Goal: Task Accomplishment & Management: Complete application form

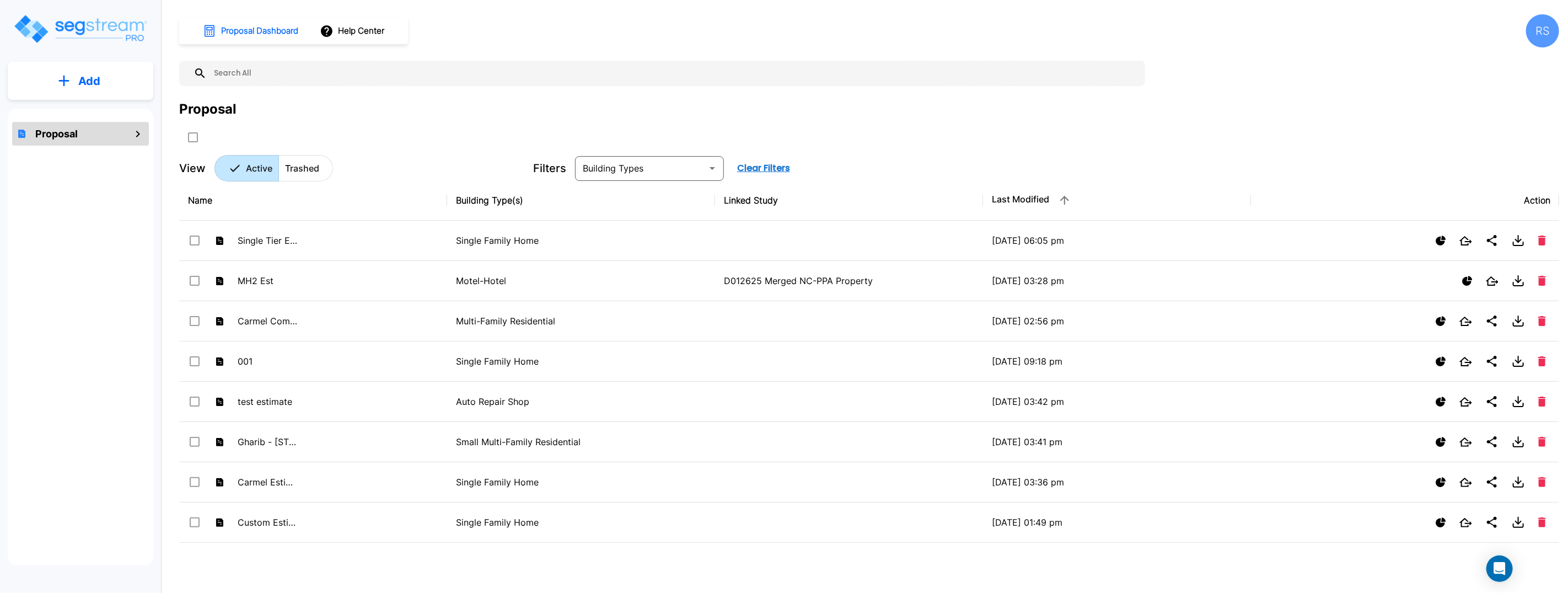
click at [534, 130] on div at bounding box center [394, 137] width 430 height 18
drag, startPoint x: 534, startPoint y: 130, endPoint x: 500, endPoint y: 161, distance: 46.0
click at [534, 130] on div at bounding box center [394, 137] width 430 height 18
click at [134, 136] on icon "mailbox folders" at bounding box center [138, 134] width 14 height 14
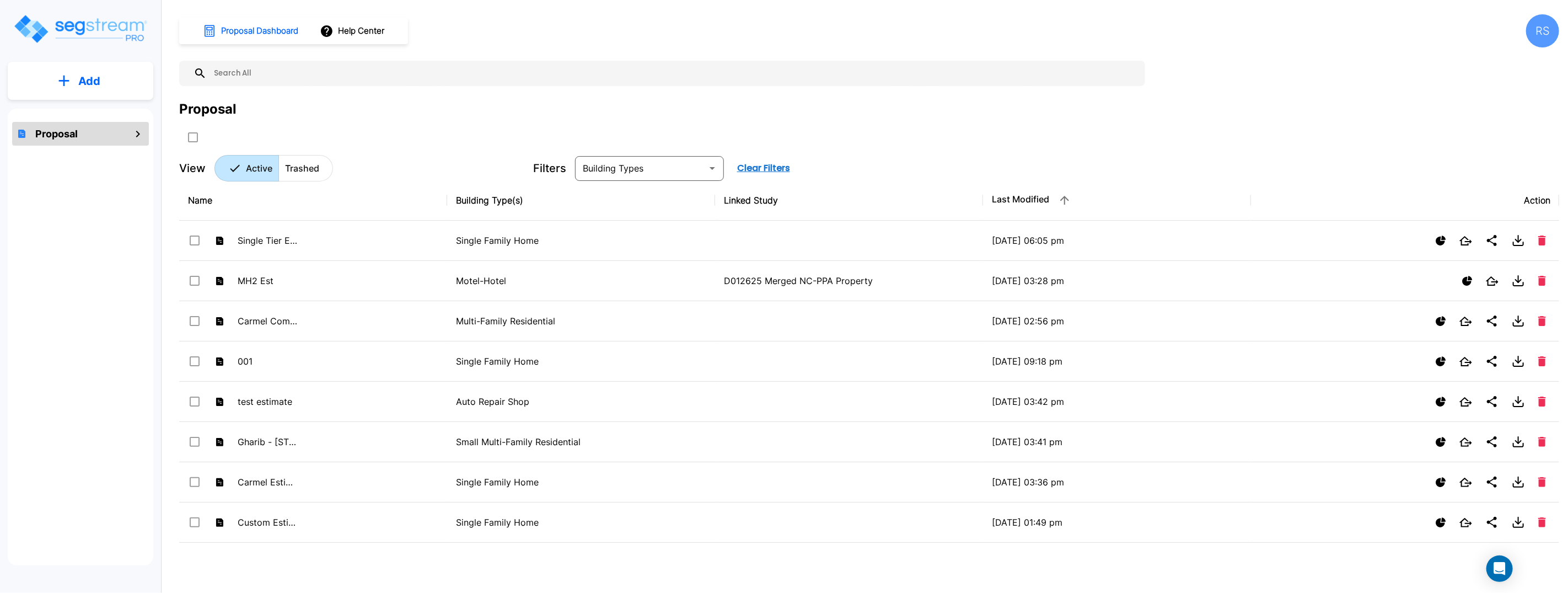
click at [137, 132] on icon "mailbox folders" at bounding box center [138, 134] width 14 height 14
click at [62, 135] on h1 "Proposal" at bounding box center [56, 134] width 42 height 15
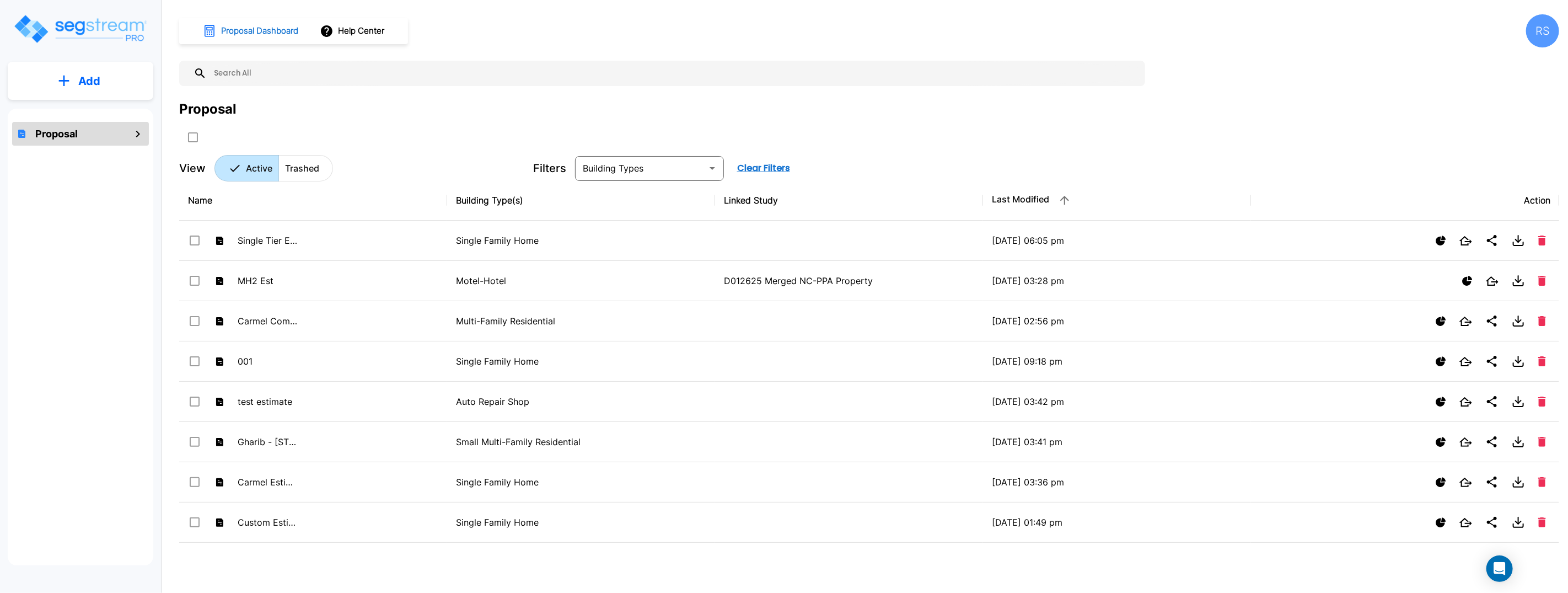
click at [242, 31] on h1 "Proposal Dashboard" at bounding box center [259, 31] width 77 height 13
click at [212, 110] on div "Proposal" at bounding box center [208, 109] width 58 height 20
drag, startPoint x: 212, startPoint y: 110, endPoint x: 205, endPoint y: 132, distance: 23.1
click at [212, 111] on div "Proposal" at bounding box center [208, 109] width 58 height 20
click at [195, 138] on input "select all folders" at bounding box center [192, 135] width 11 height 10
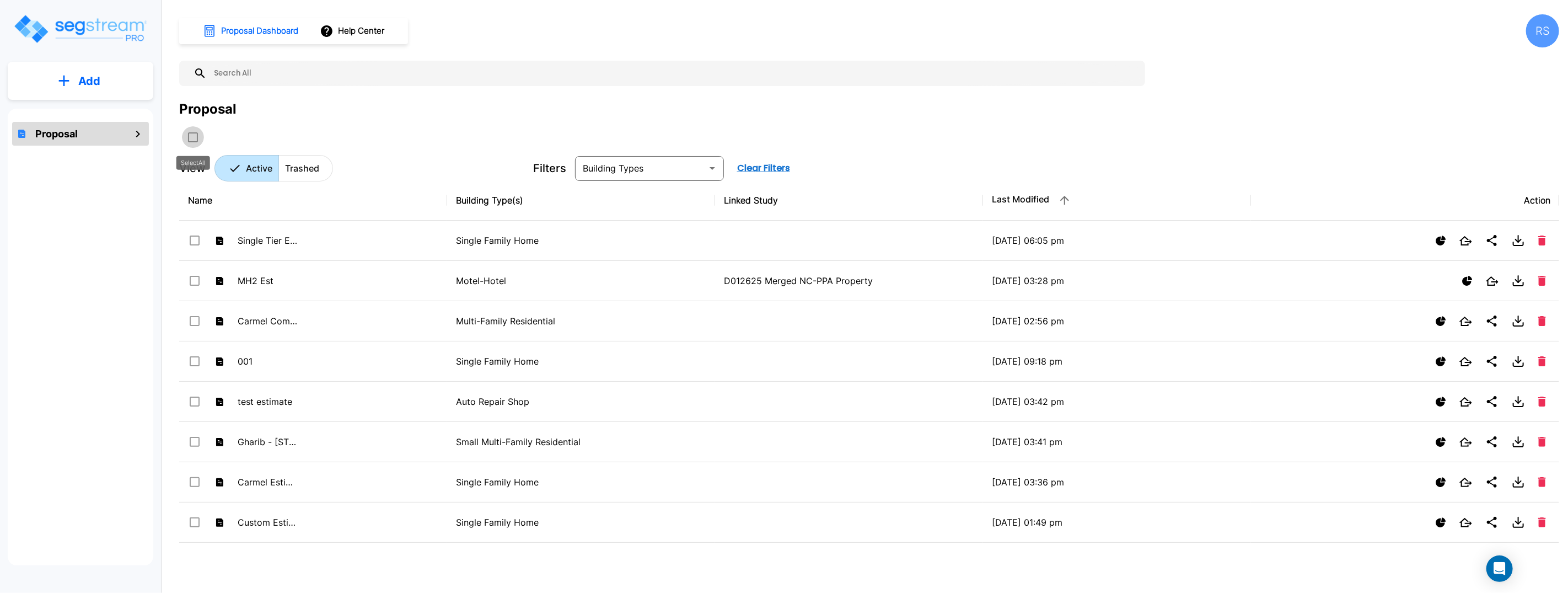
checkbox input "true"
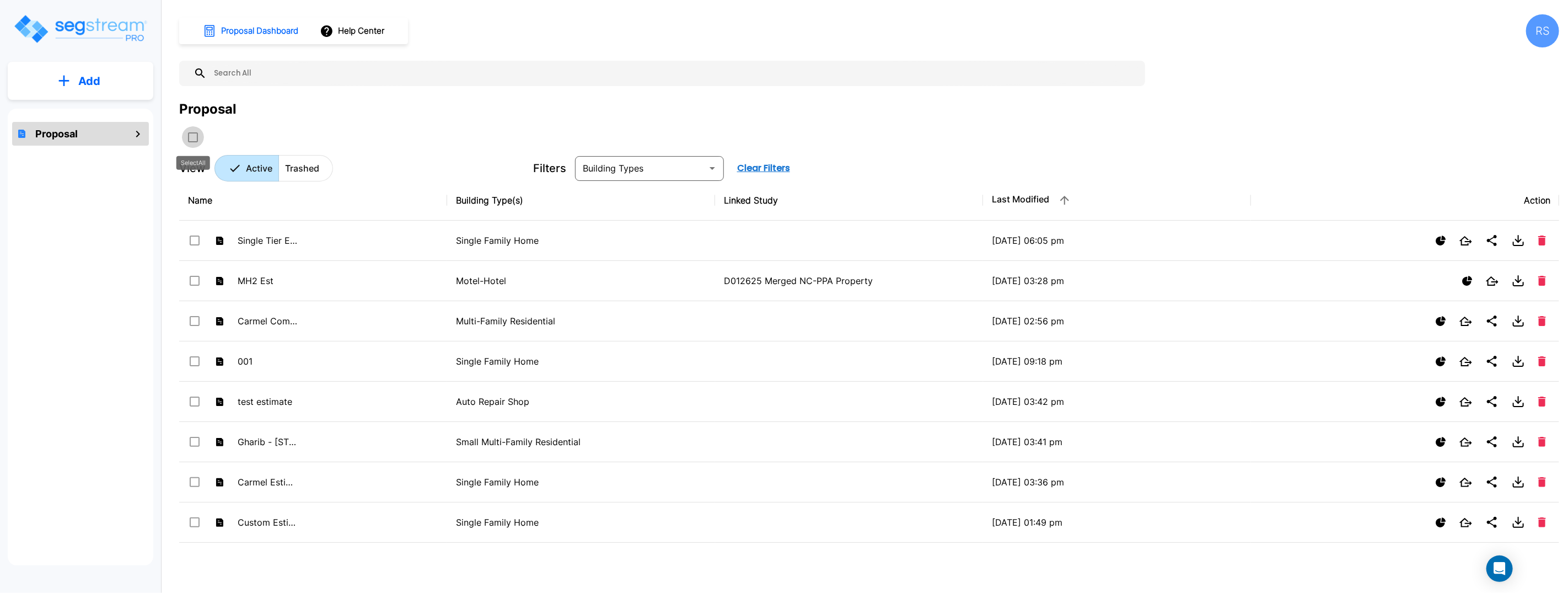
checkbox input "true"
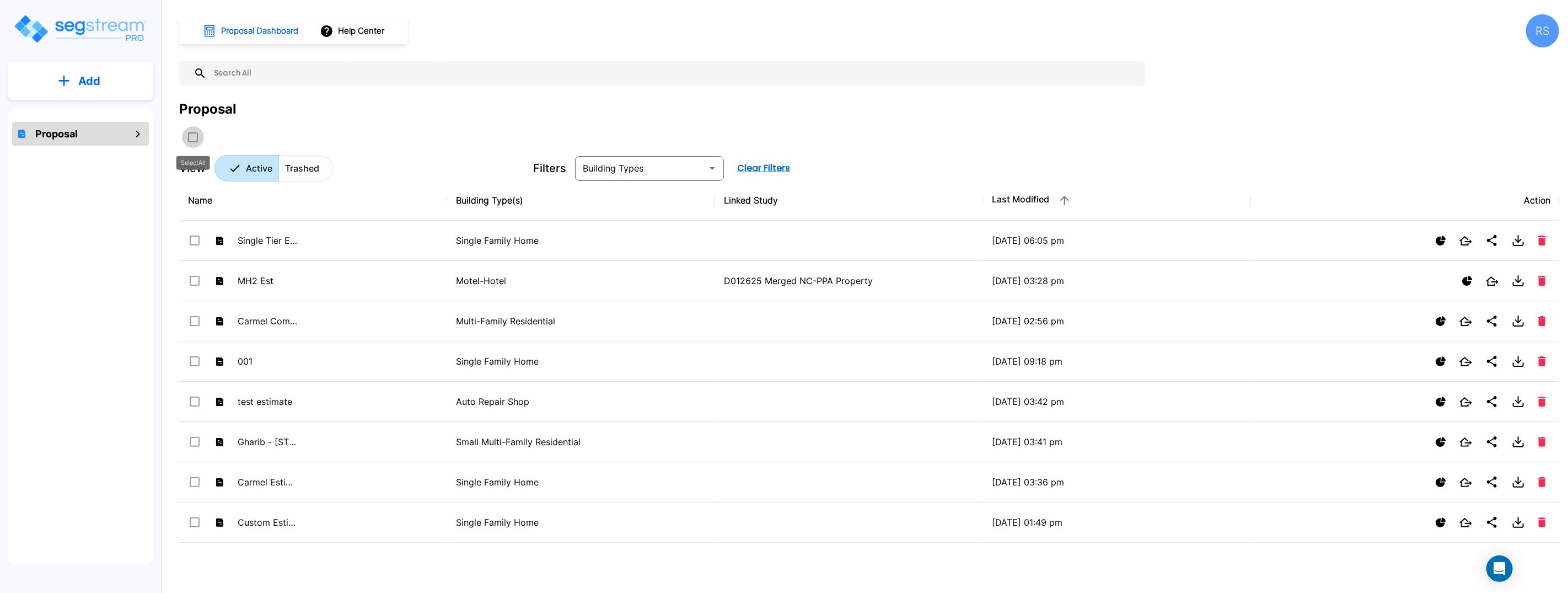
checkbox input "true"
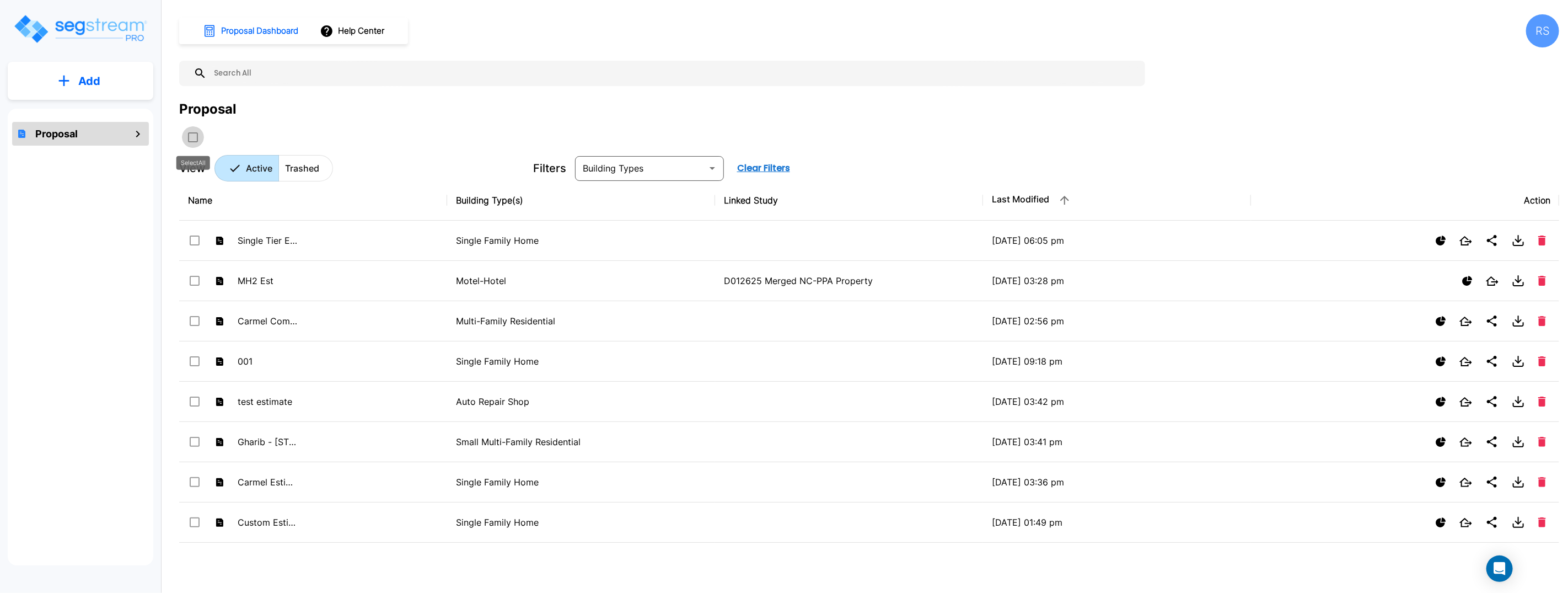
checkbox input "true"
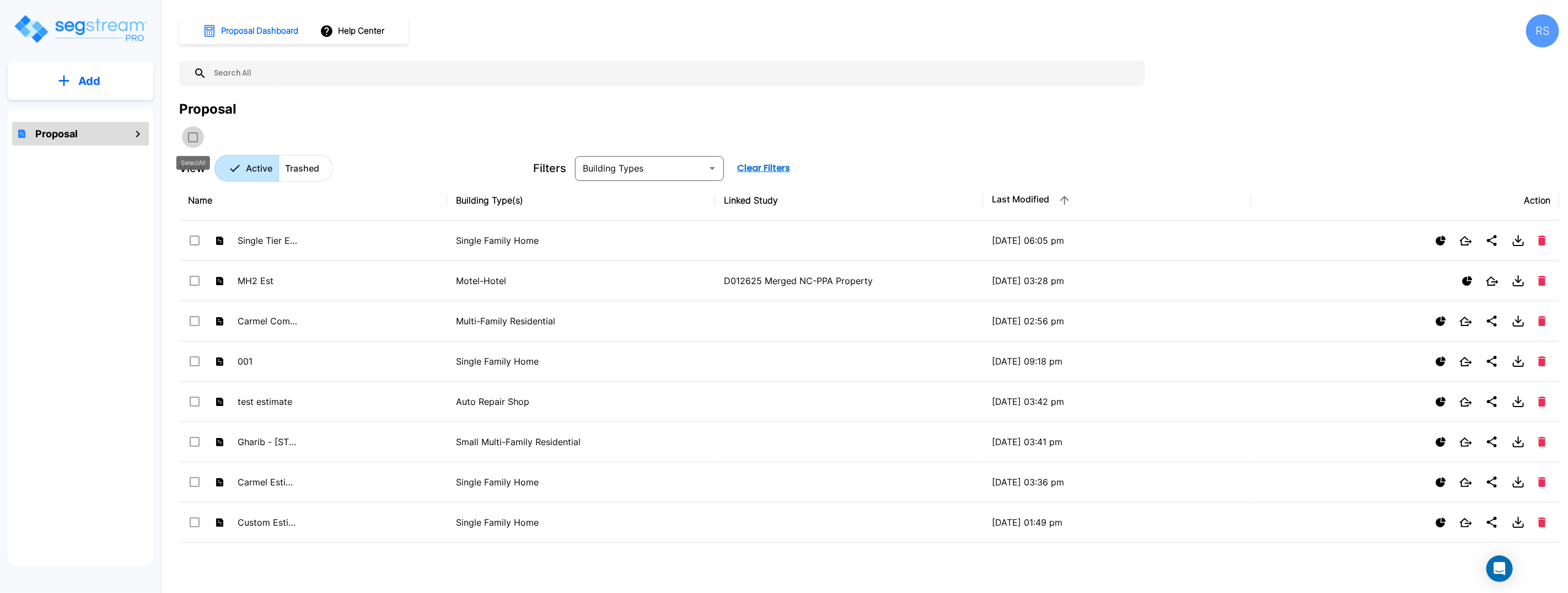
checkbox input "true"
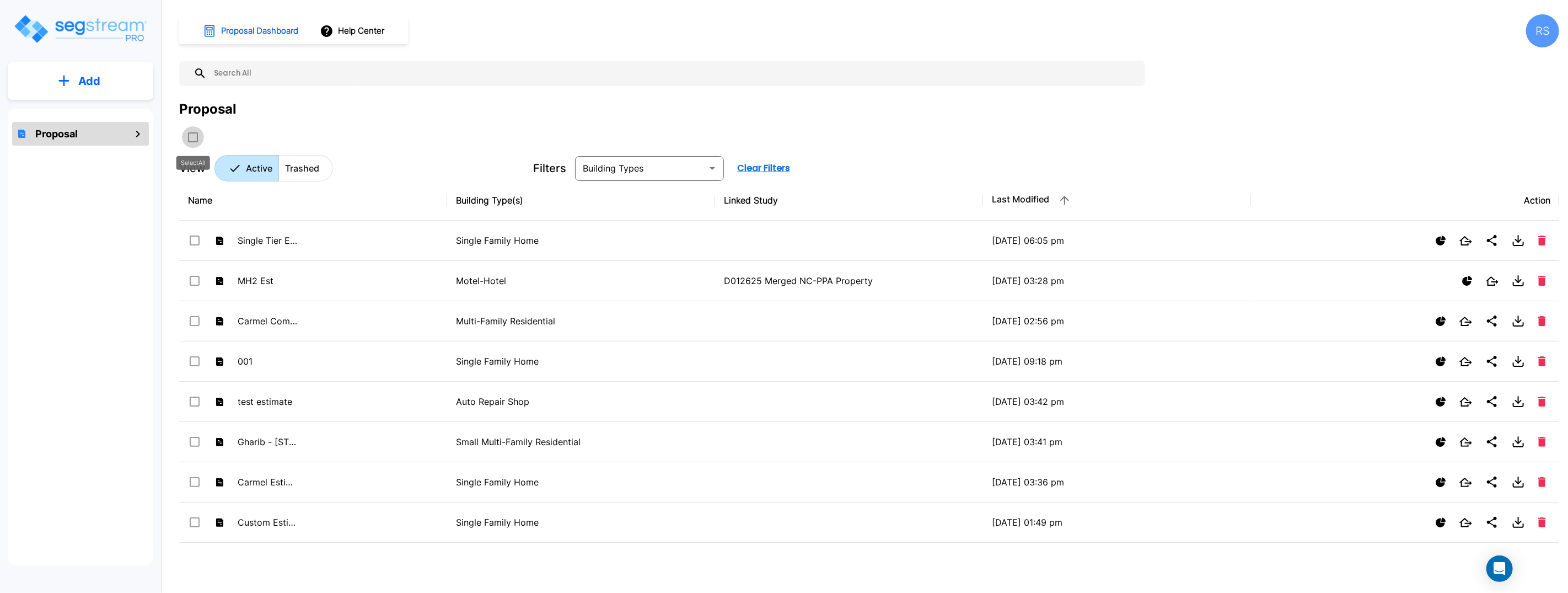
checkbox input "true"
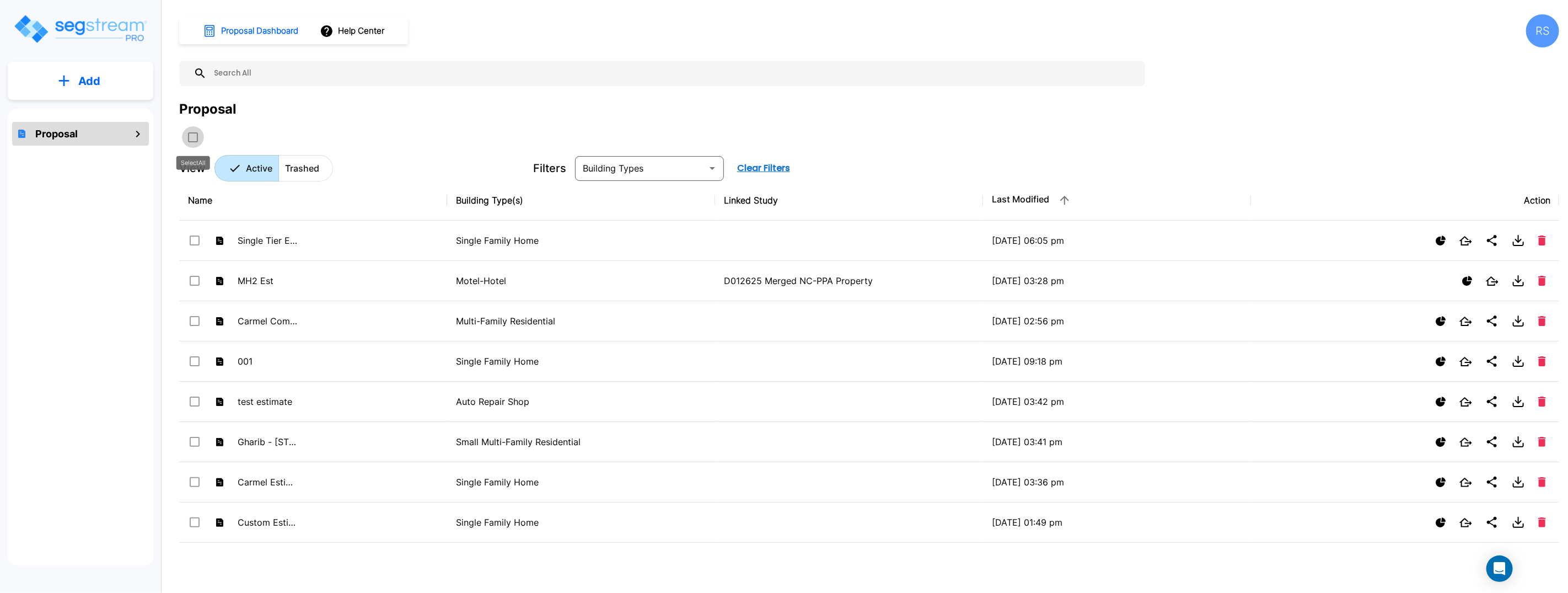
checkbox input "true"
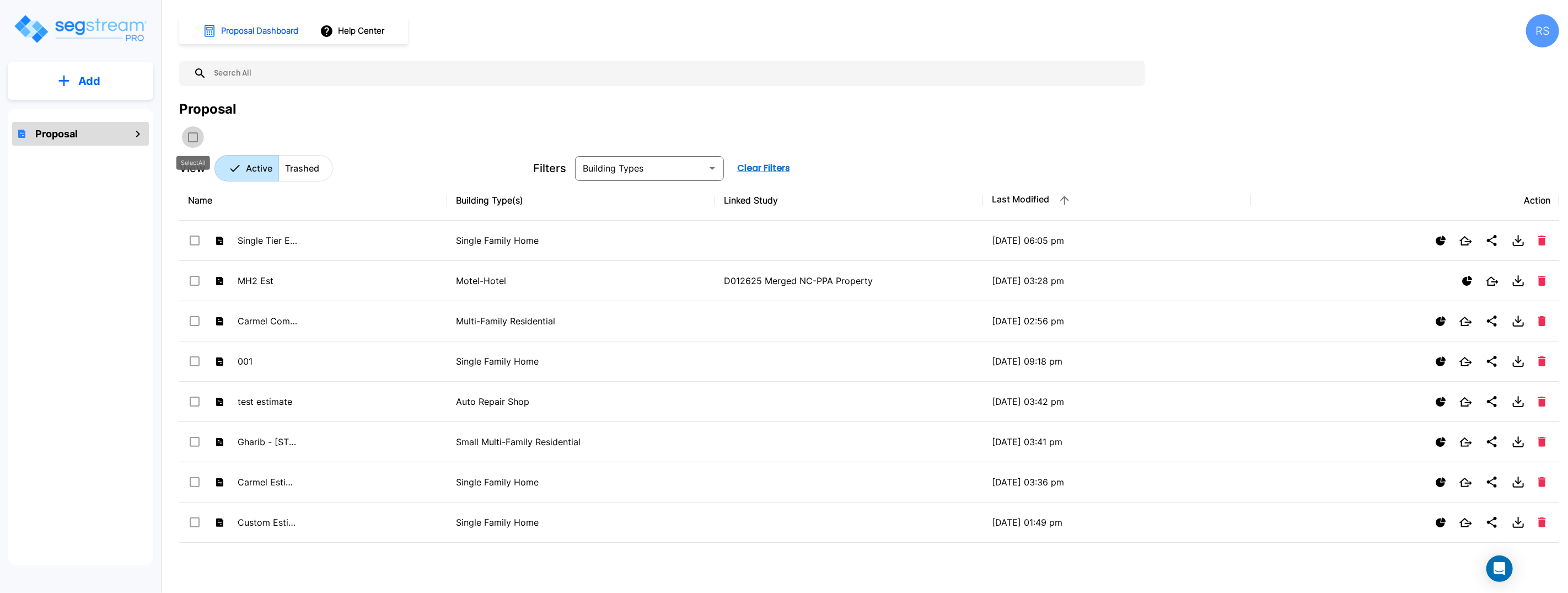
checkbox input "true"
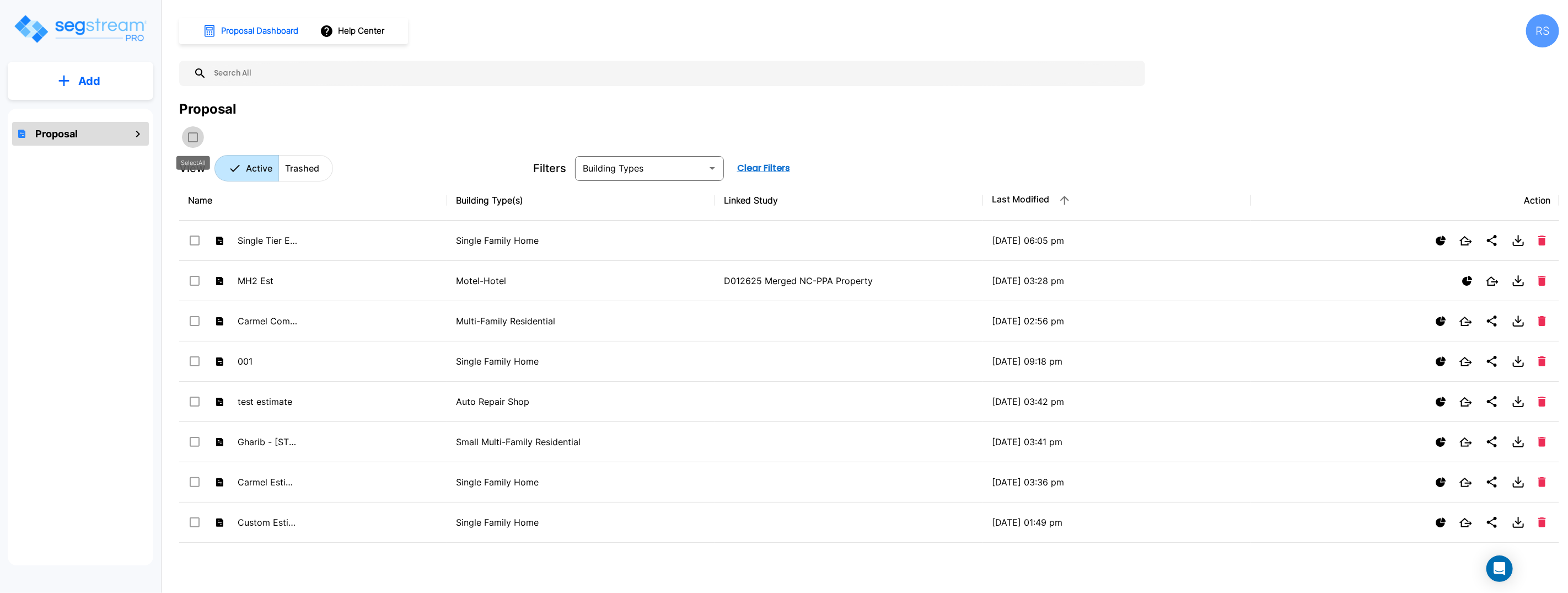
checkbox input "true"
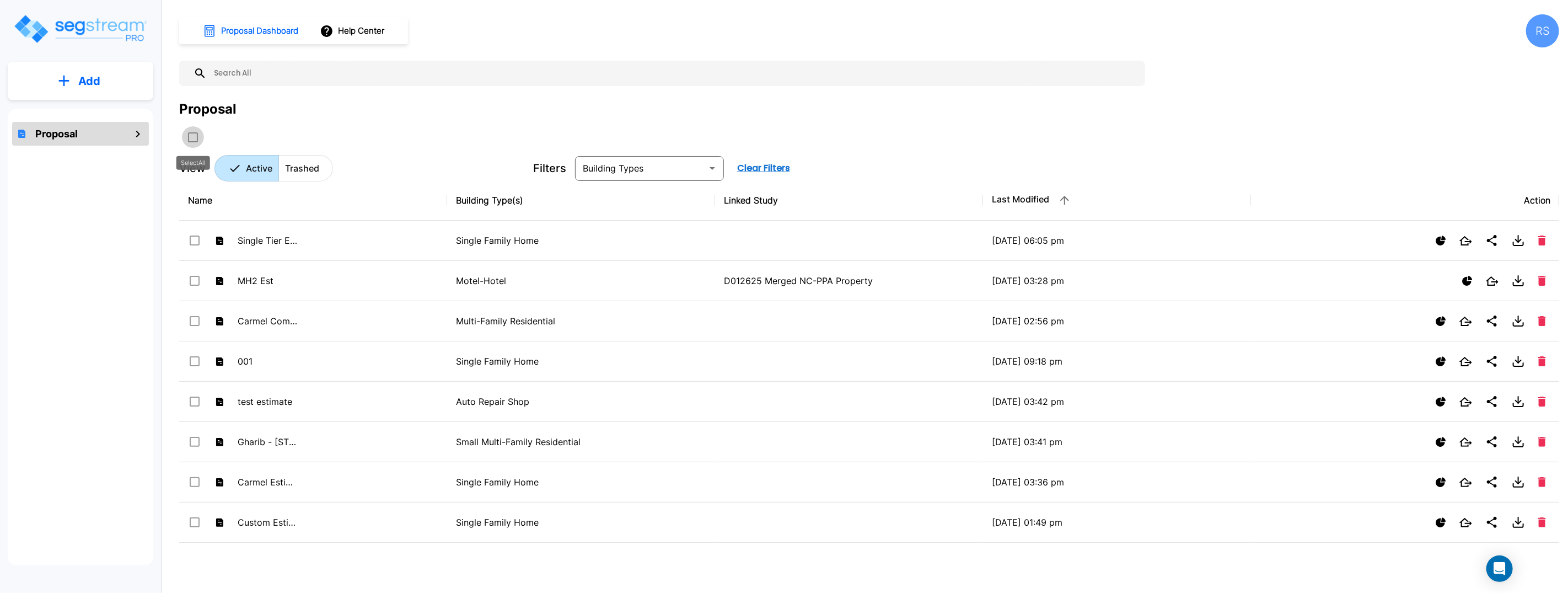
checkbox input "true"
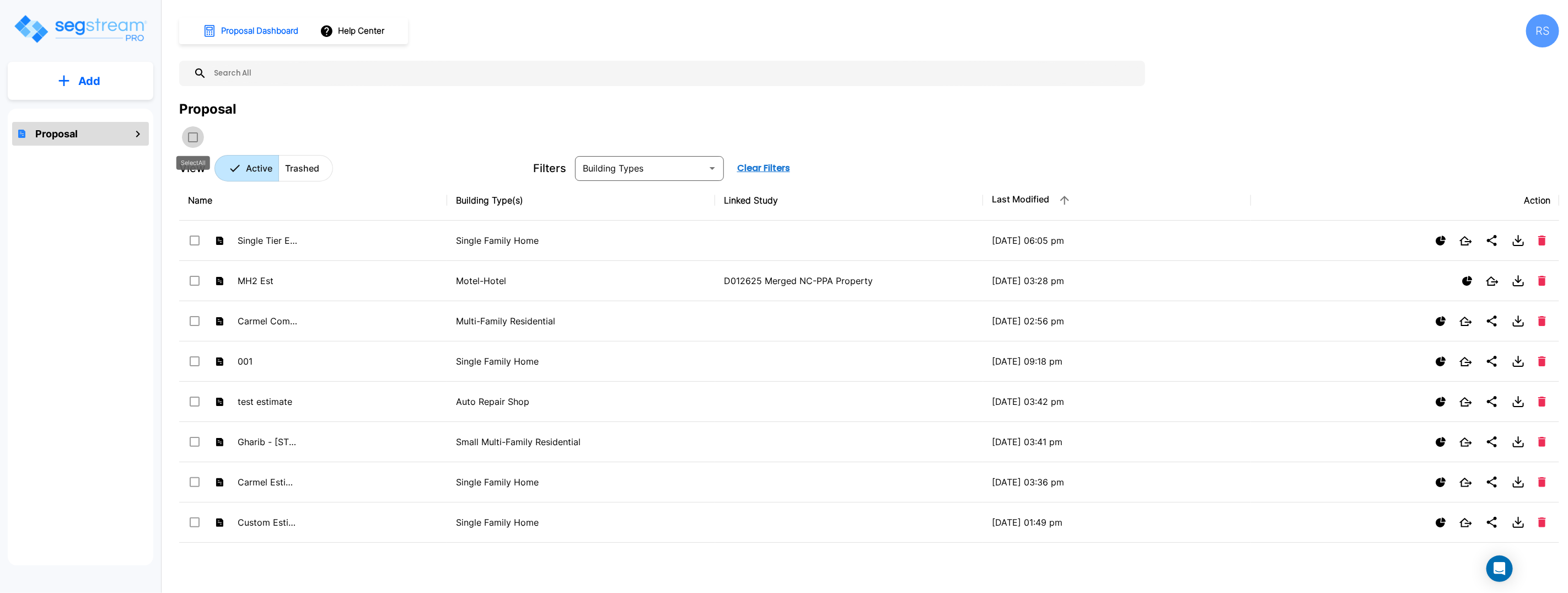
checkbox input "true"
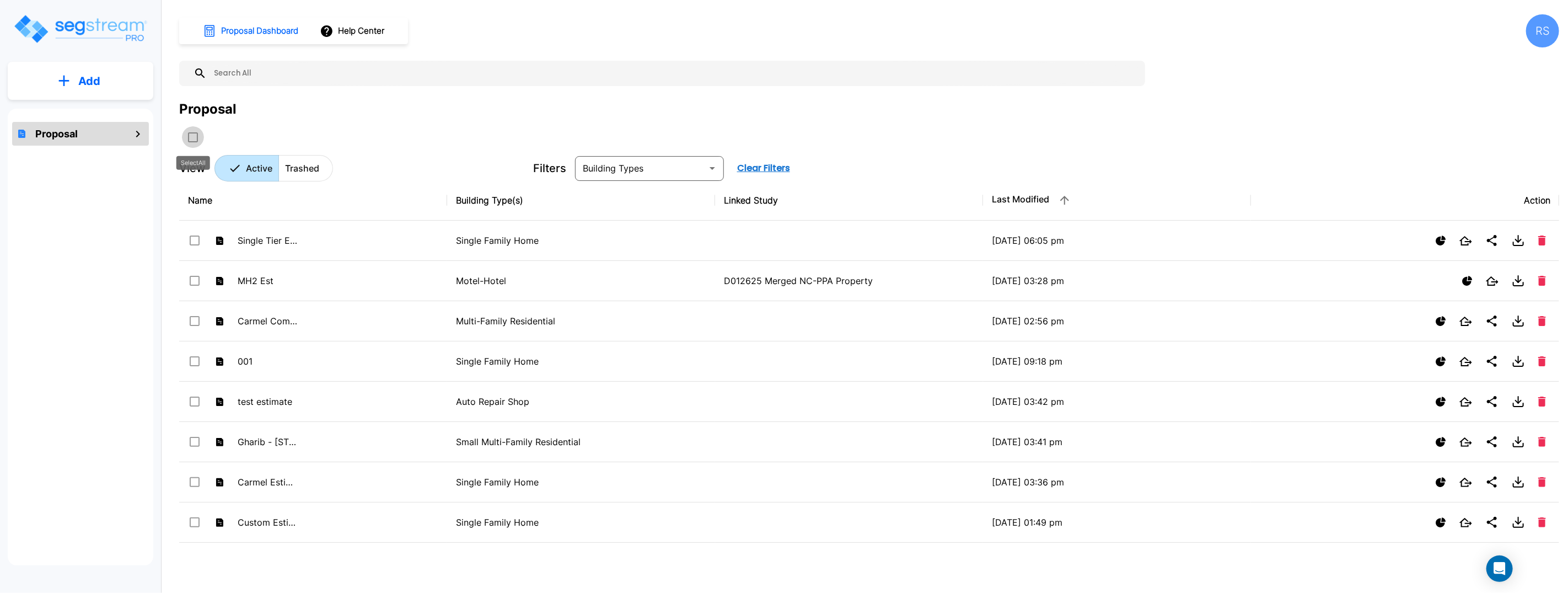
checkbox input "true"
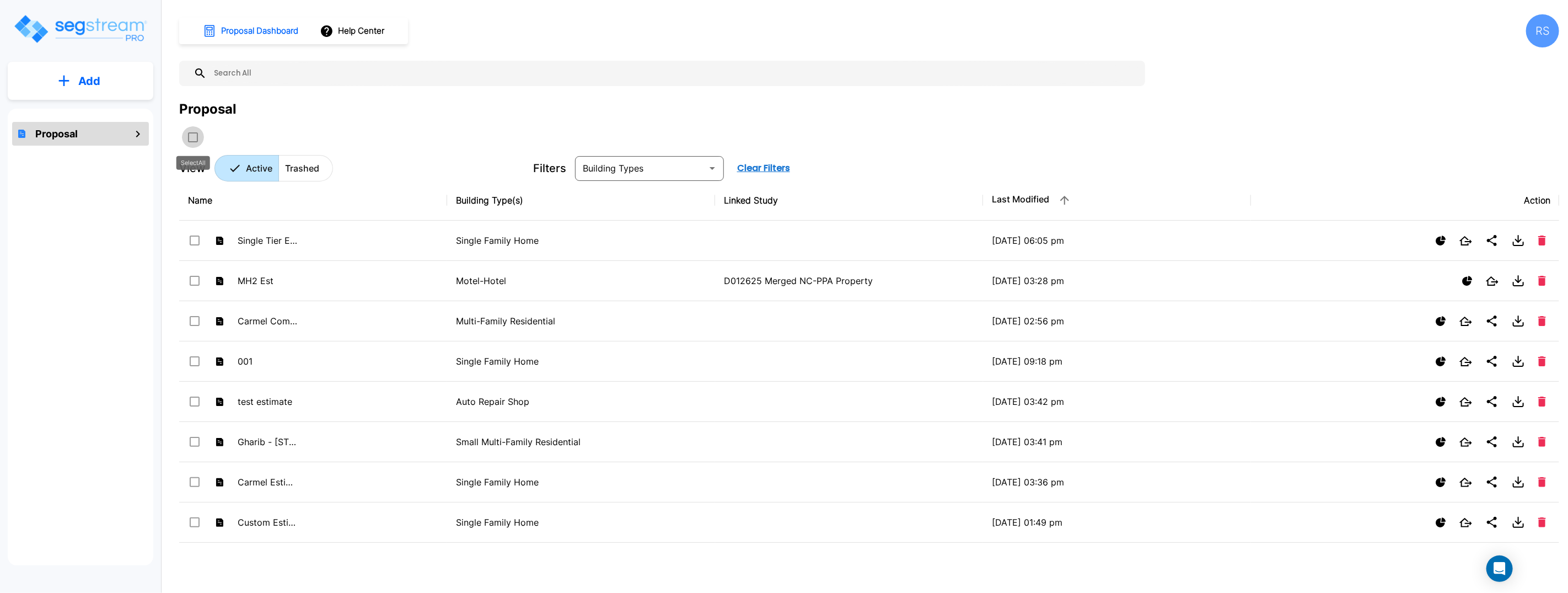
checkbox input "true"
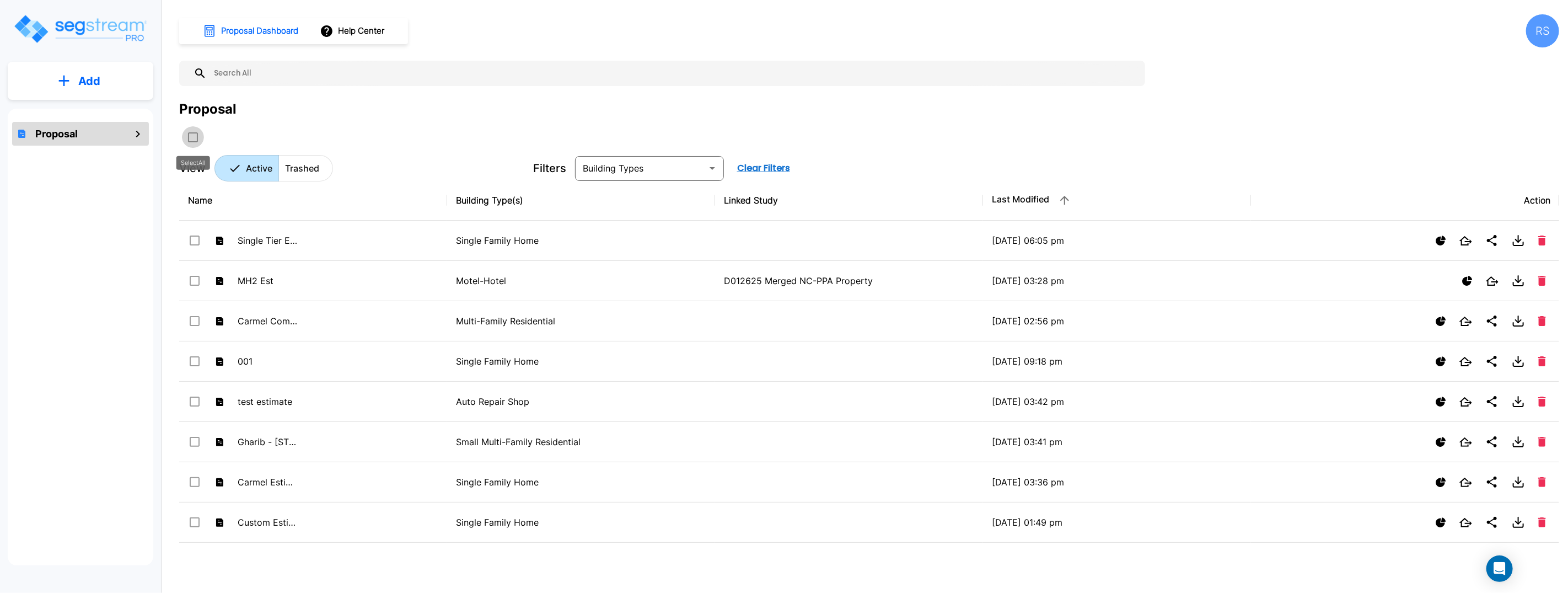
checkbox input "true"
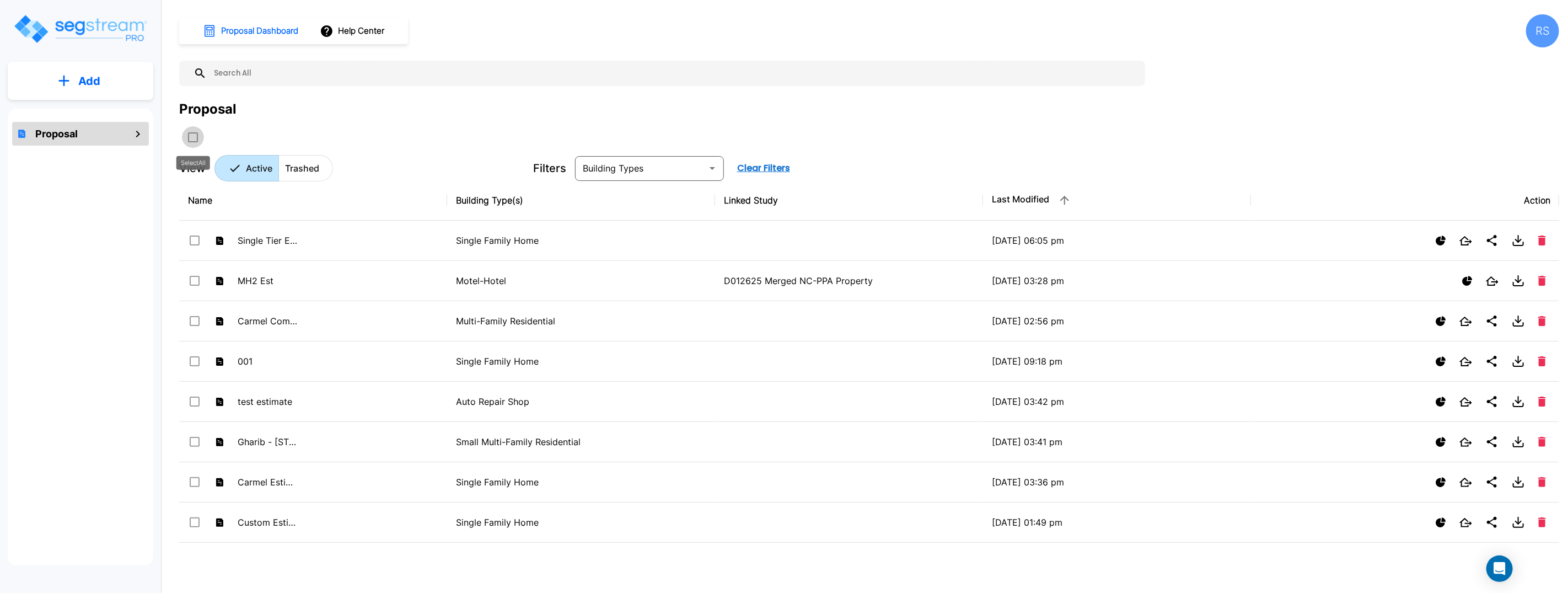
checkbox input "true"
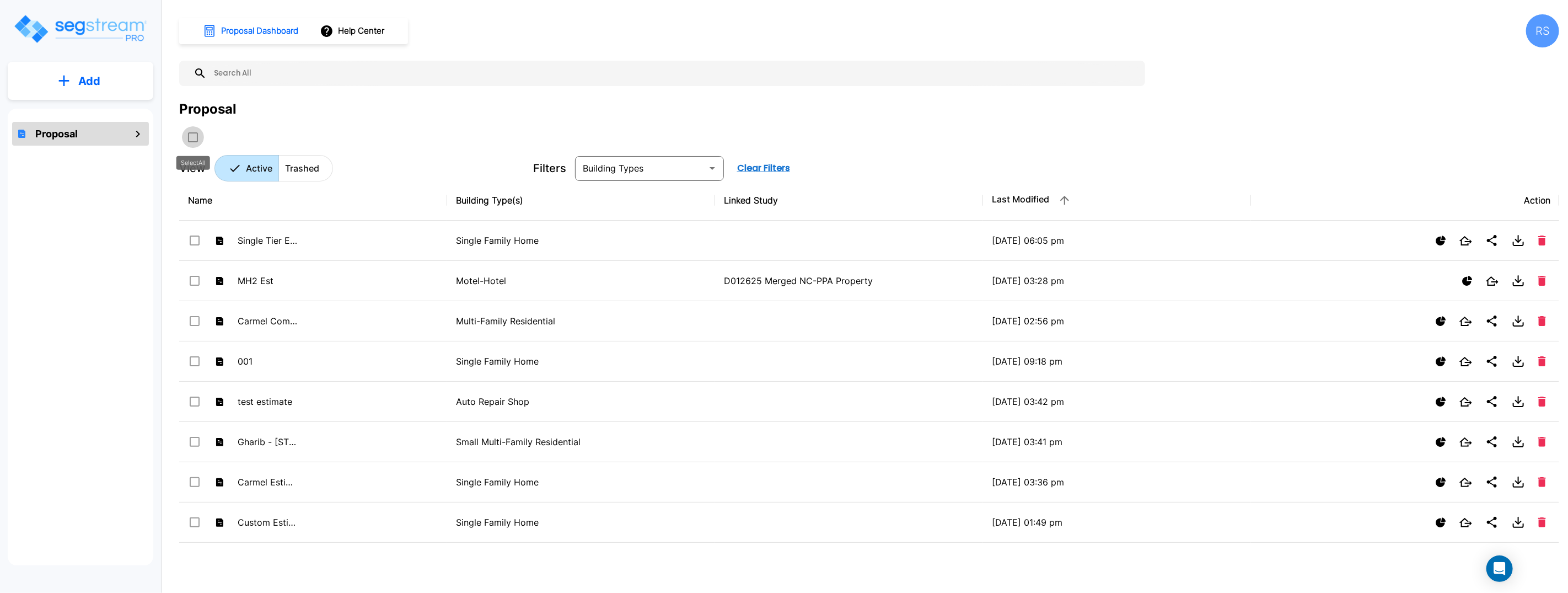
checkbox input "true"
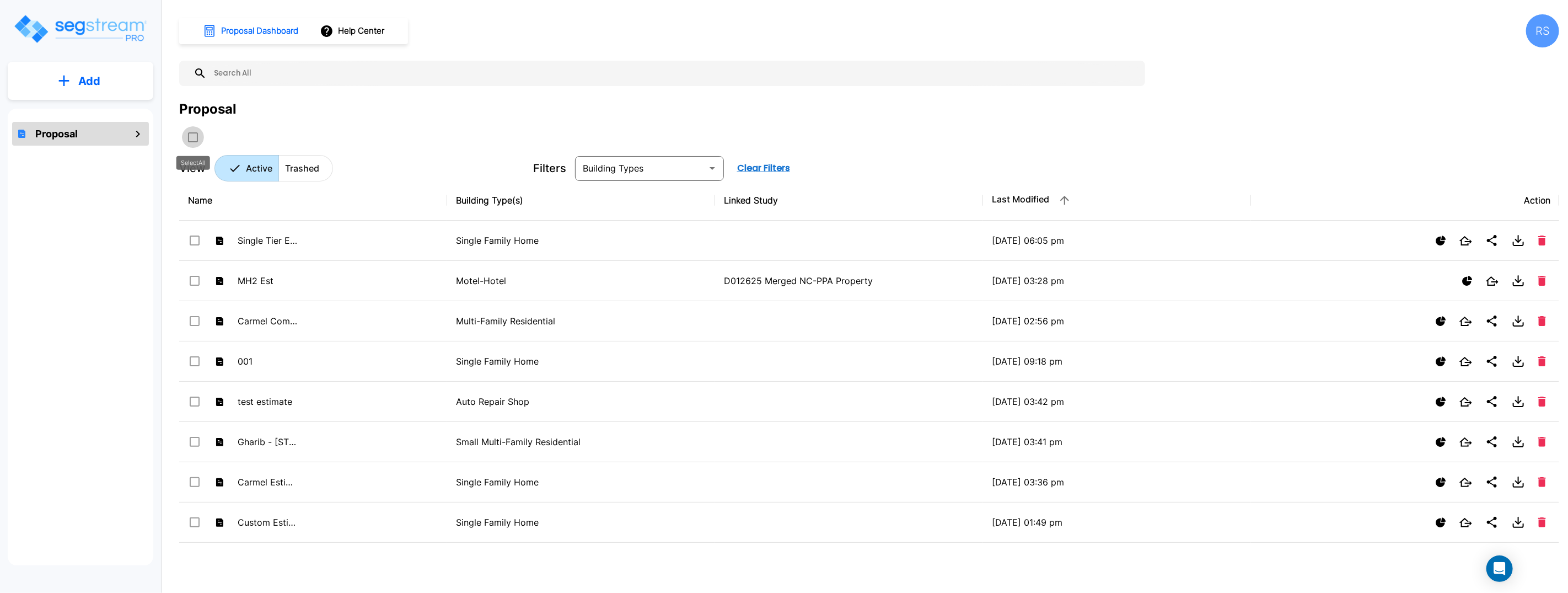
checkbox input "true"
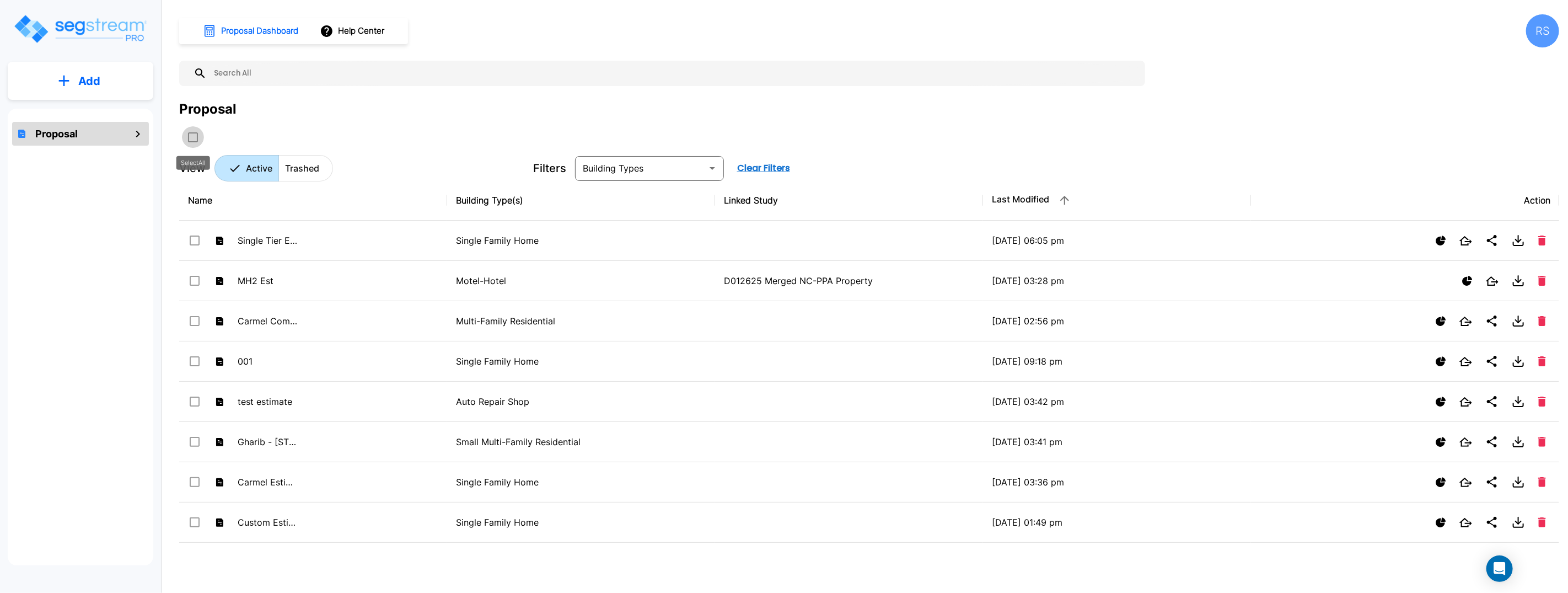
checkbox input "true"
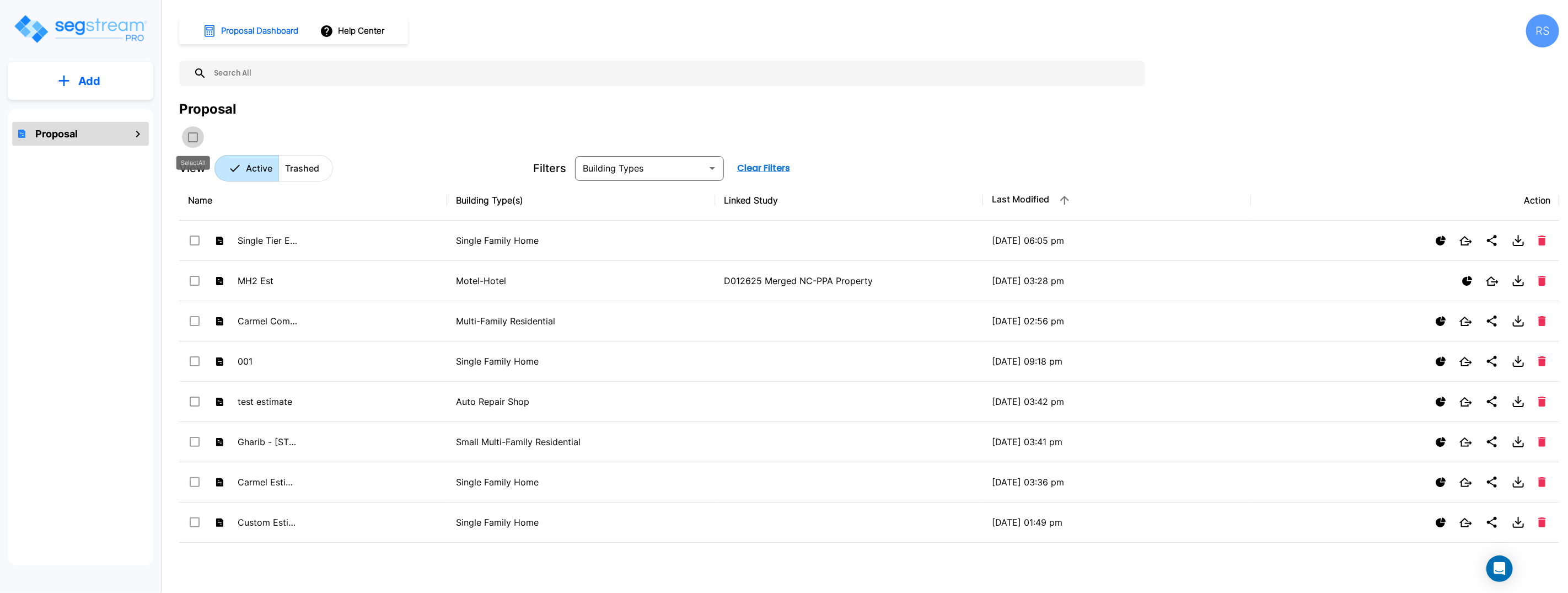
checkbox input "true"
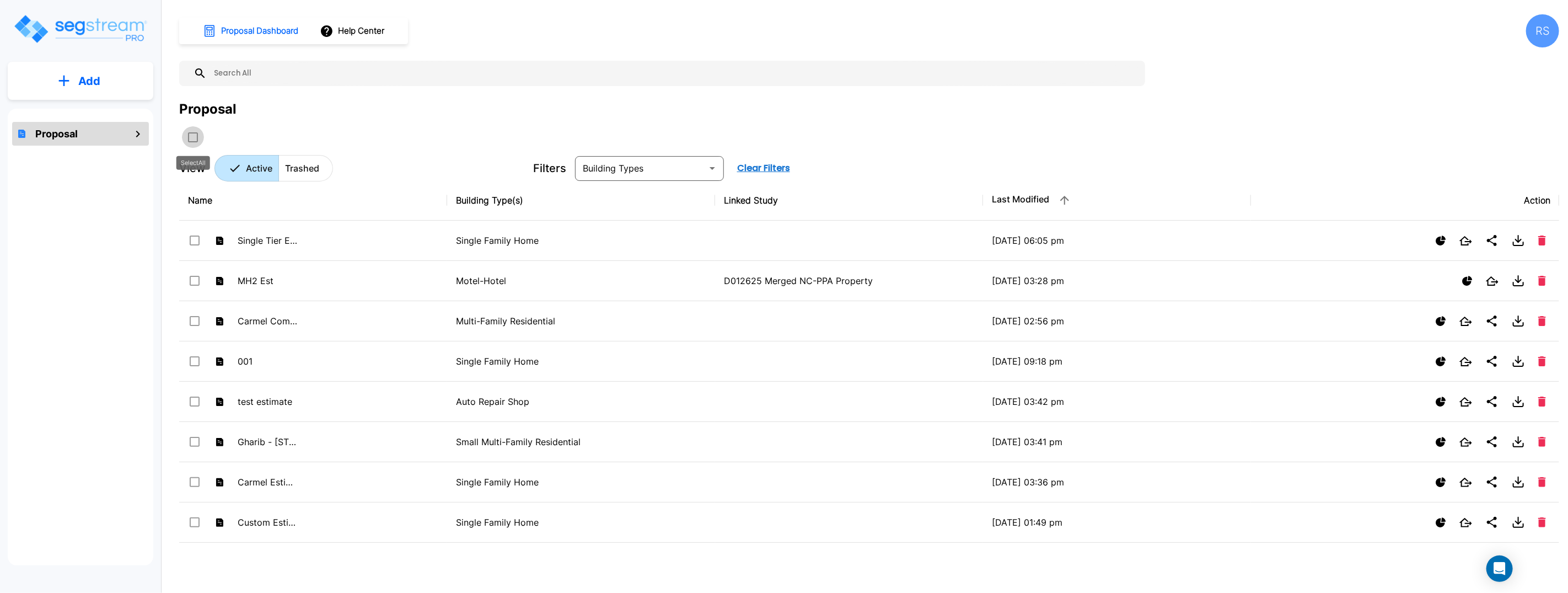
checkbox input "true"
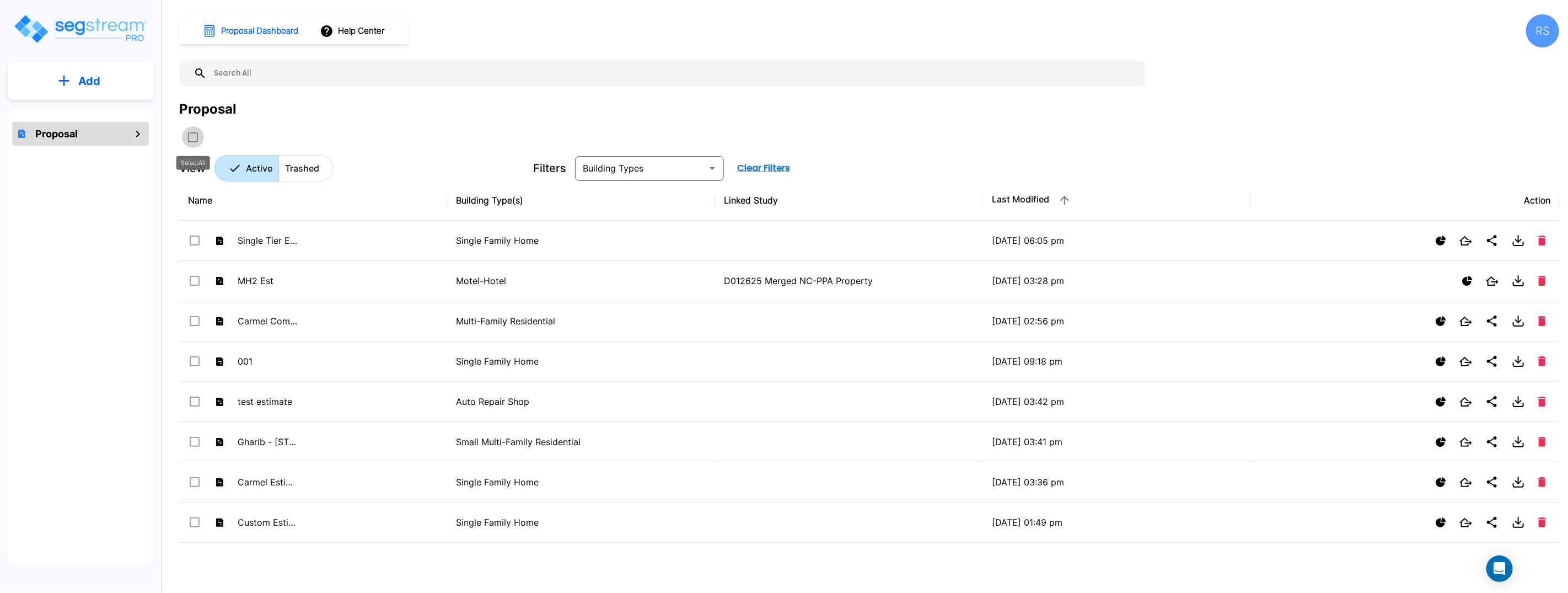
checkbox input "true"
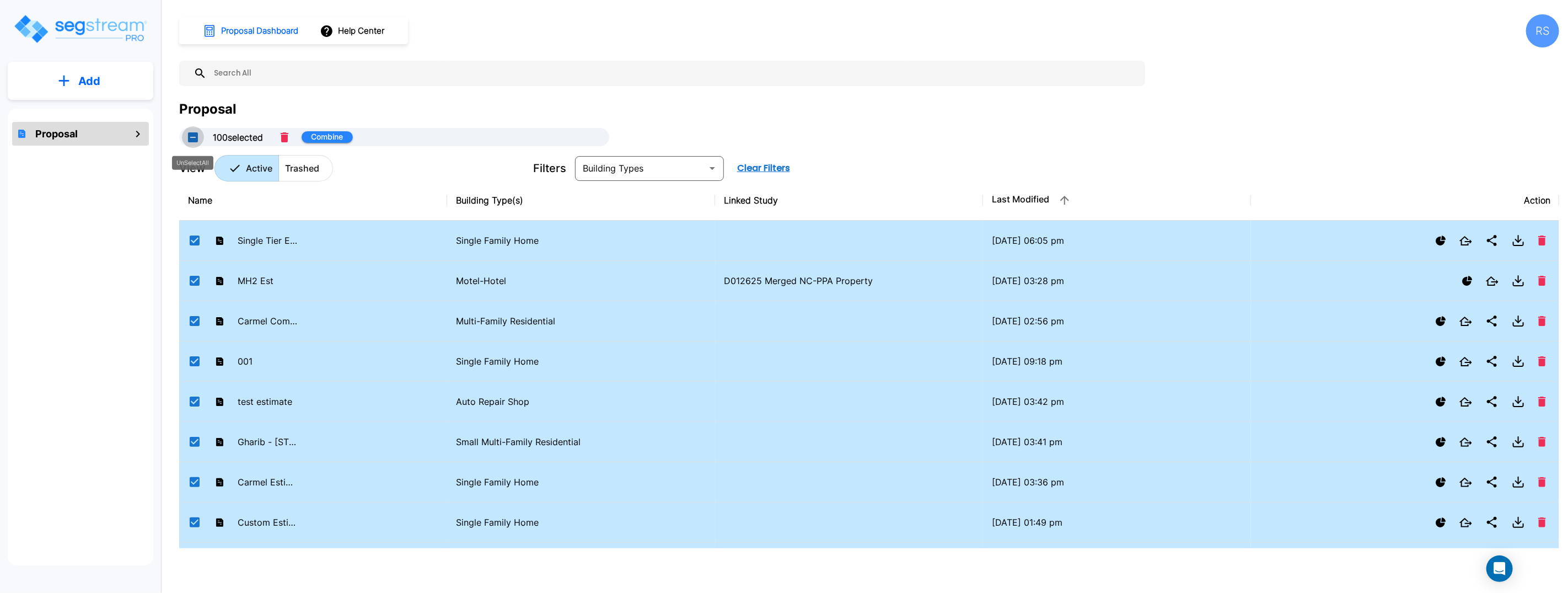
click at [195, 138] on button "UnSelectAll" at bounding box center [193, 138] width 22 height 22
checkbox input "false"
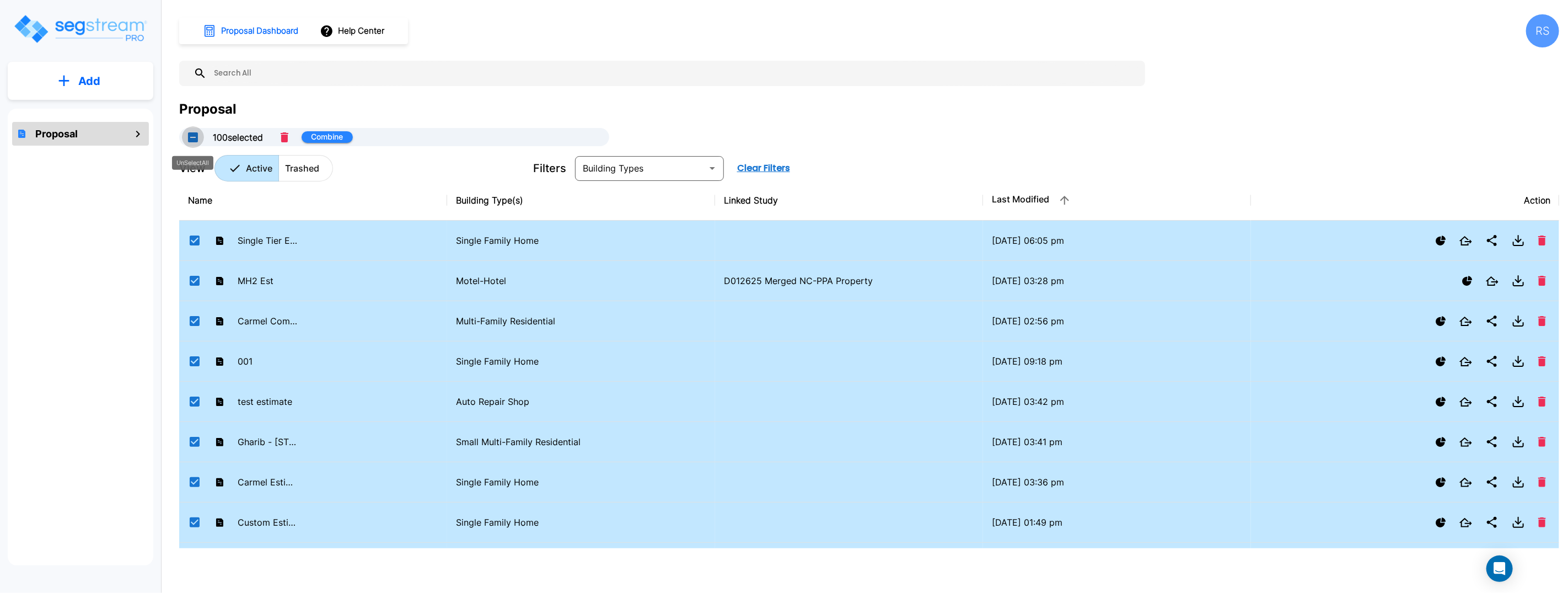
checkbox input "false"
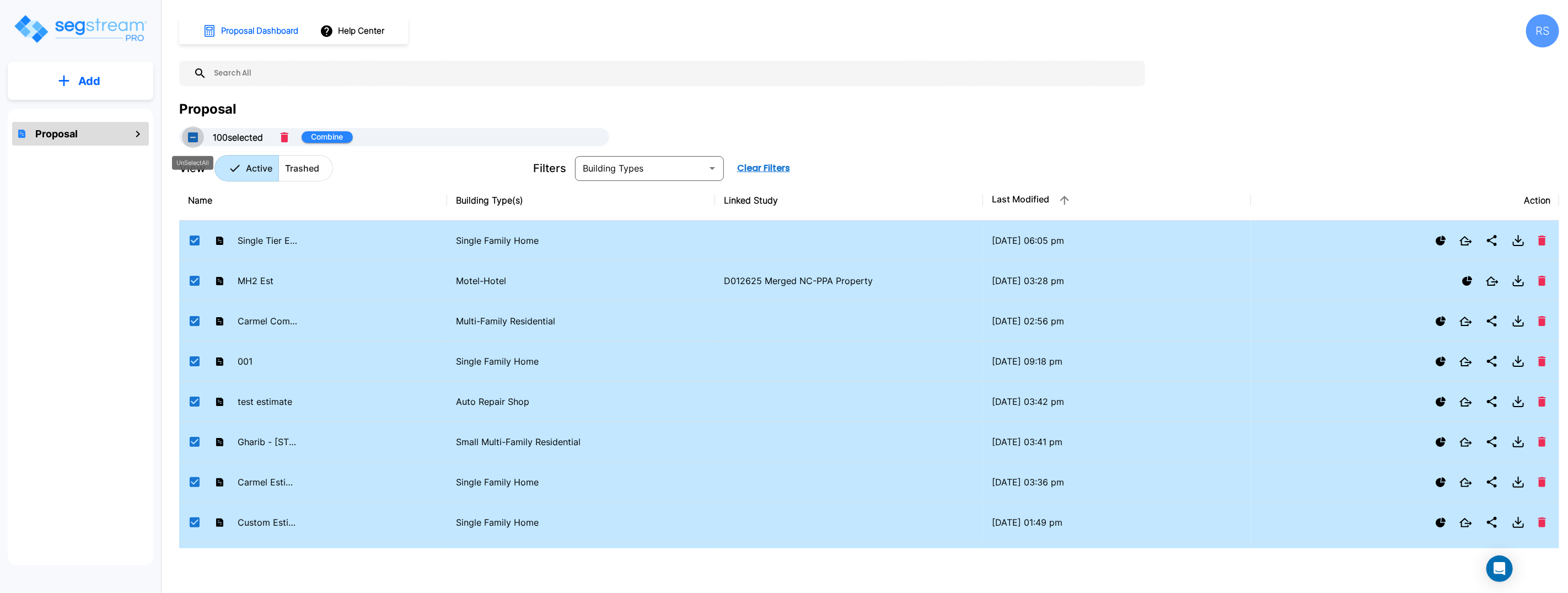
checkbox input "false"
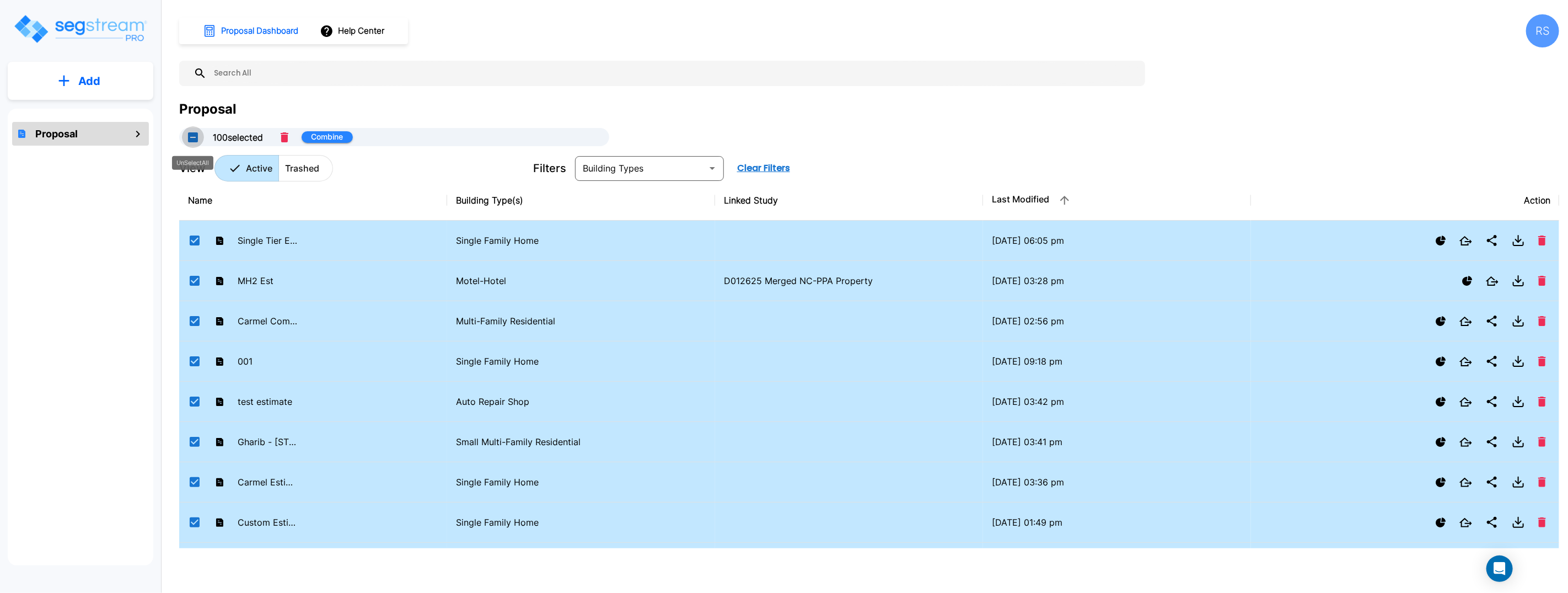
checkbox input "false"
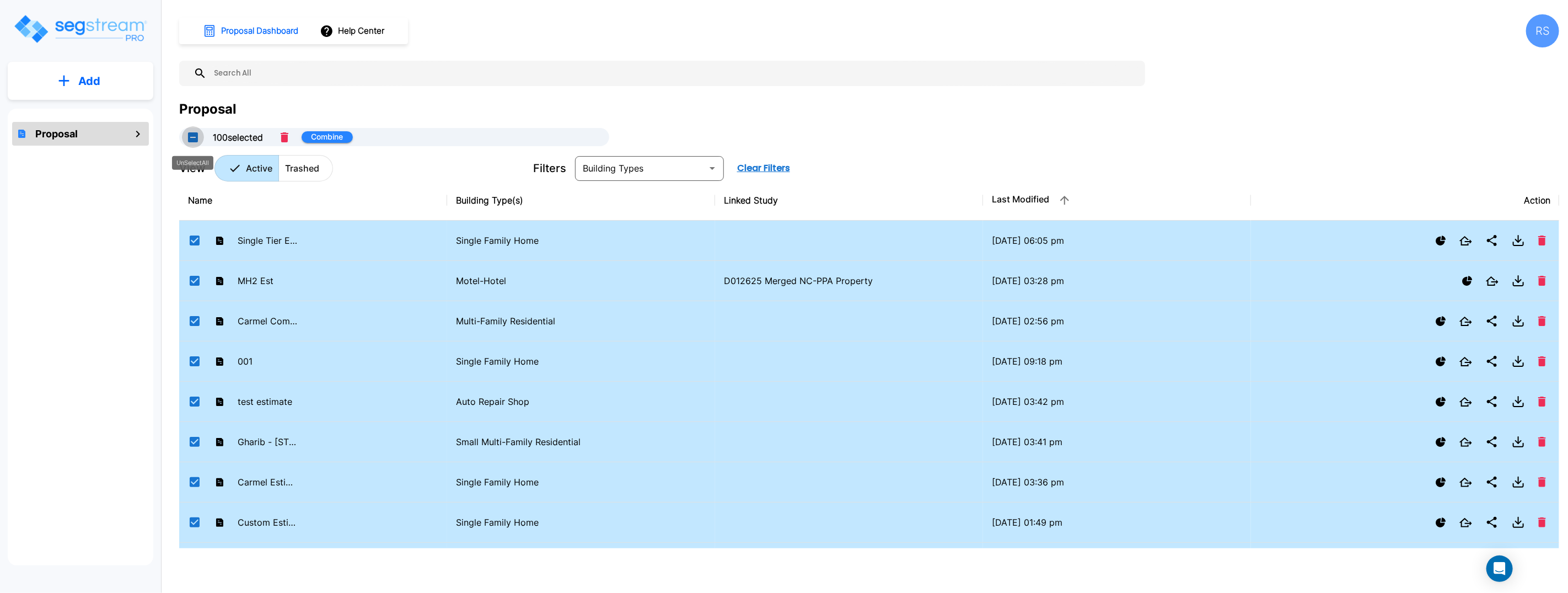
checkbox input "false"
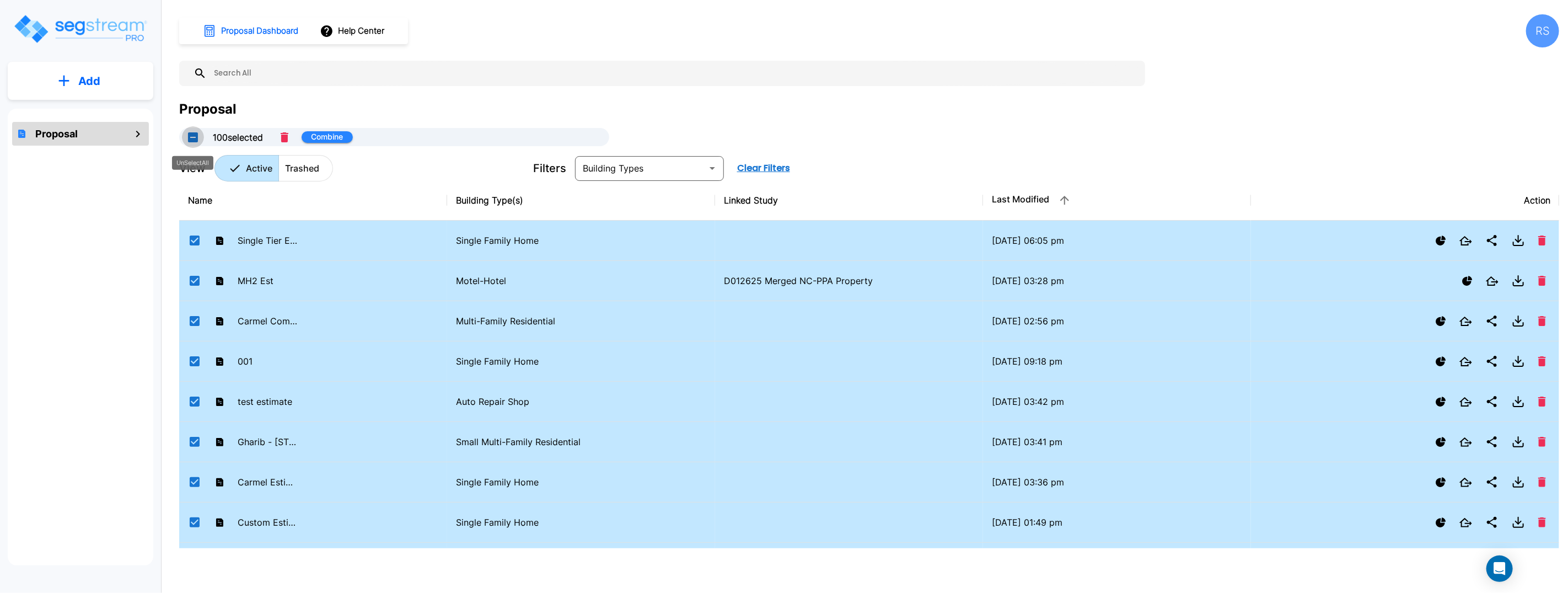
checkbox input "false"
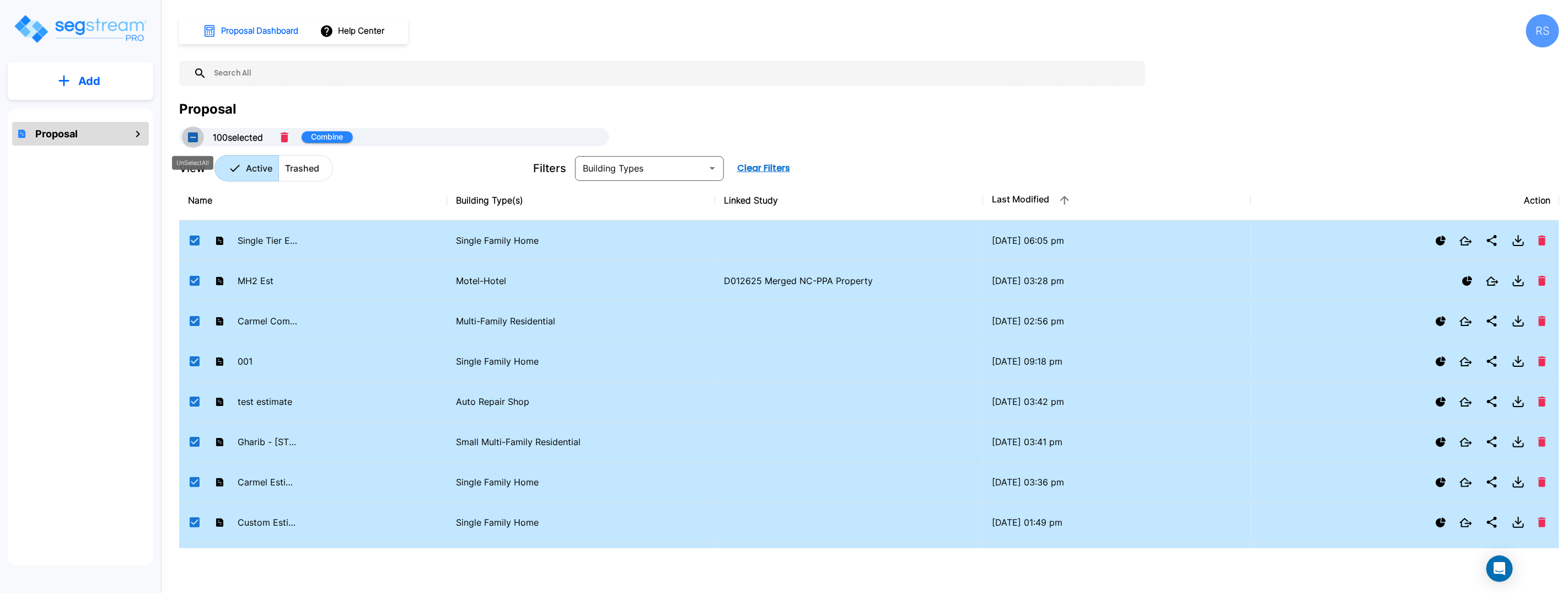
checkbox input "false"
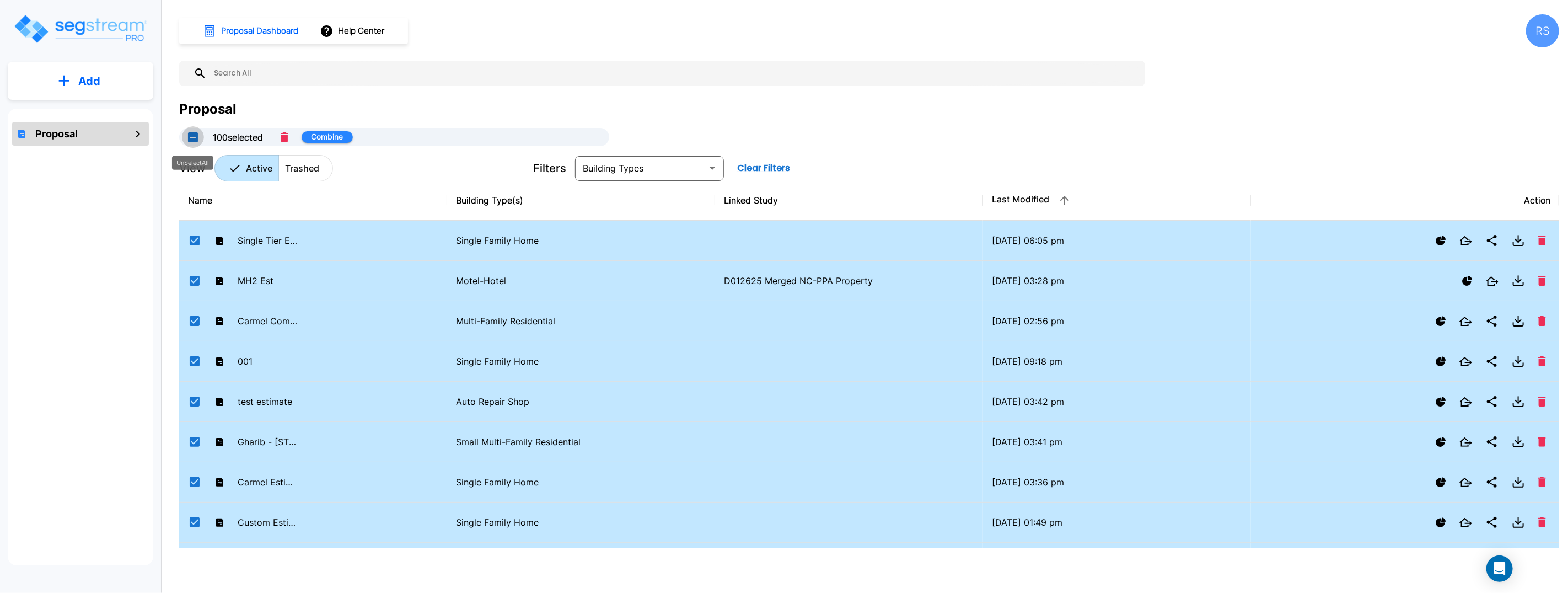
checkbox input "false"
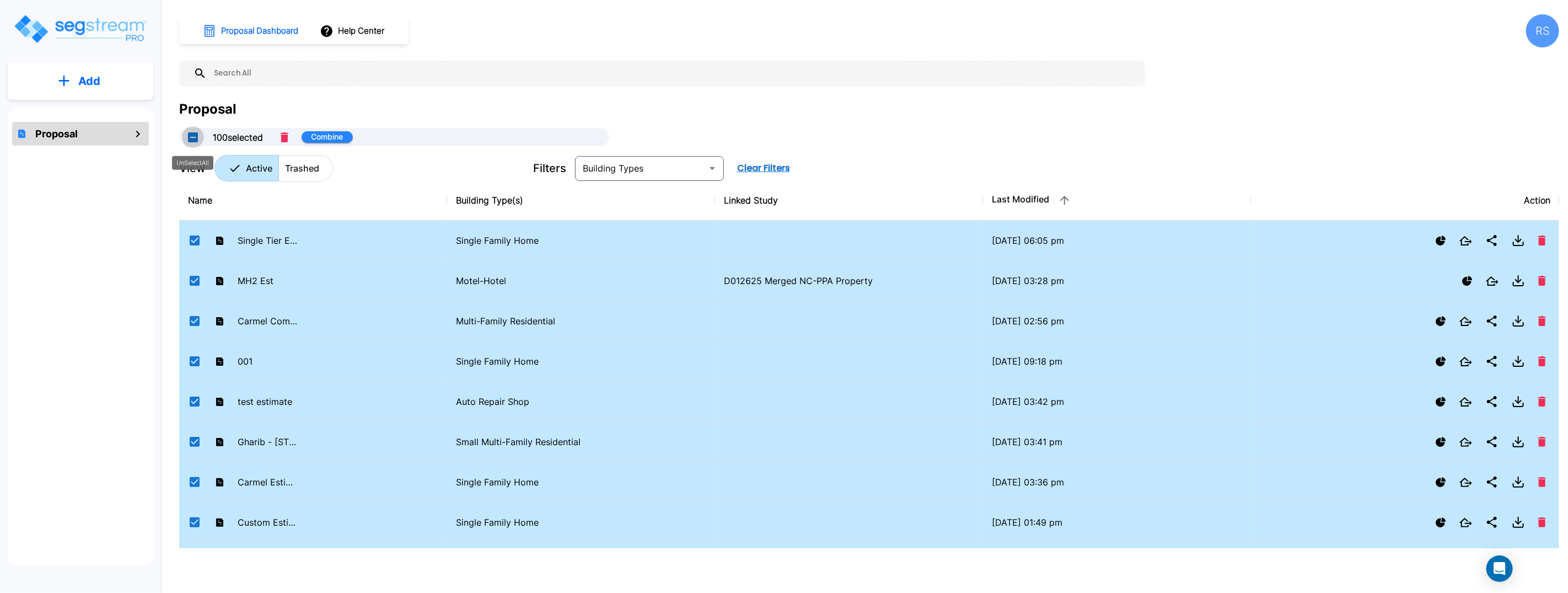
checkbox input "false"
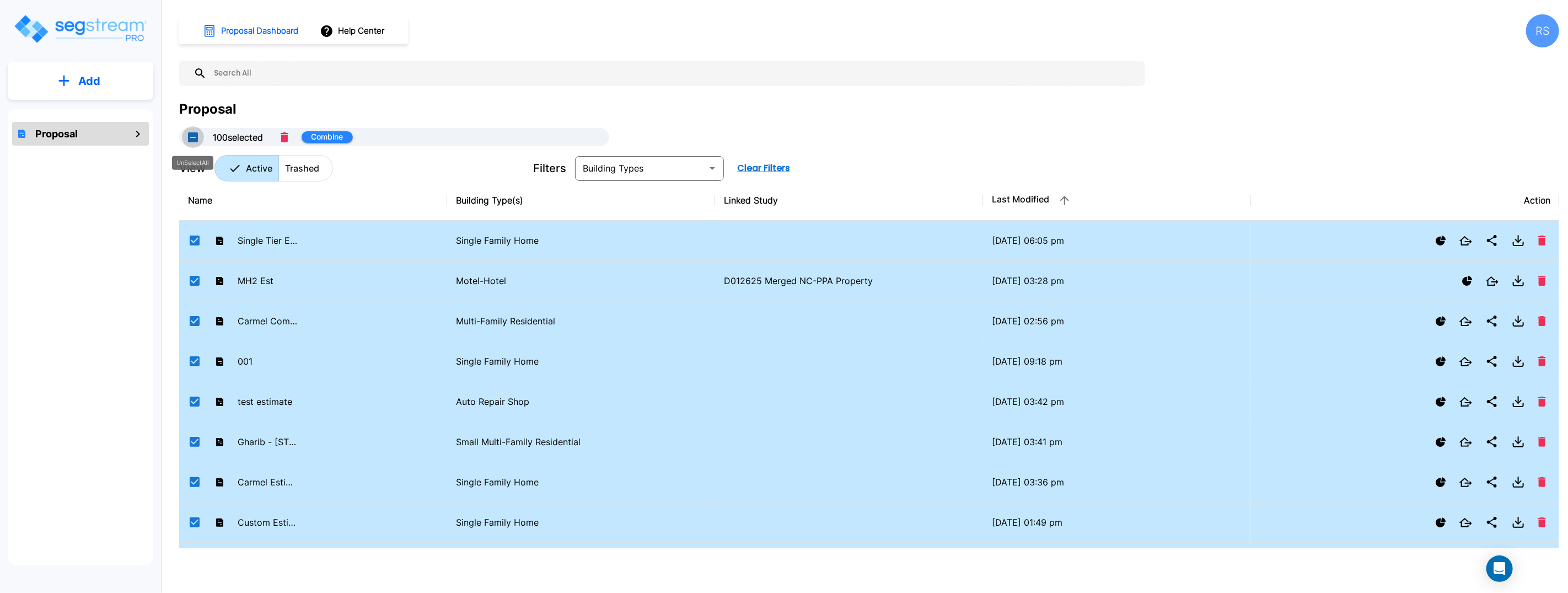
checkbox input "false"
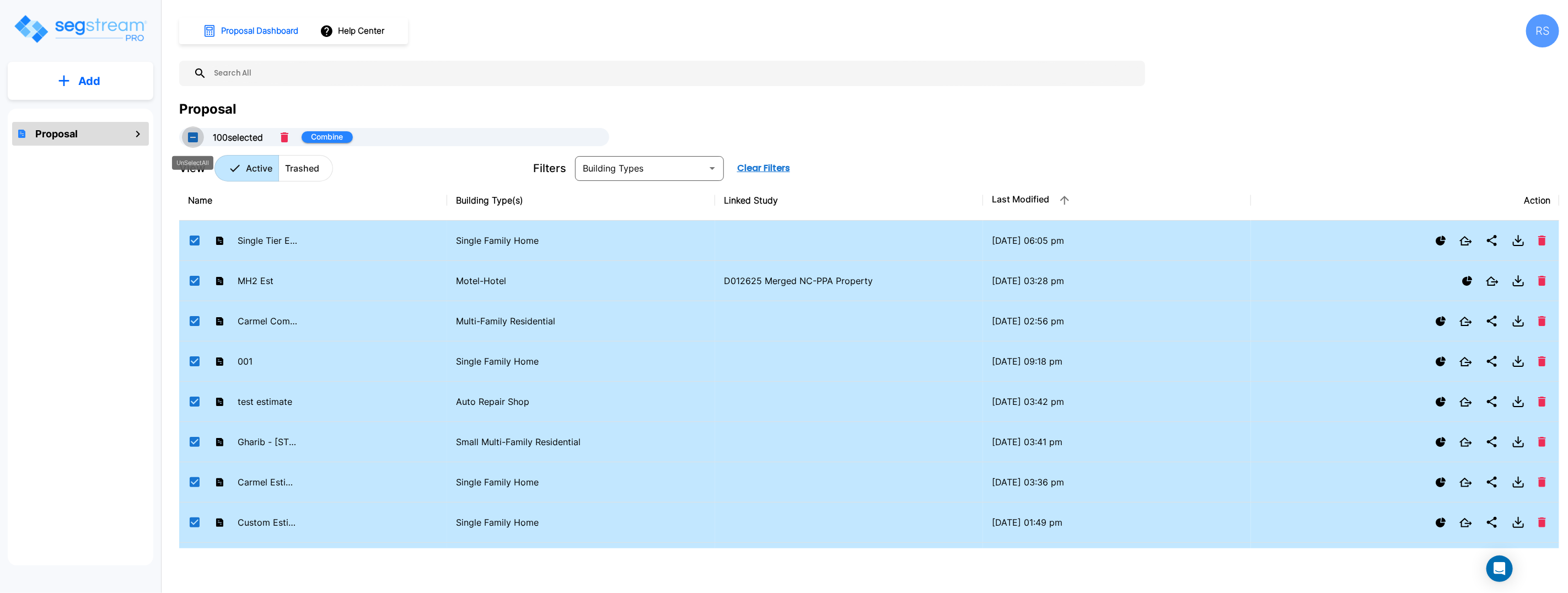
checkbox input "false"
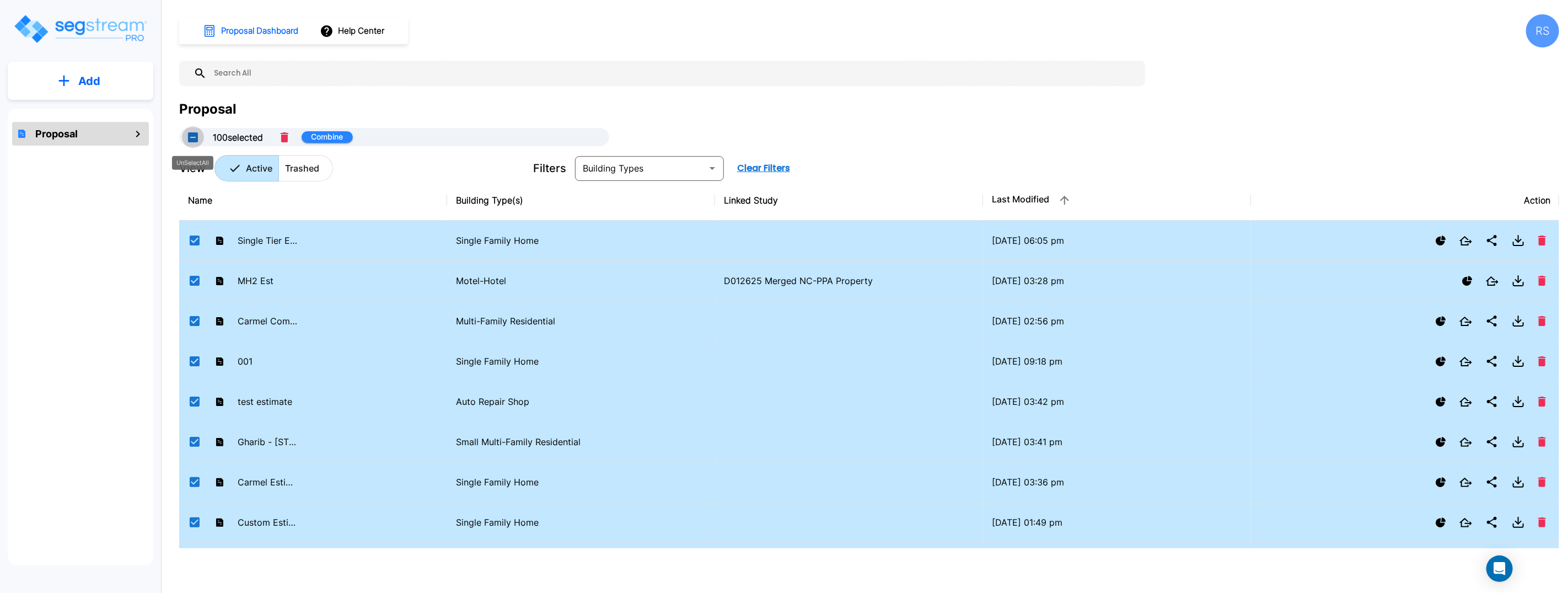
checkbox input "false"
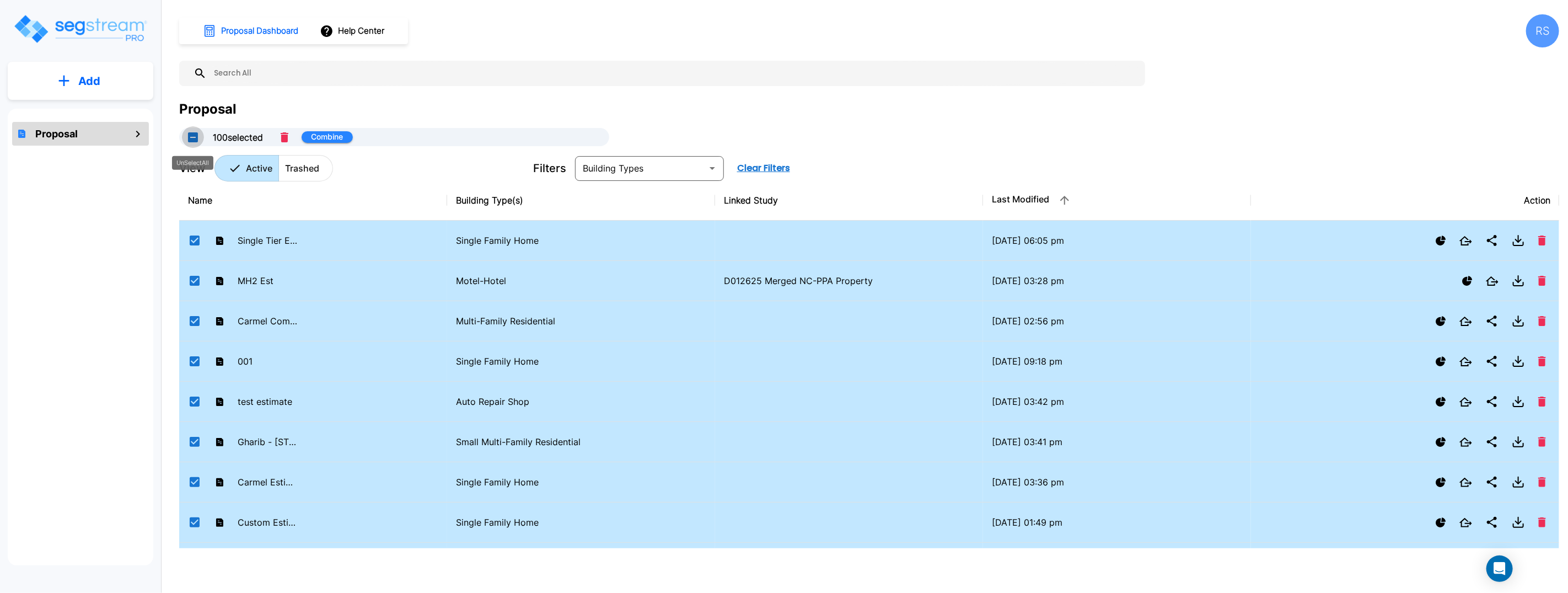
checkbox input "false"
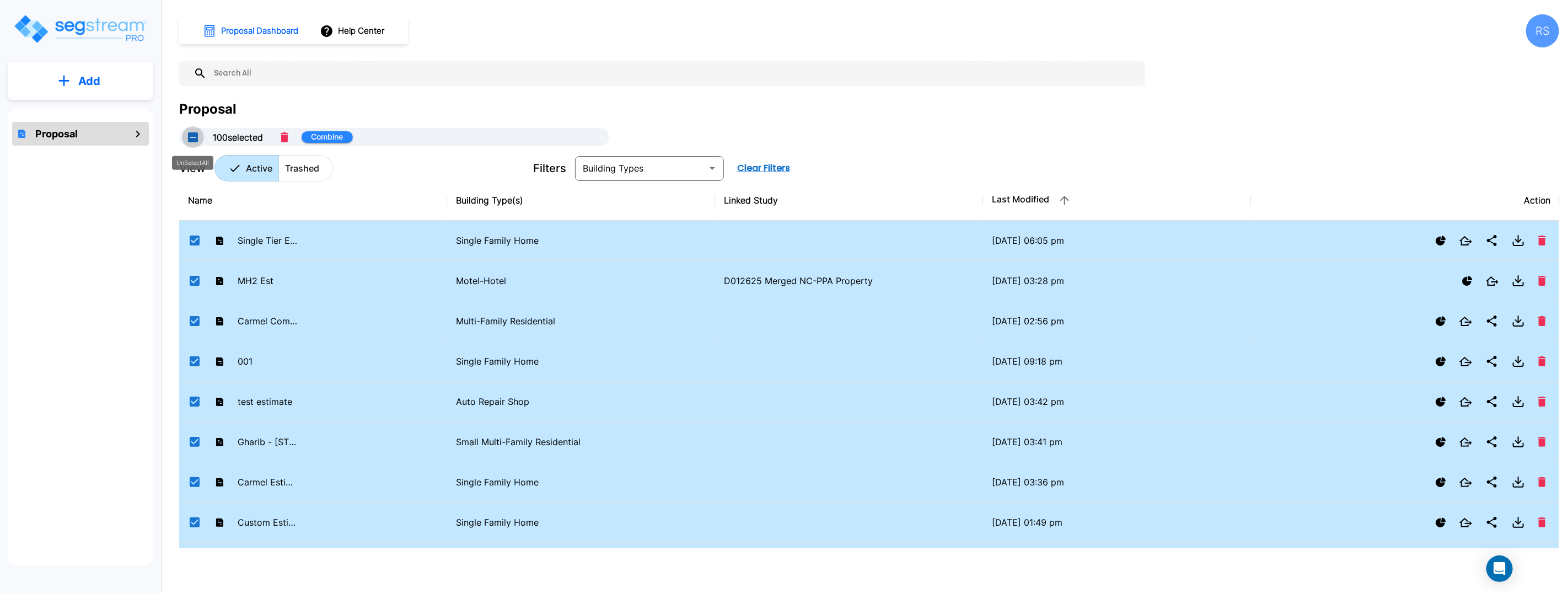
checkbox input "false"
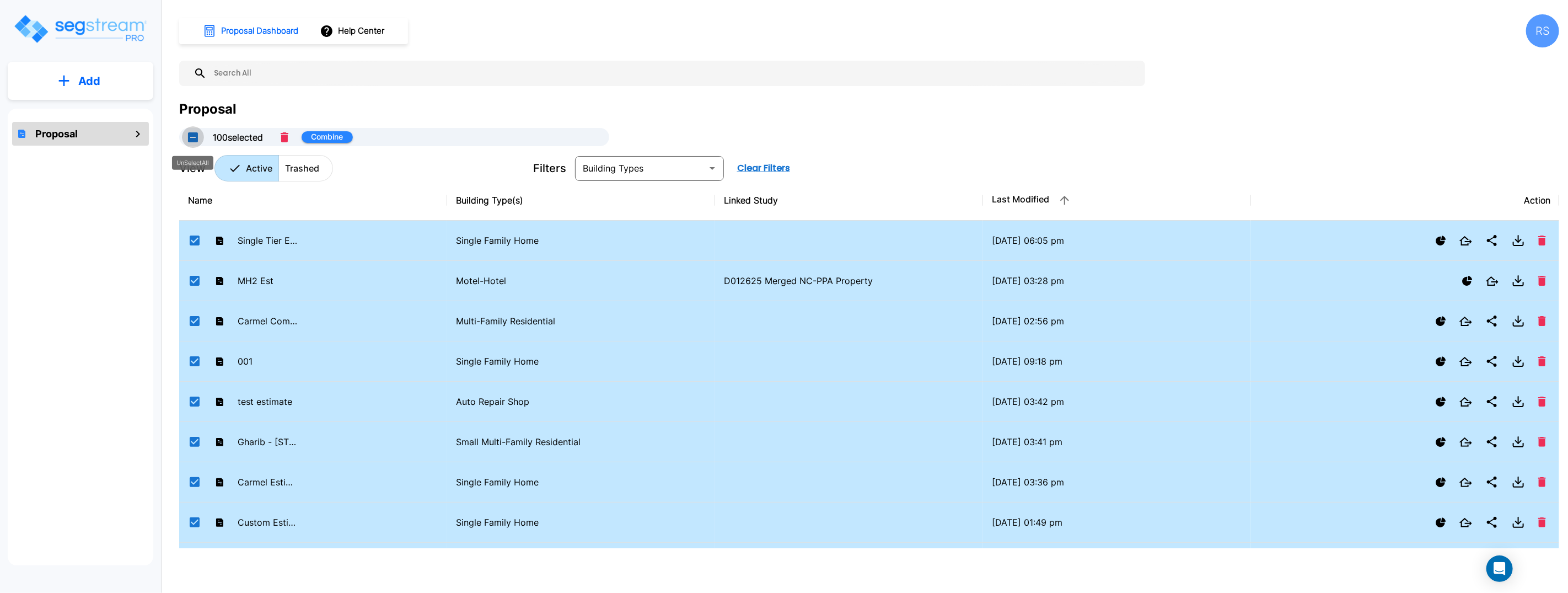
checkbox input "false"
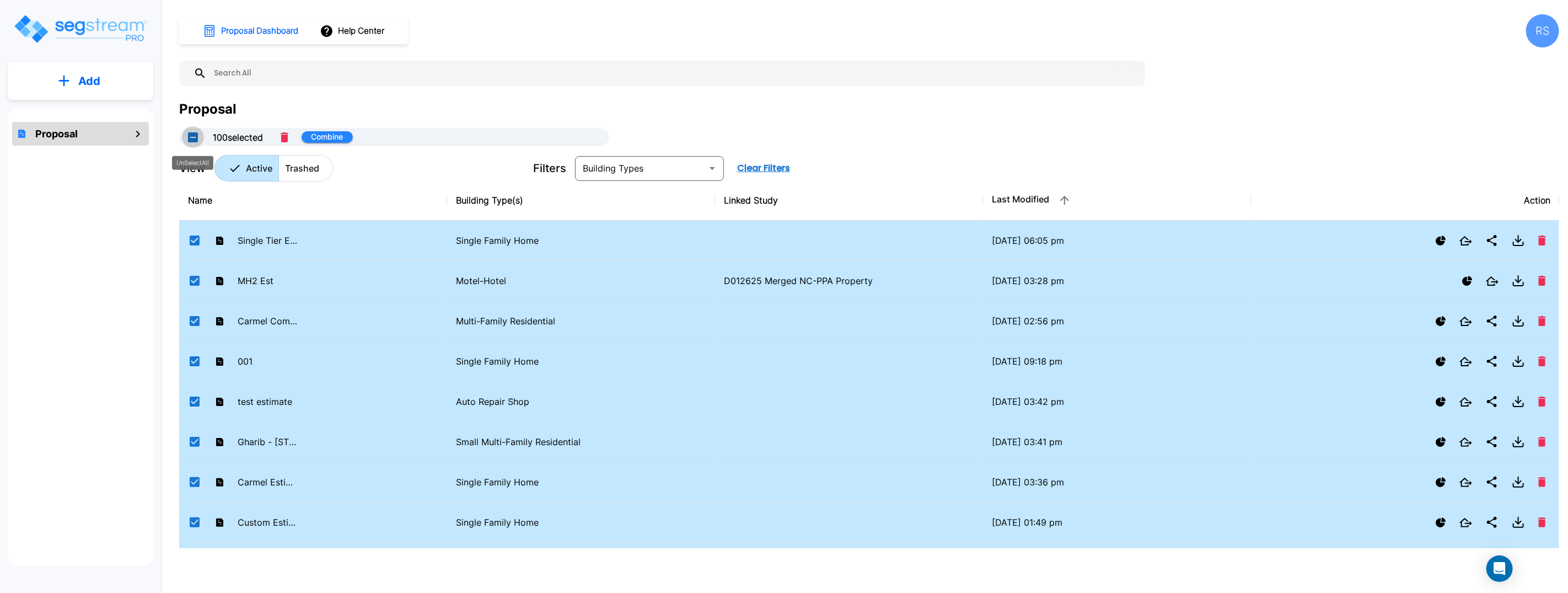
checkbox input "false"
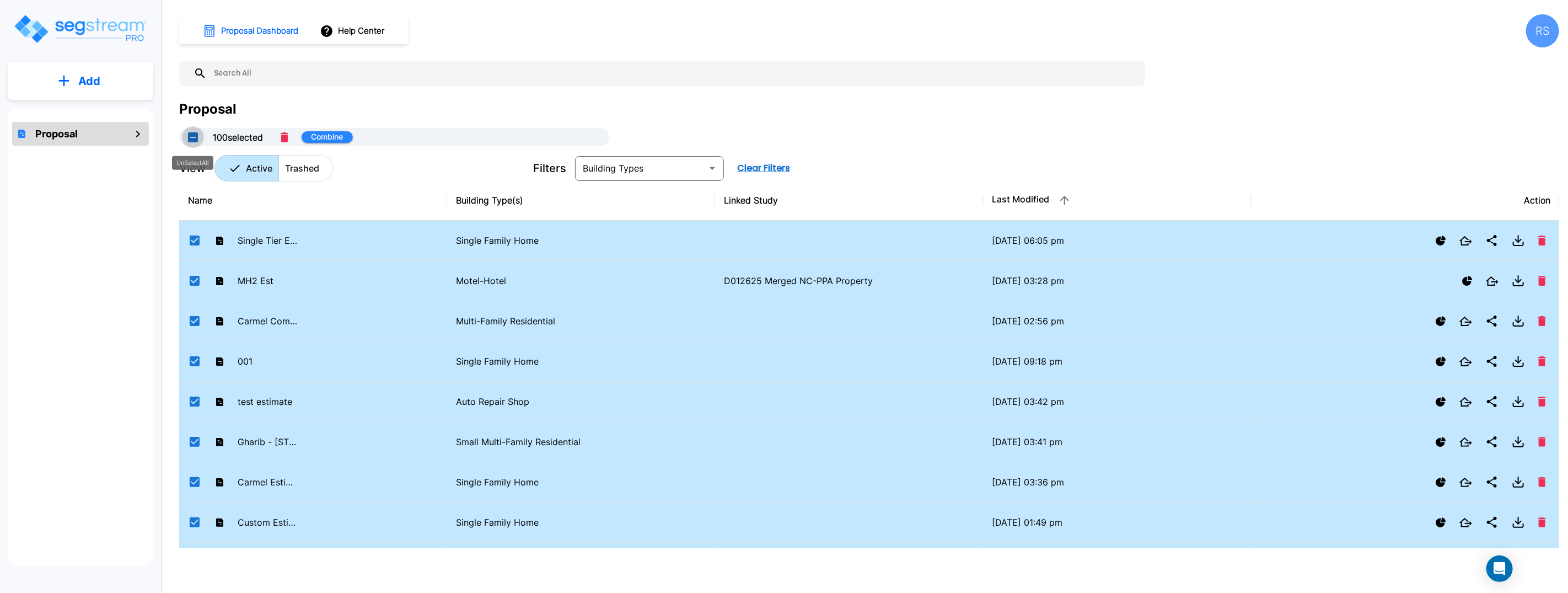
checkbox input "false"
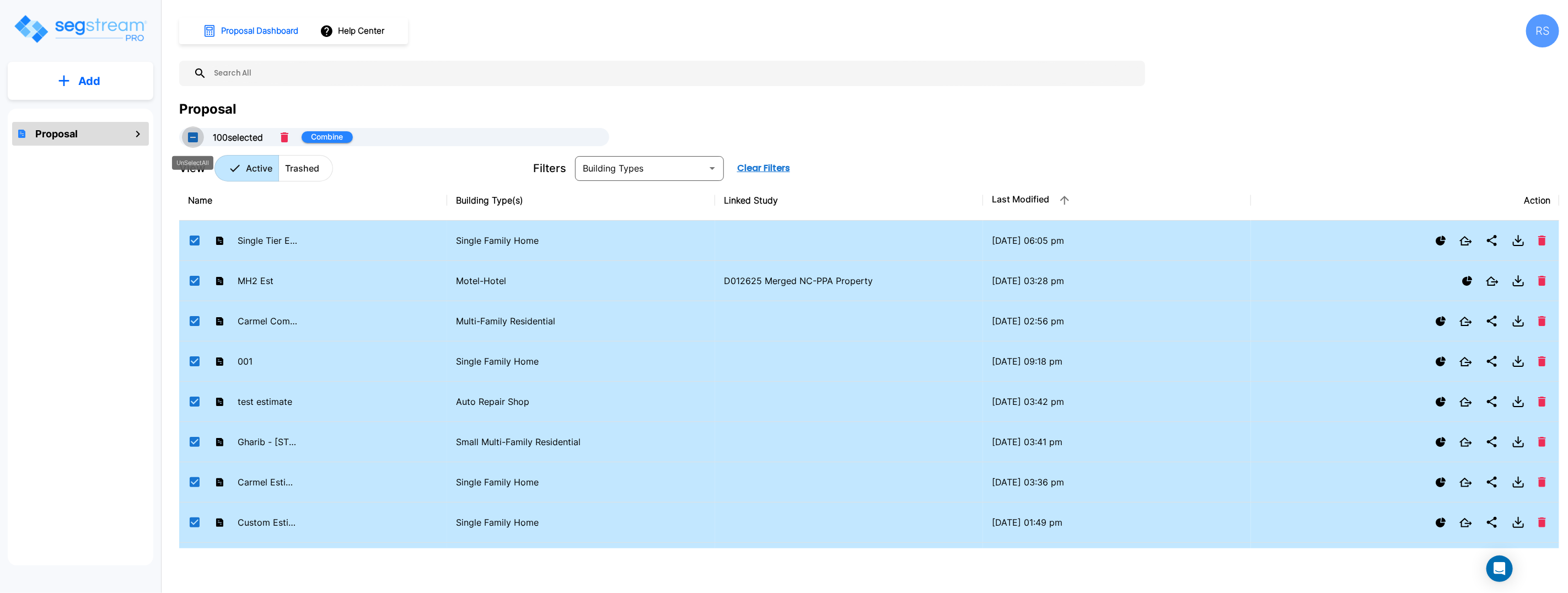
checkbox input "false"
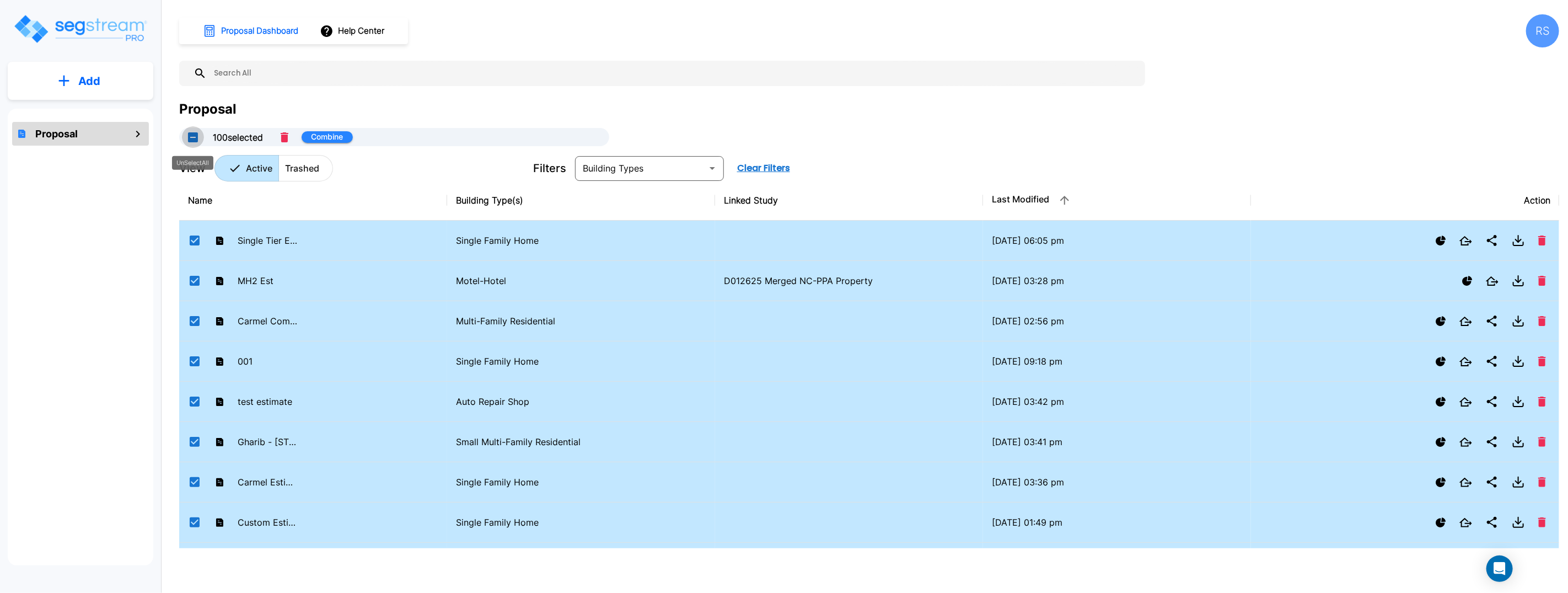
checkbox input "false"
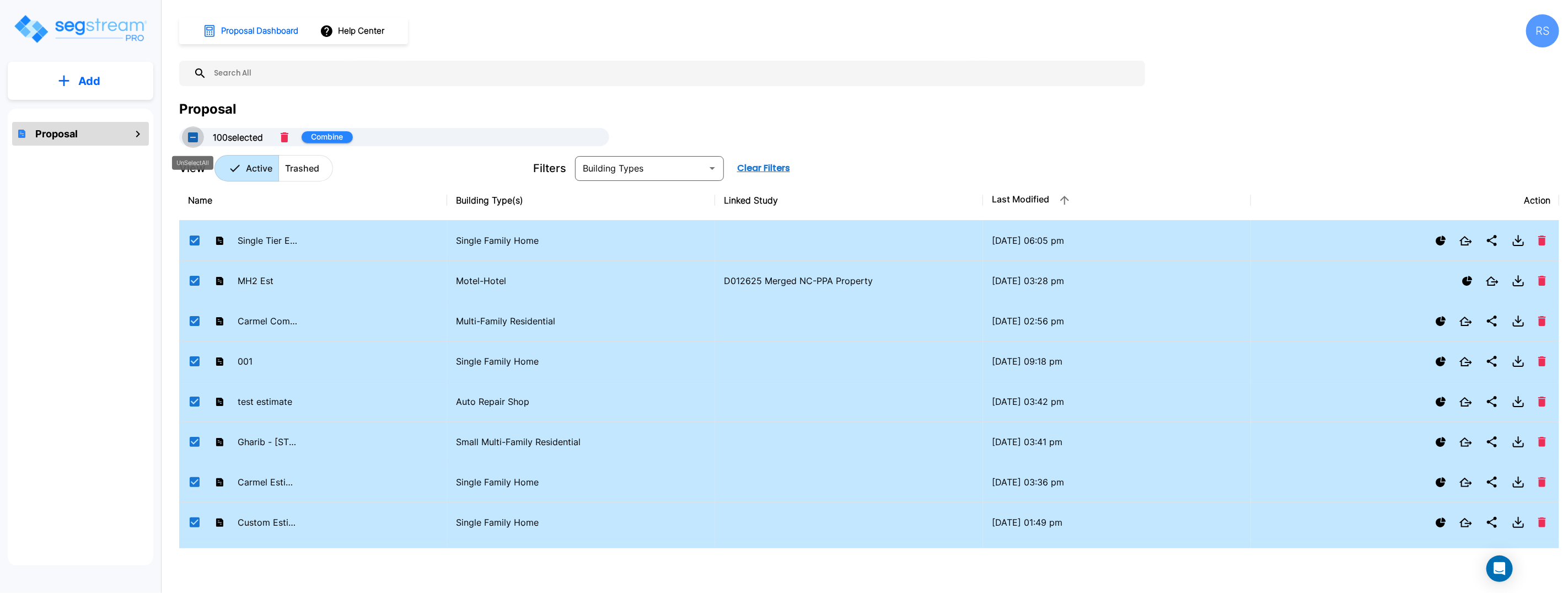
checkbox input "false"
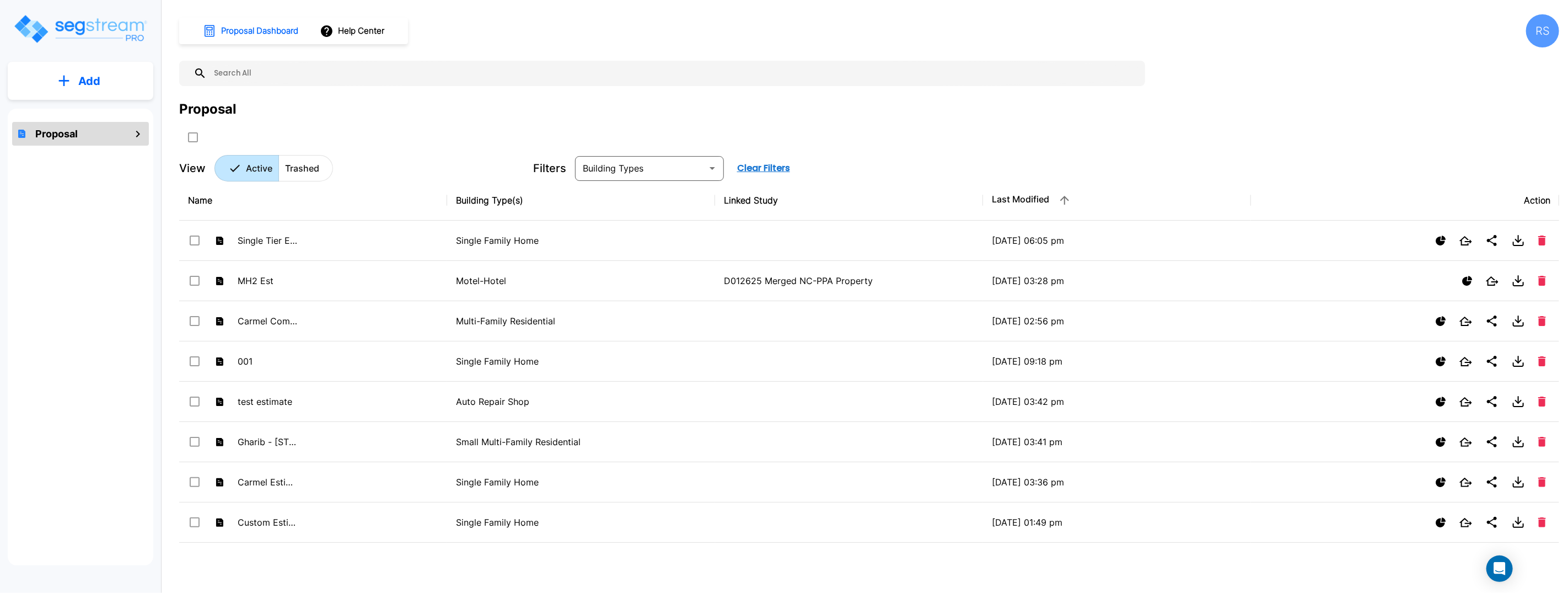
click at [139, 134] on icon "mailbox folders" at bounding box center [138, 134] width 4 height 6
click at [134, 134] on icon "mailbox folders" at bounding box center [138, 134] width 14 height 14
drag, startPoint x: 134, startPoint y: 134, endPoint x: 87, endPoint y: 140, distance: 47.4
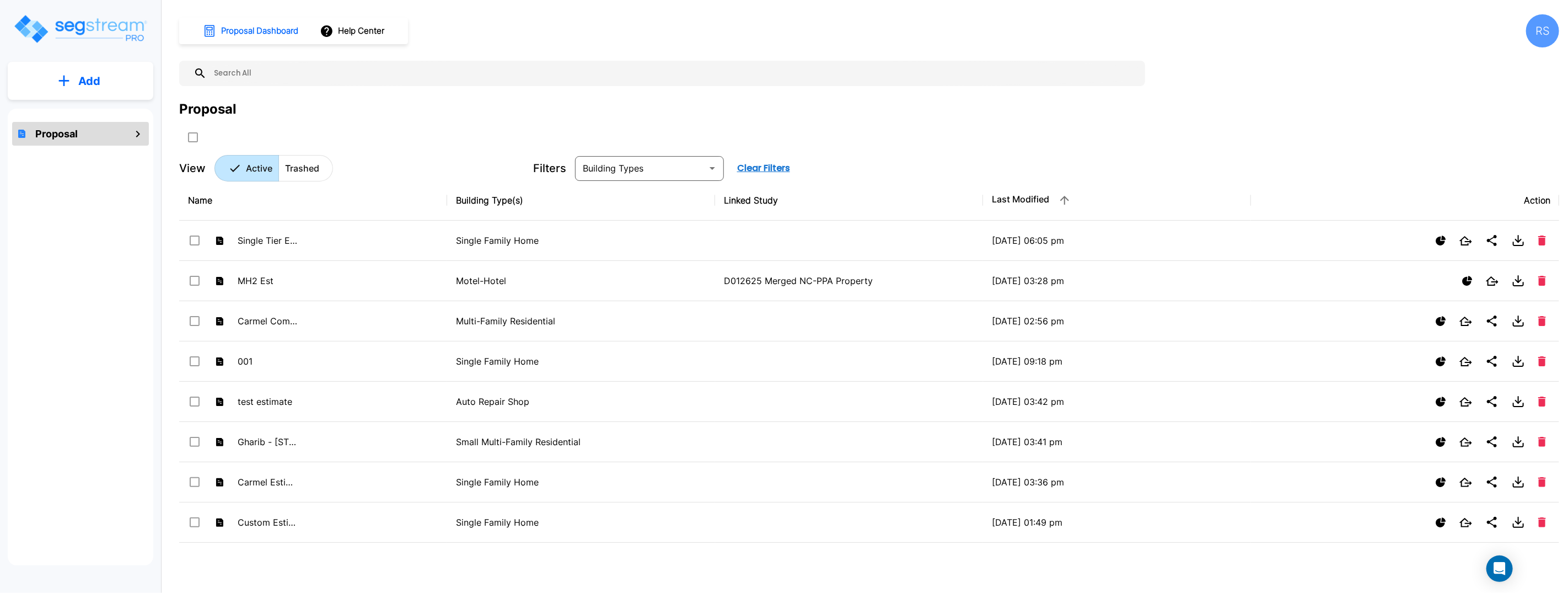
click at [130, 134] on div "Proposal" at bounding box center [80, 134] width 137 height 24
click at [87, 190] on div "Proposal" at bounding box center [81, 337] width 146 height 457
drag, startPoint x: 85, startPoint y: 59, endPoint x: 84, endPoint y: 74, distance: 15.0
click at [85, 60] on div "Add Proposal" at bounding box center [80, 286] width 161 height 573
click at [84, 74] on p "Add" at bounding box center [90, 81] width 22 height 17
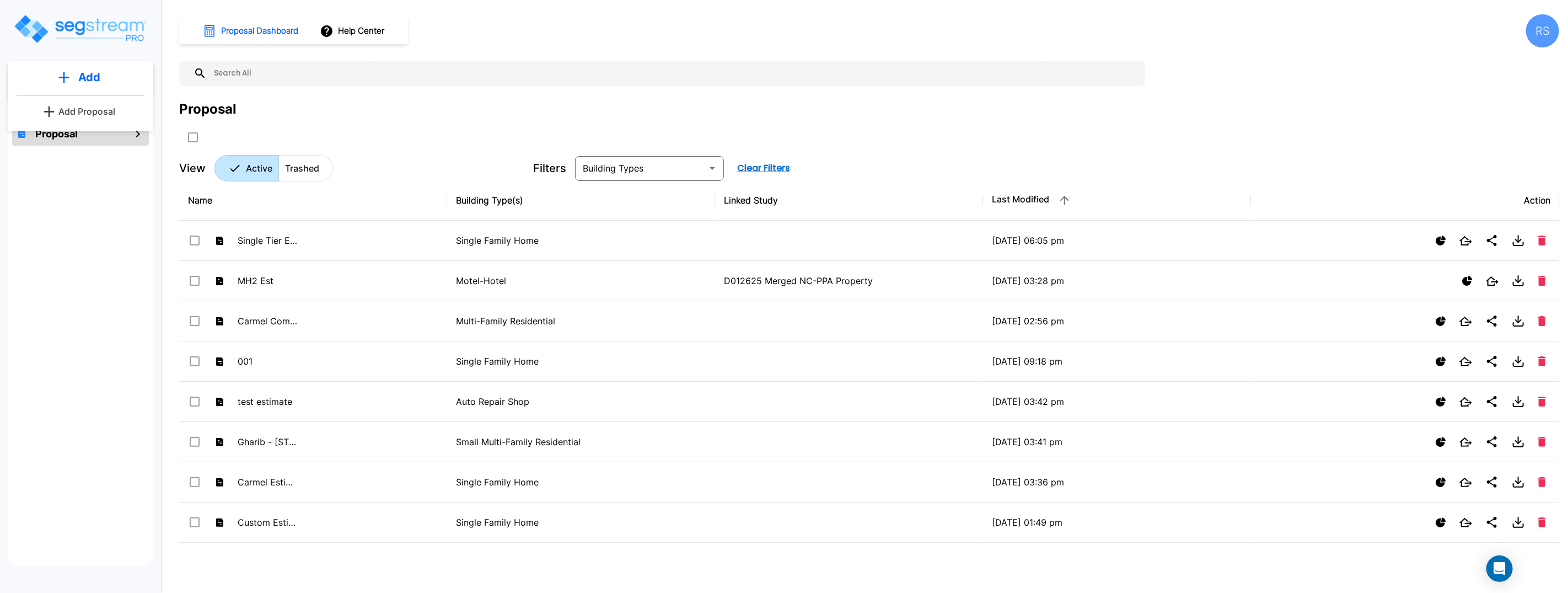
click at [91, 113] on p "Add Proposal" at bounding box center [87, 111] width 57 height 14
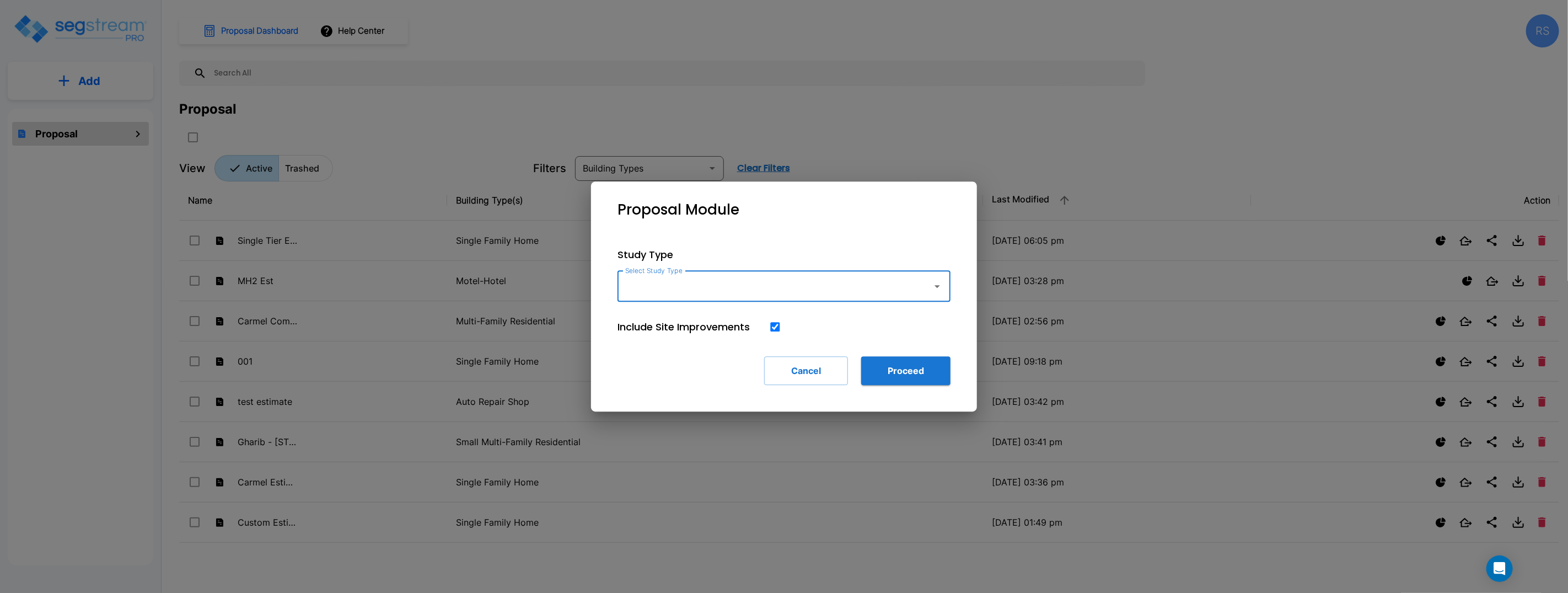
click at [695, 286] on input "Select Study Type" at bounding box center [772, 286] width 299 height 21
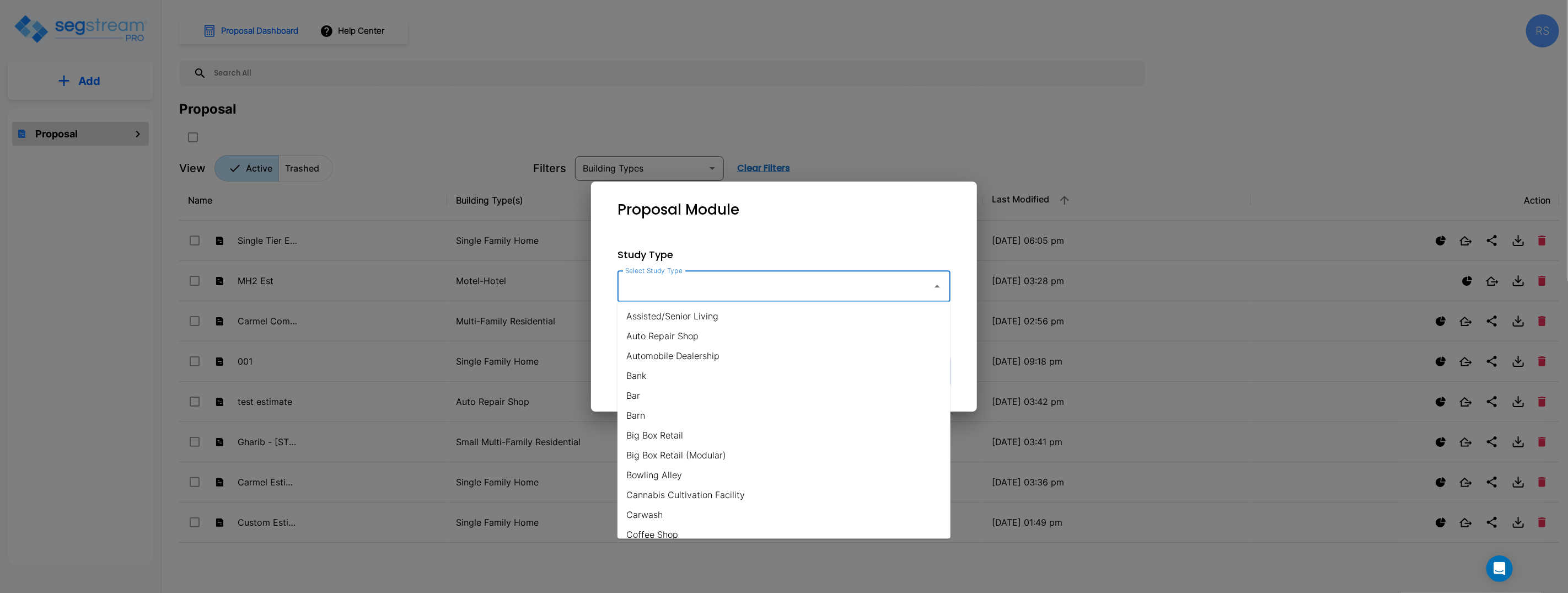
click at [695, 286] on input "Select Study Type" at bounding box center [772, 286] width 299 height 21
click at [778, 224] on div "Proposal Module" at bounding box center [784, 210] width 368 height 39
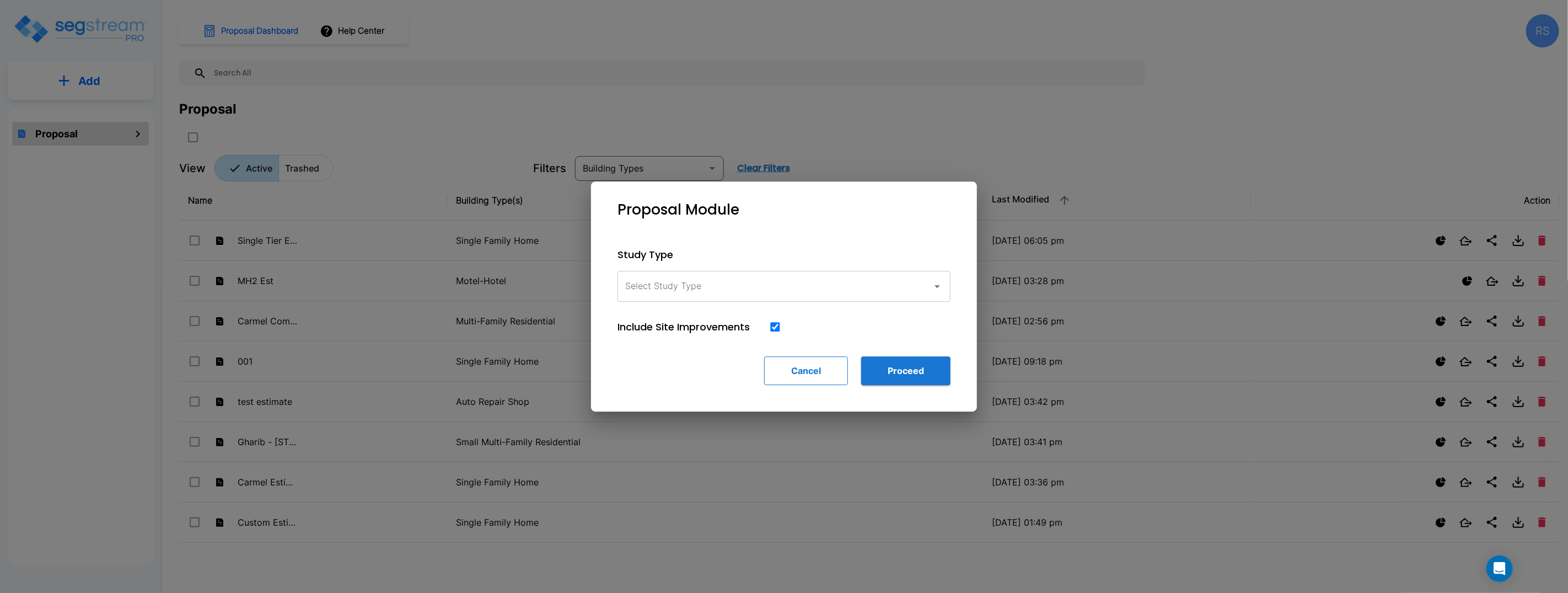
click at [806, 375] on button "Cancel" at bounding box center [806, 371] width 84 height 29
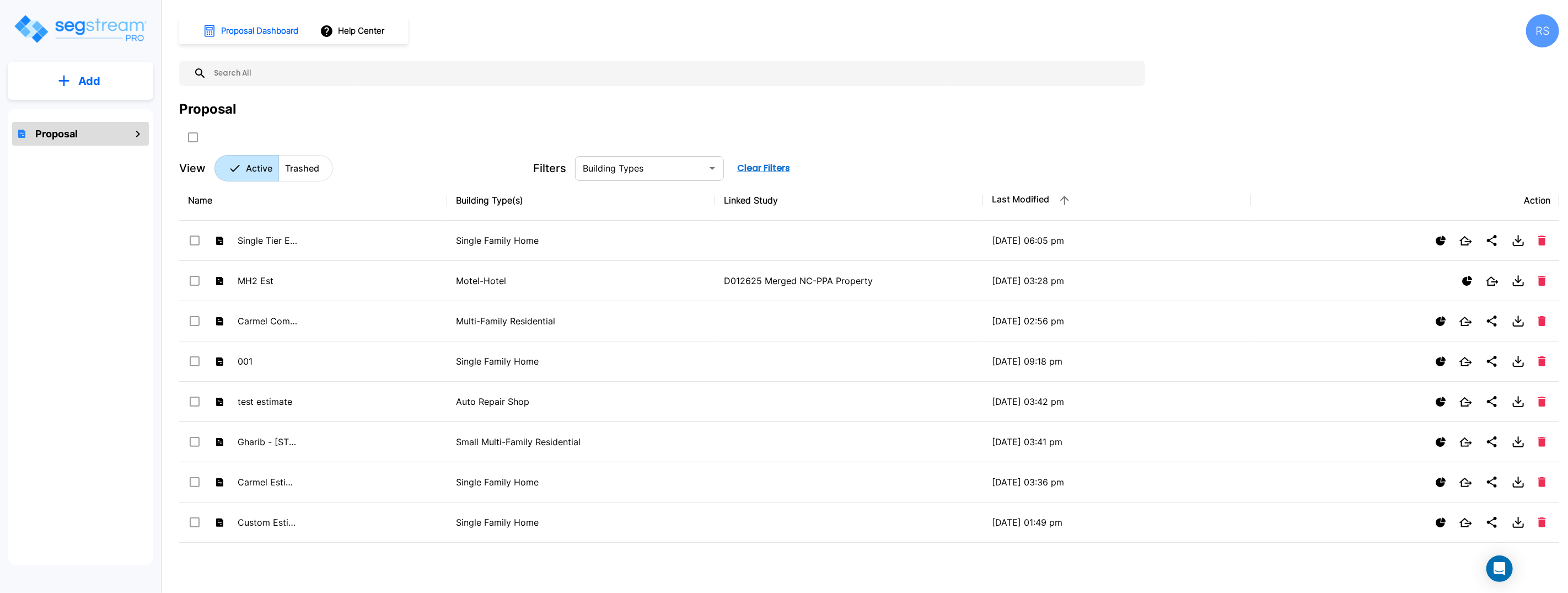
click at [690, 180] on div "​" at bounding box center [650, 168] width 149 height 25
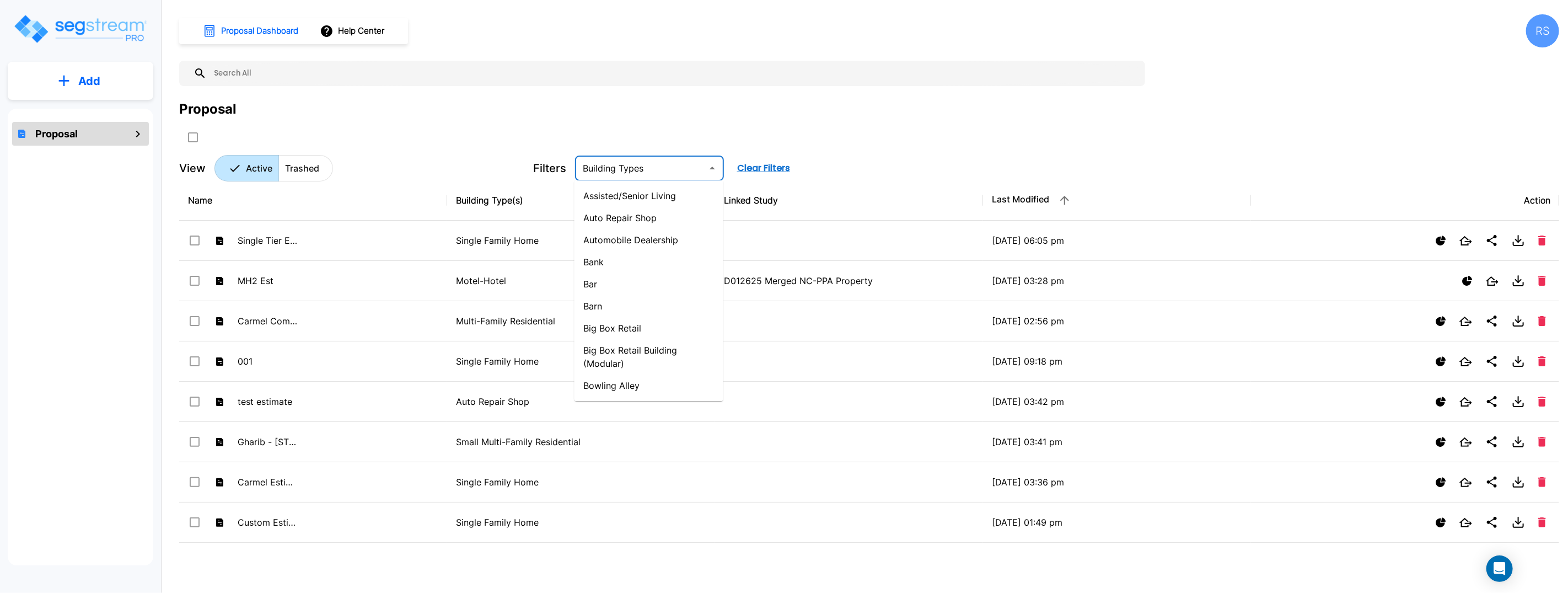
click at [714, 116] on div "Proposal" at bounding box center [869, 109] width 1380 height 20
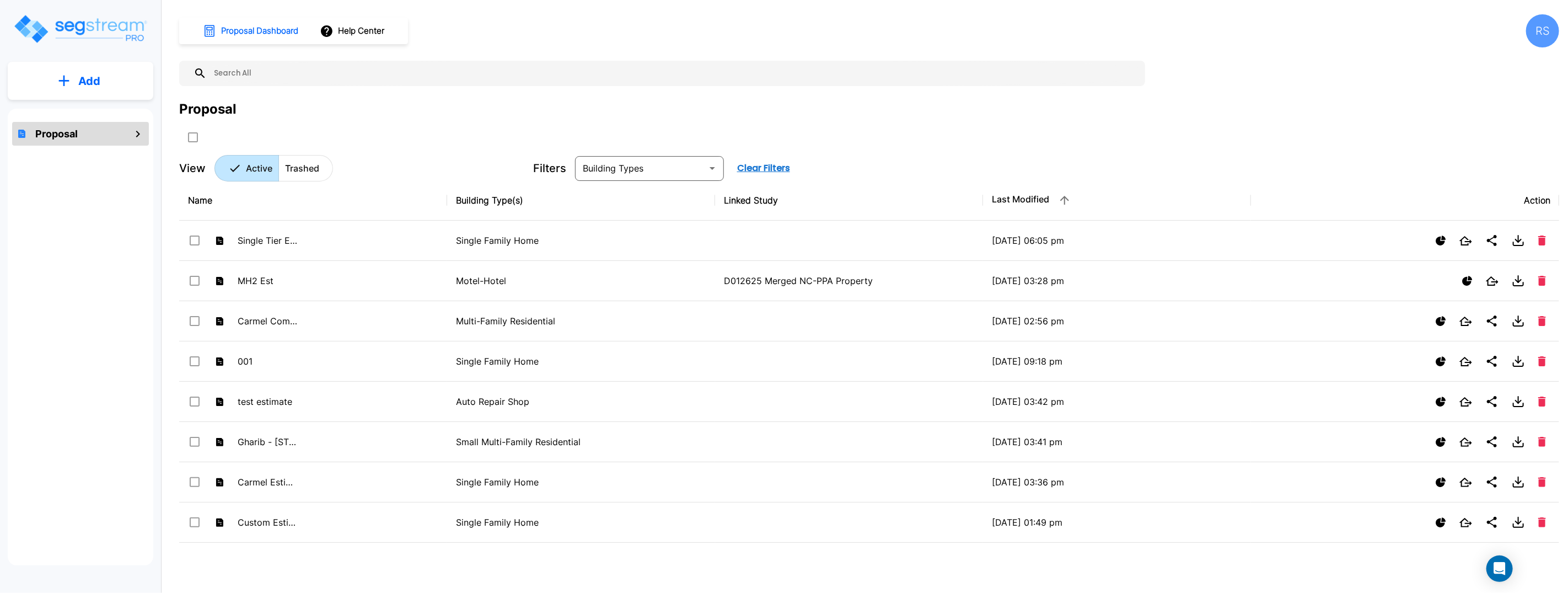
click at [137, 133] on icon "mailbox folders" at bounding box center [138, 134] width 14 height 14
click at [78, 81] on p "Add" at bounding box center [90, 81] width 22 height 17
click at [90, 114] on p "Add Proposal" at bounding box center [87, 111] width 57 height 14
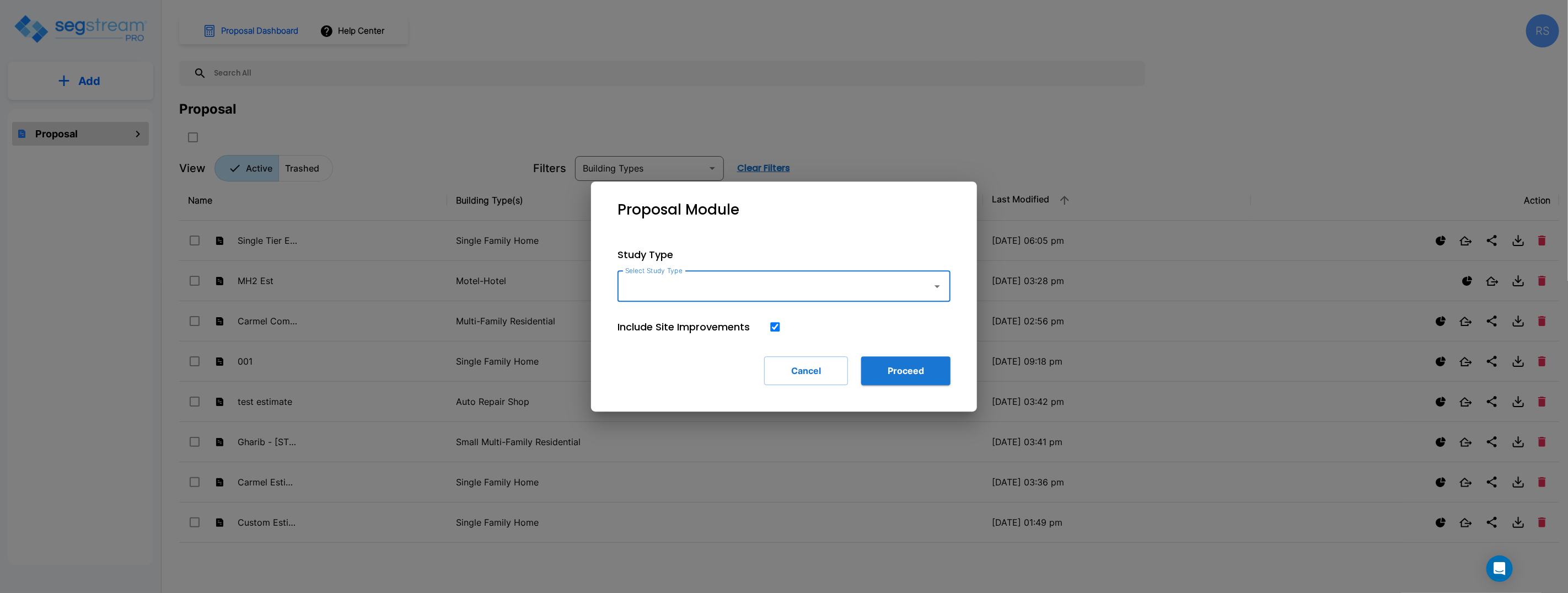
click at [733, 292] on input "Select Study Type" at bounding box center [772, 286] width 299 height 21
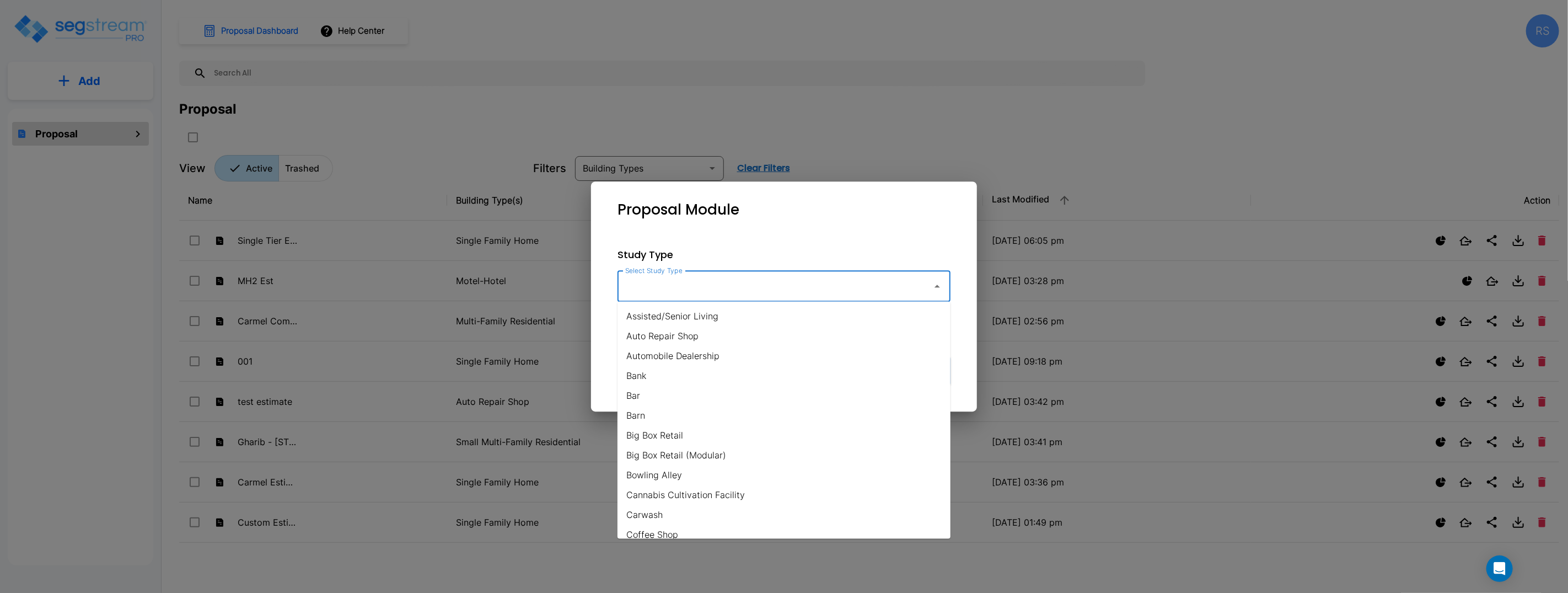
click at [760, 317] on li "Assisted/Senior Living" at bounding box center [784, 315] width 333 height 20
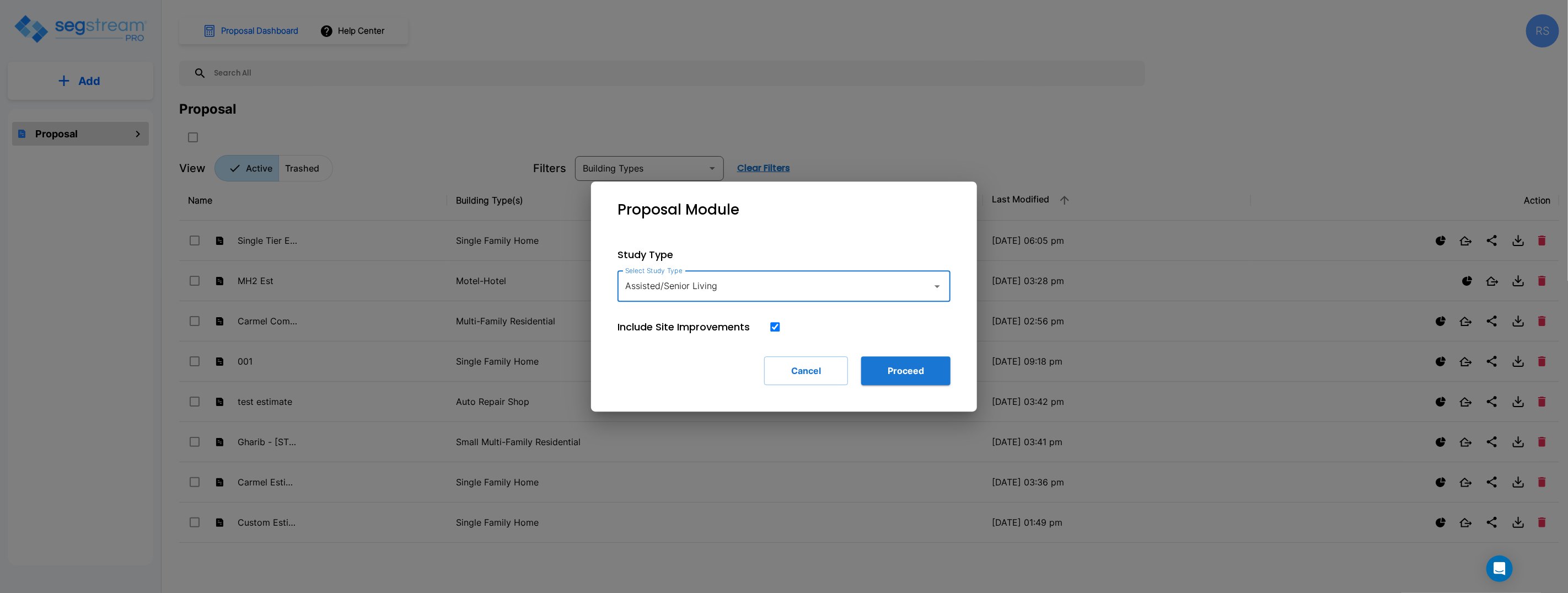
click at [937, 287] on icon "button" at bounding box center [937, 286] width 14 height 14
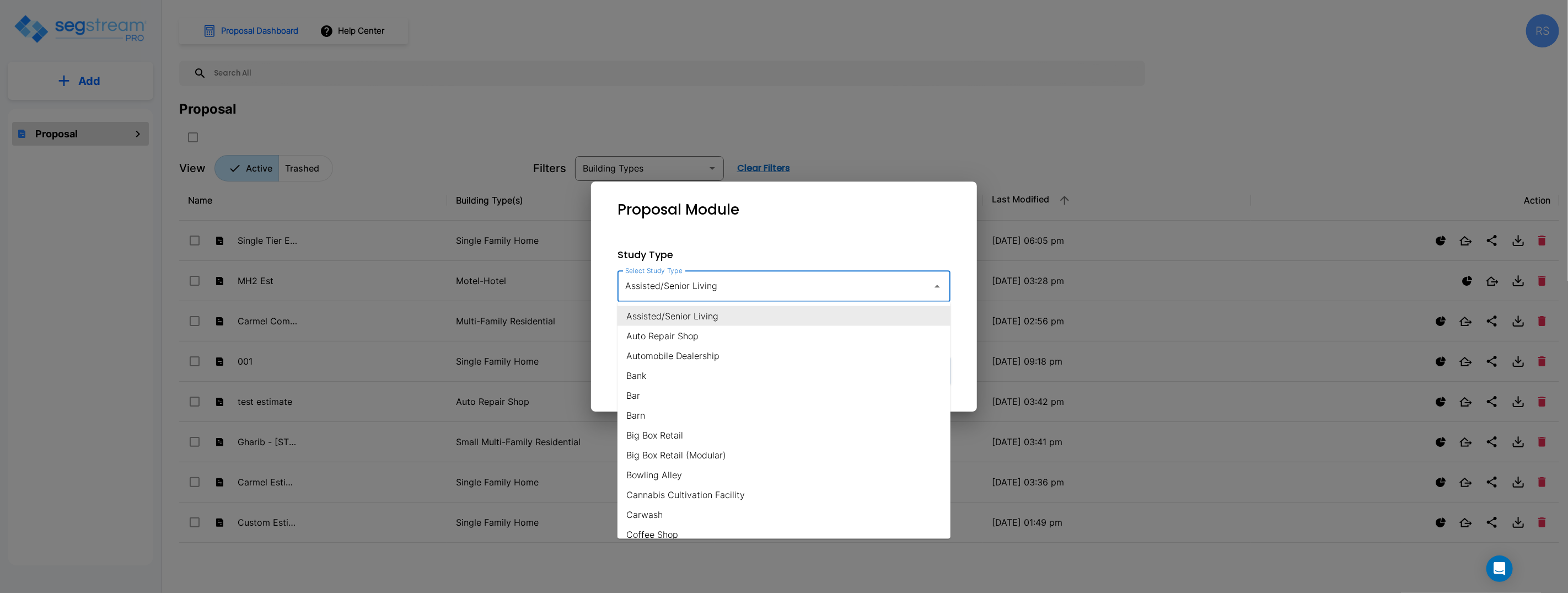
click at [804, 317] on li "Assisted/Senior Living" at bounding box center [784, 315] width 333 height 20
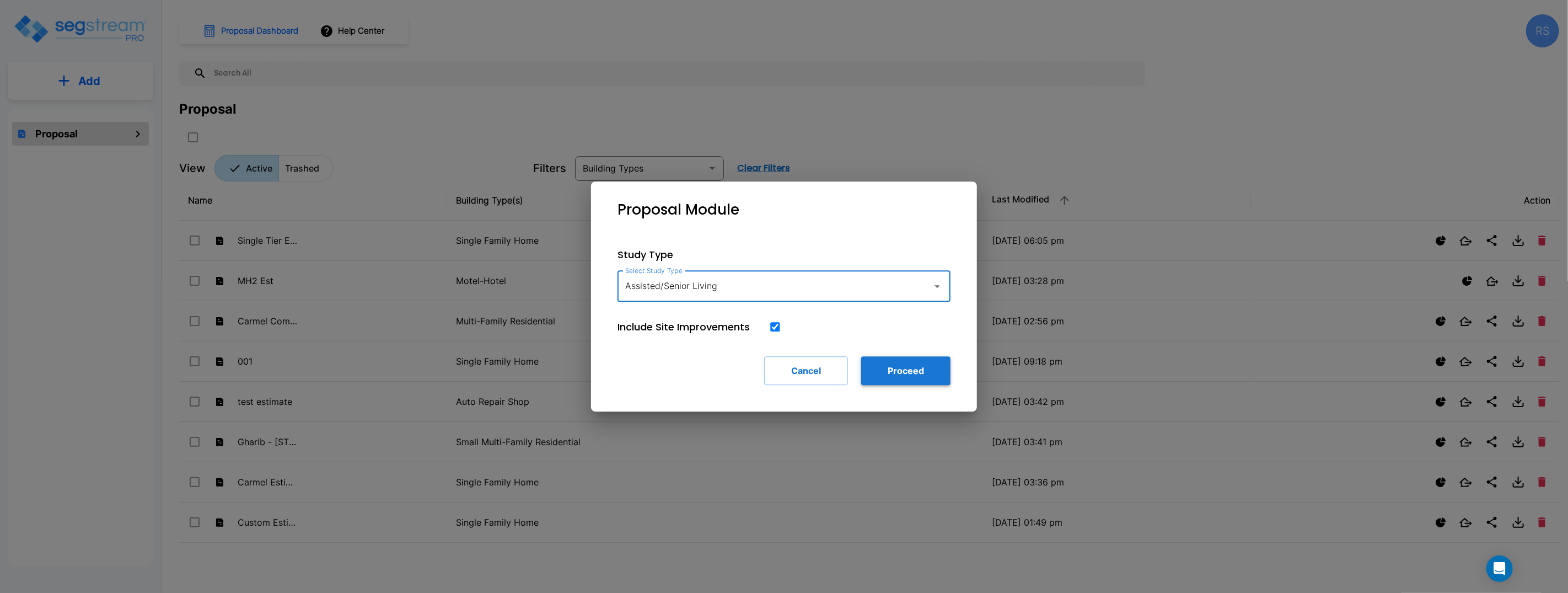
click at [936, 371] on button "Proceed" at bounding box center [906, 371] width 90 height 29
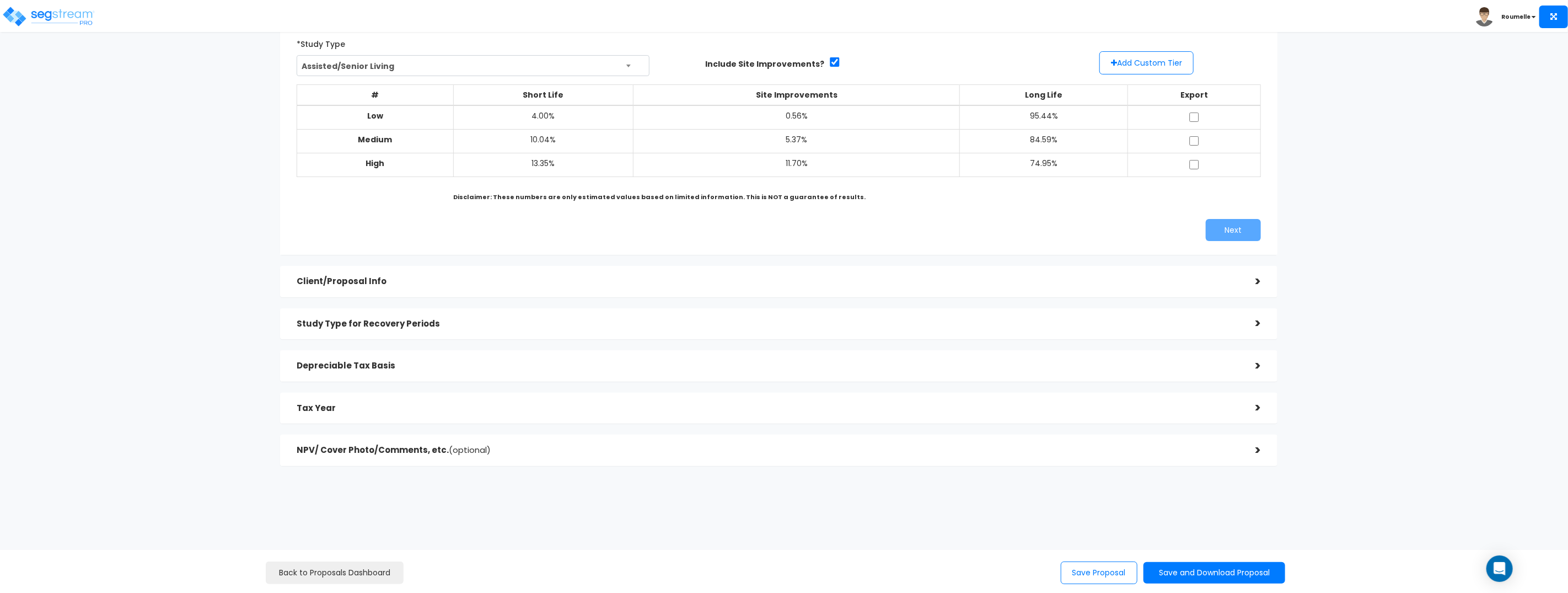
scroll to position [101, 0]
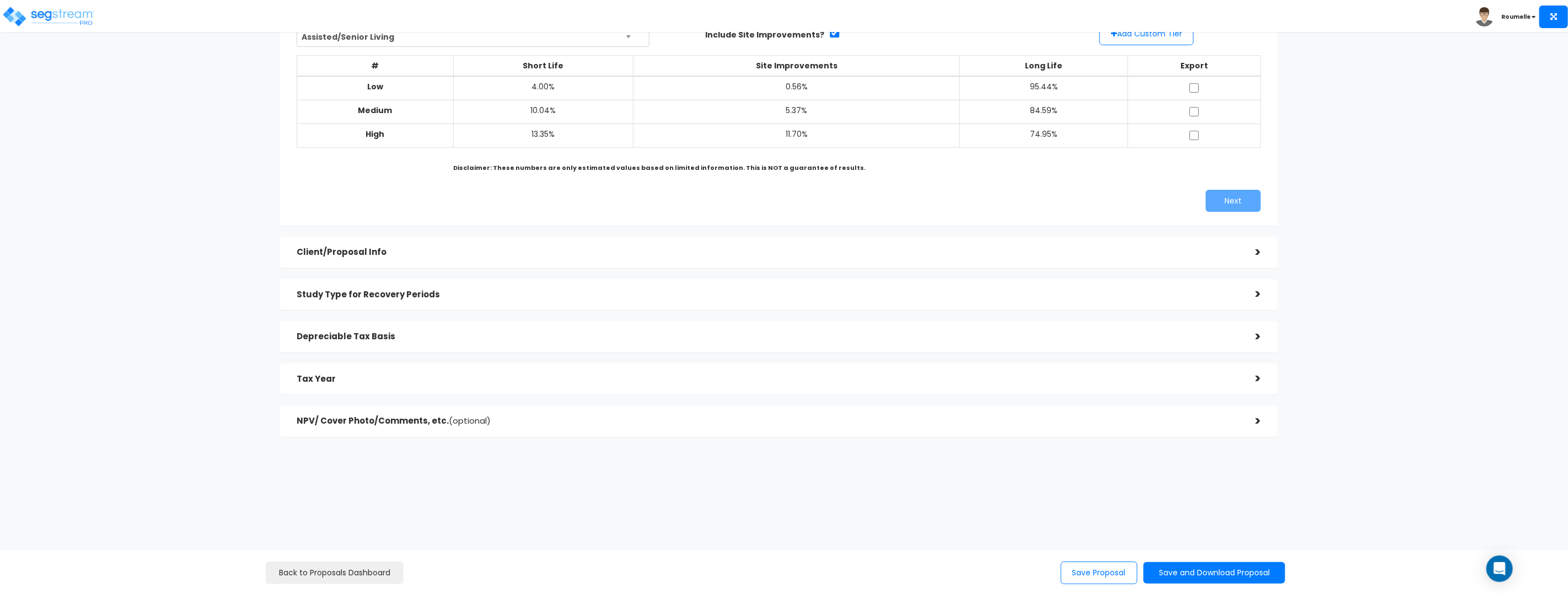
click at [642, 248] on h5 "Client/Proposal Info" at bounding box center [768, 252] width 942 height 10
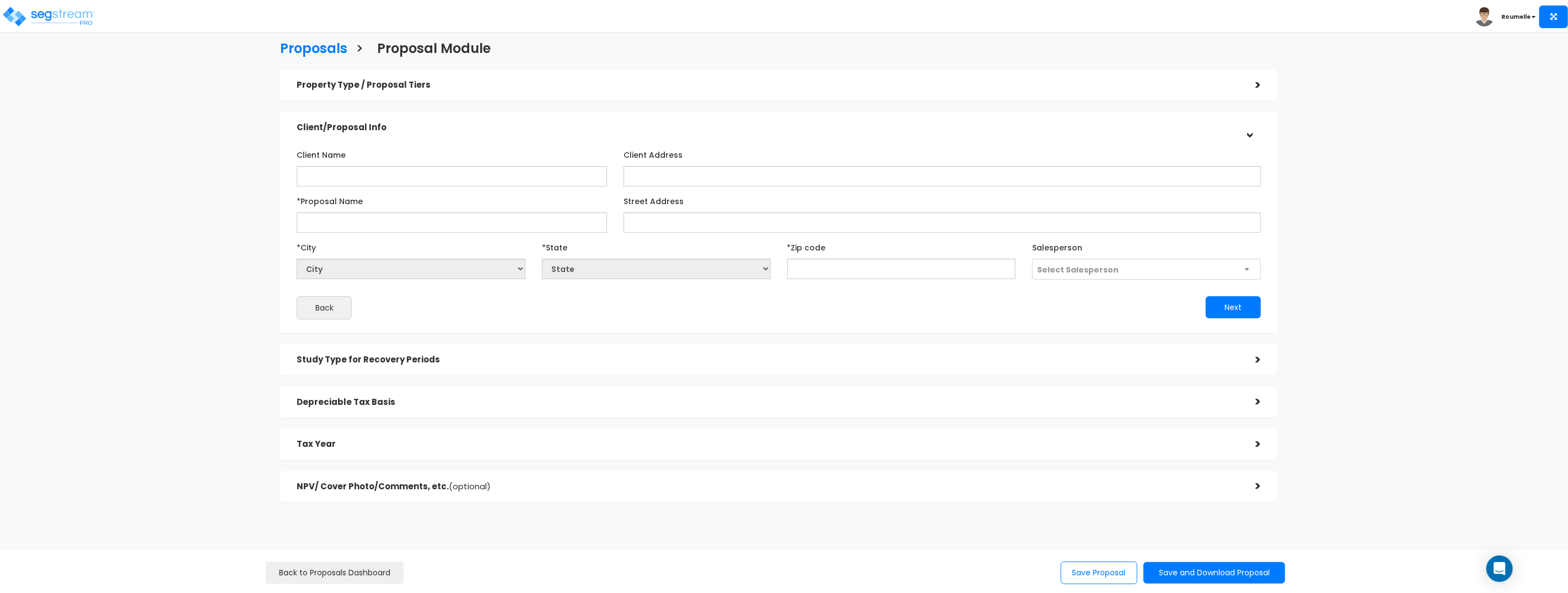
scroll to position [0, 0]
click at [449, 226] on input "*Proposal Name" at bounding box center [452, 225] width 310 height 20
type input "d"
click at [79, 9] on img at bounding box center [48, 17] width 94 height 22
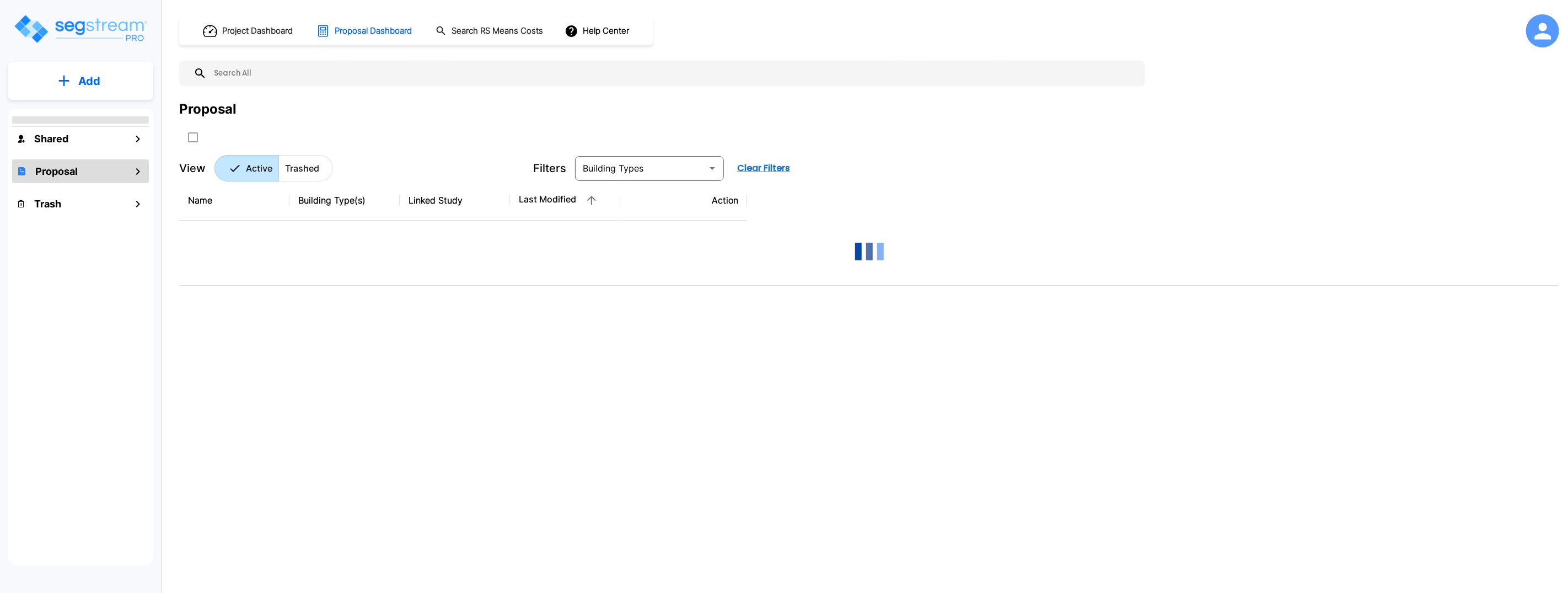
click at [370, 579] on div "Project Dashboard Proposal Dashboard Search RS Means Costs Help Center Proposal…" at bounding box center [869, 296] width 1398 height 593
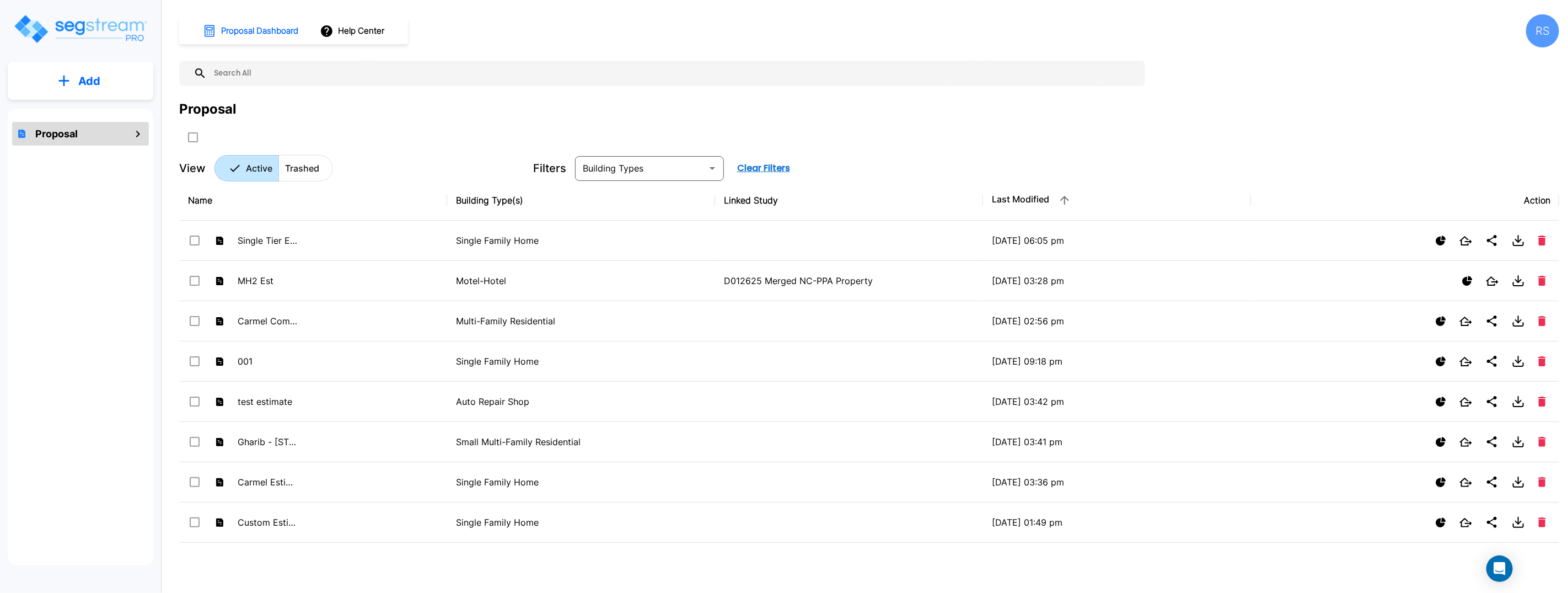
click at [134, 134] on icon "mailbox folders" at bounding box center [138, 134] width 14 height 14
click at [134, 131] on icon "mailbox folders" at bounding box center [138, 134] width 14 height 14
click at [134, 130] on icon "mailbox folders" at bounding box center [138, 134] width 14 height 14
drag, startPoint x: 134, startPoint y: 130, endPoint x: 78, endPoint y: 132, distance: 56.0
click at [131, 131] on icon "mailbox folders" at bounding box center [138, 134] width 14 height 14
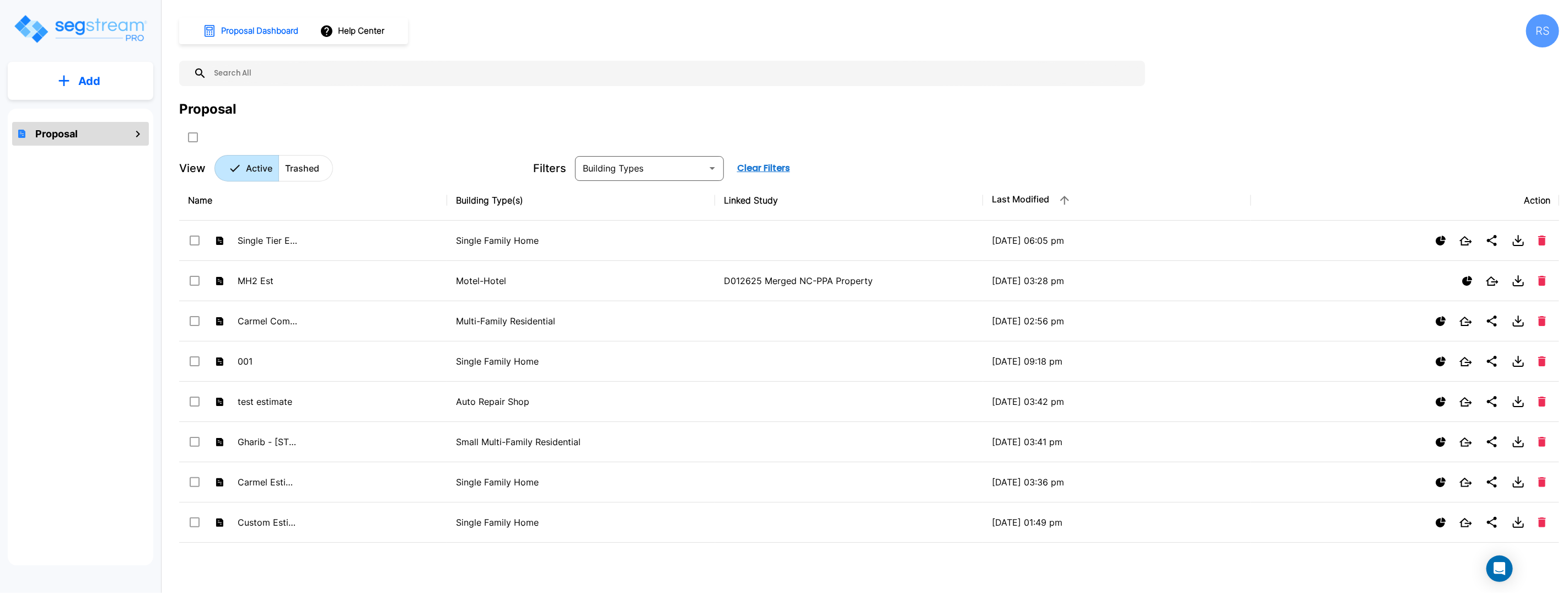
click at [70, 131] on h1 "Proposal" at bounding box center [56, 134] width 42 height 15
click at [93, 86] on p "Add" at bounding box center [90, 81] width 22 height 17
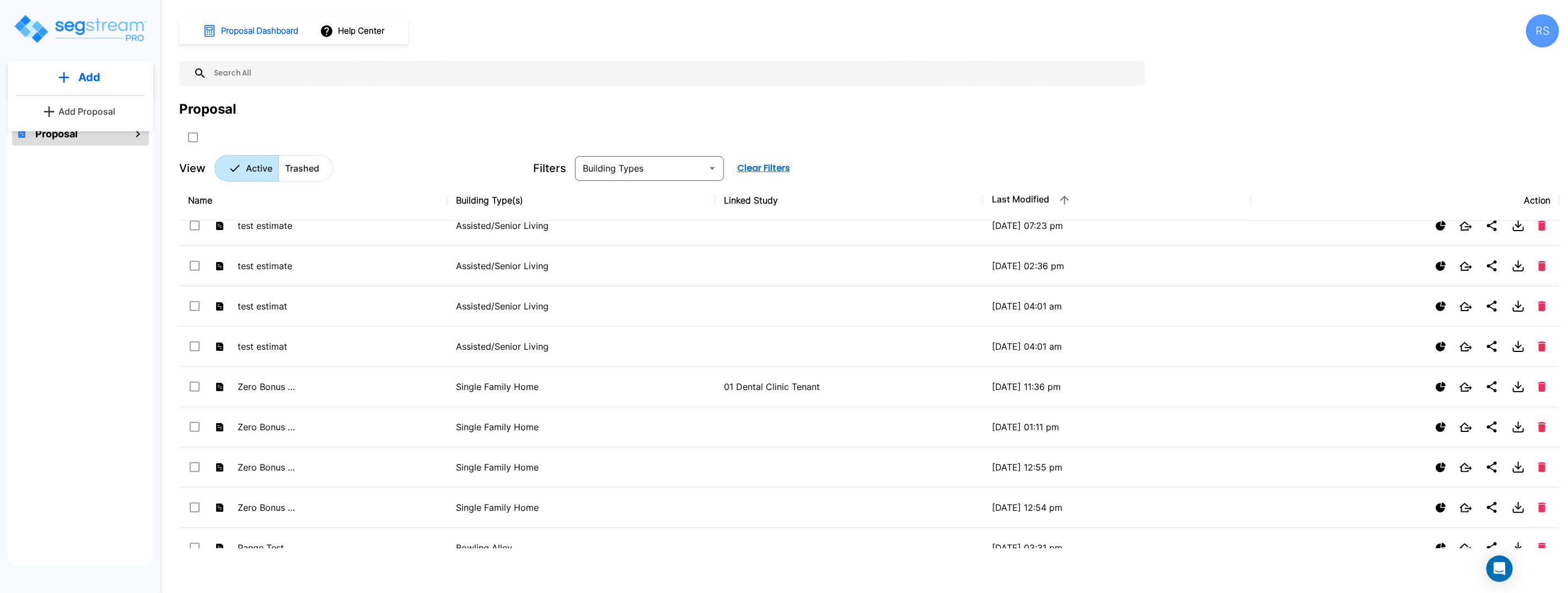
scroll to position [865, 0]
click at [1554, 35] on div "RS" at bounding box center [1542, 30] width 33 height 33
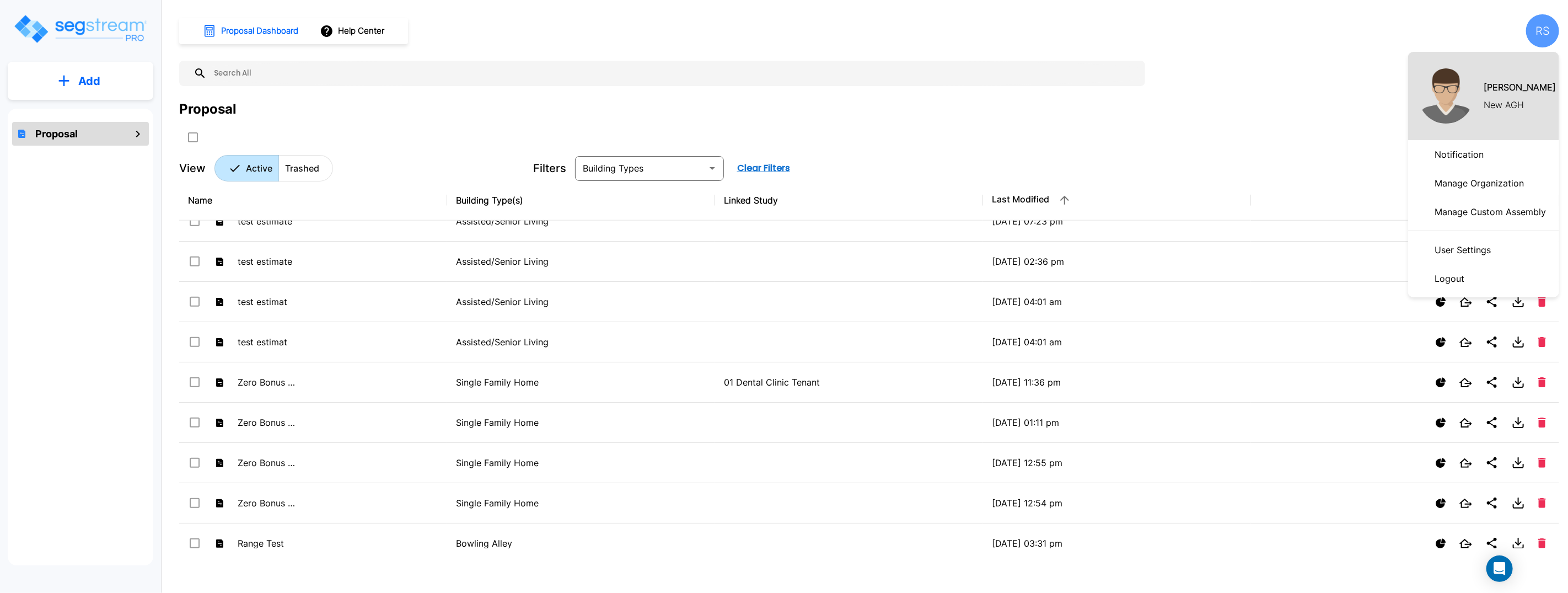
click at [90, 86] on div at bounding box center [784, 296] width 1568 height 593
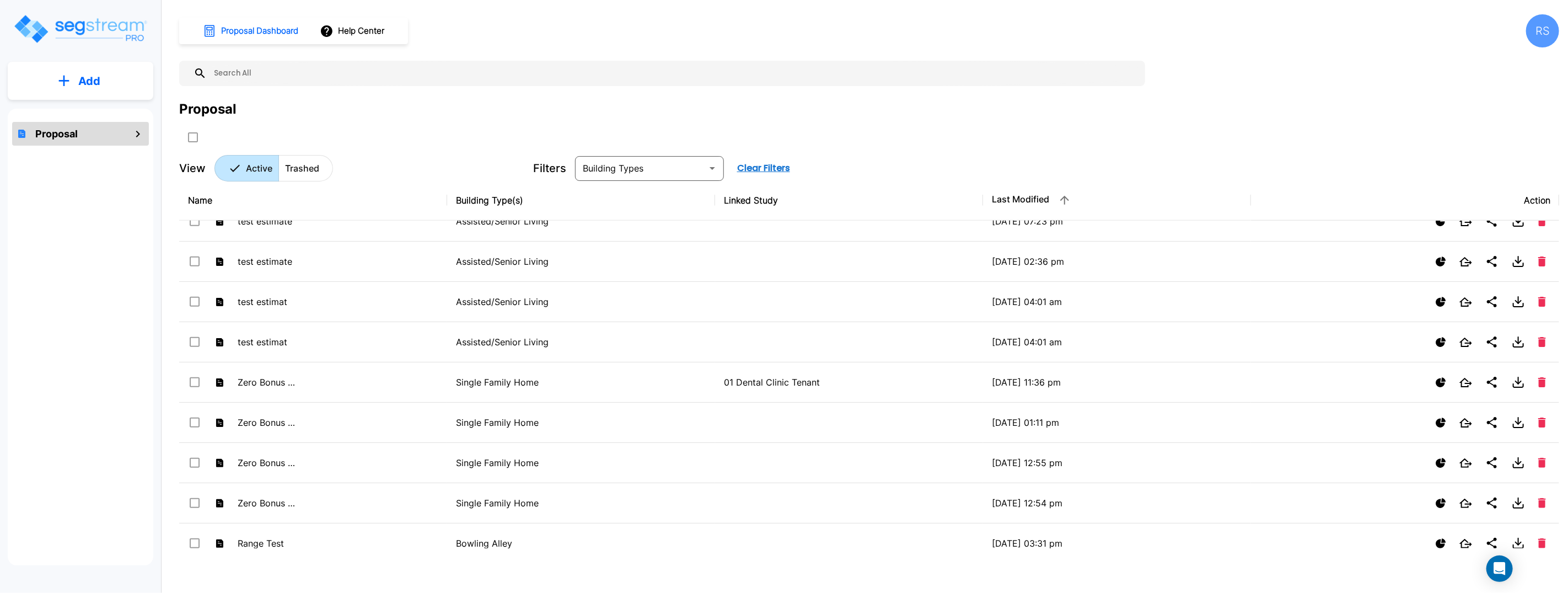
scroll to position [0, 0]
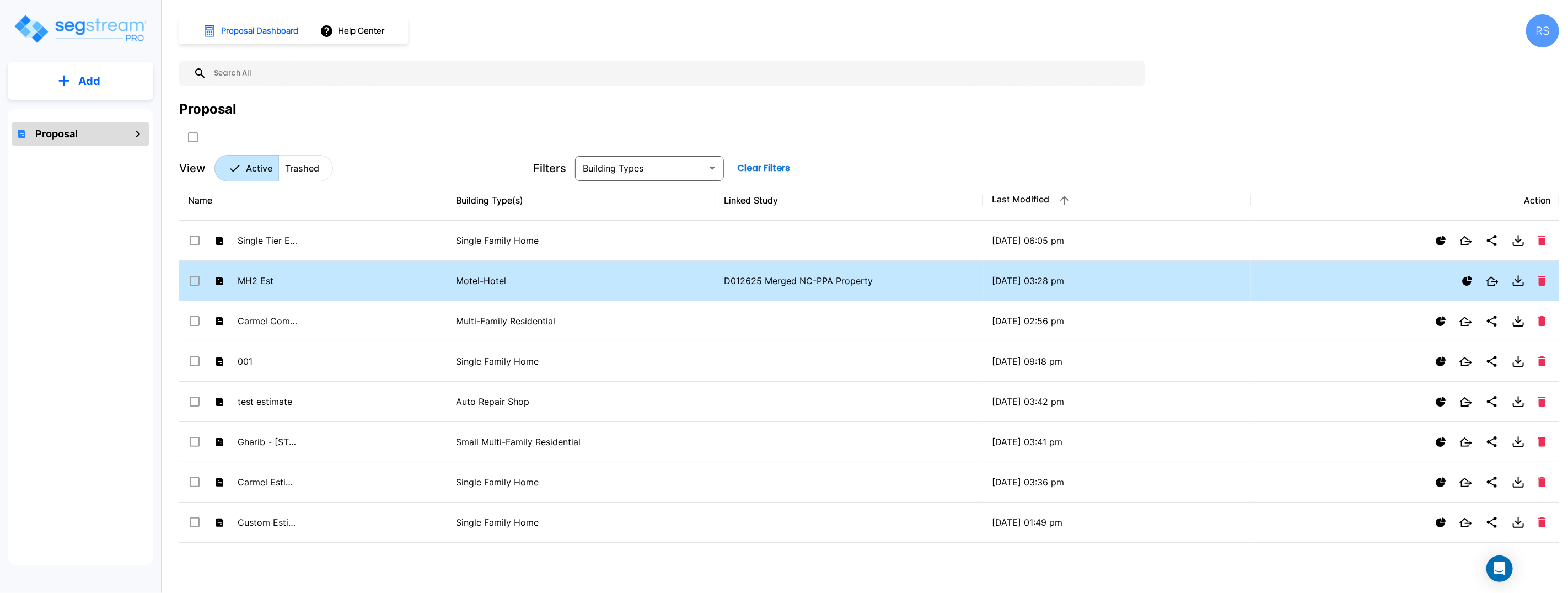
click at [306, 275] on td "MH2 Est" at bounding box center [313, 281] width 268 height 40
click at [251, 276] on p "MH2 Est" at bounding box center [268, 280] width 61 height 14
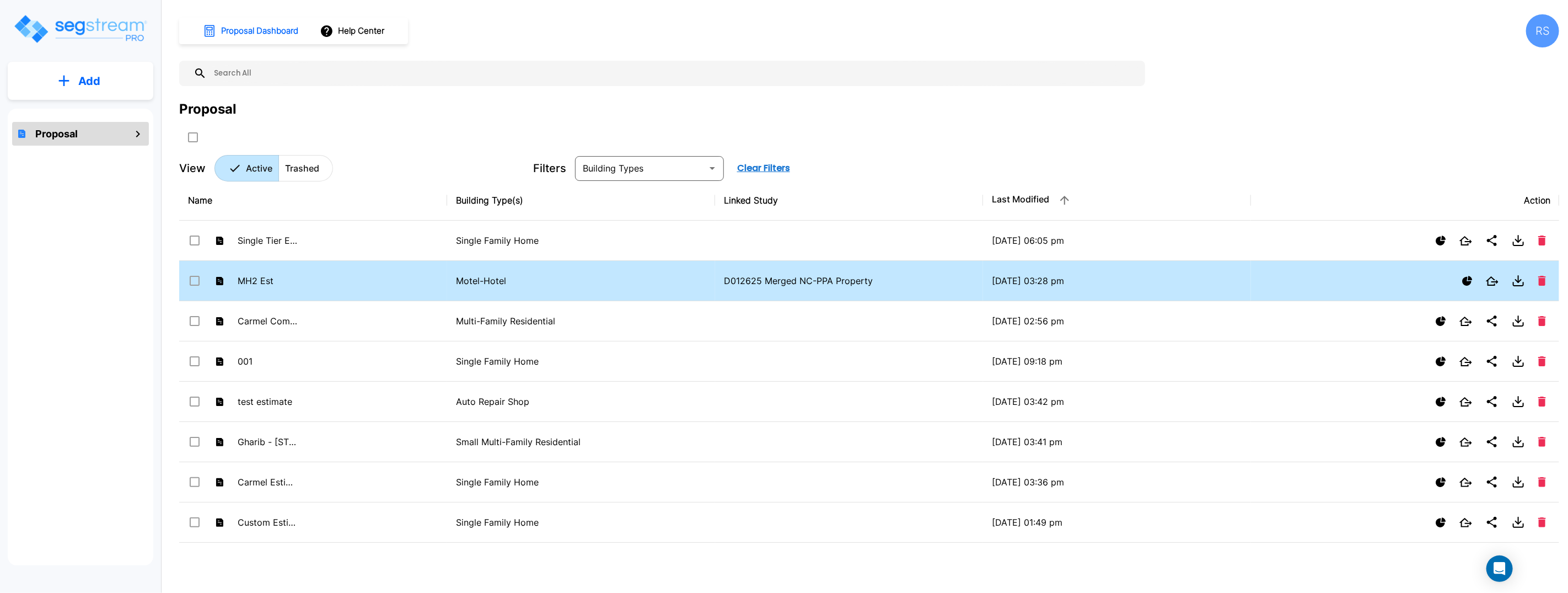
checkbox input "true"
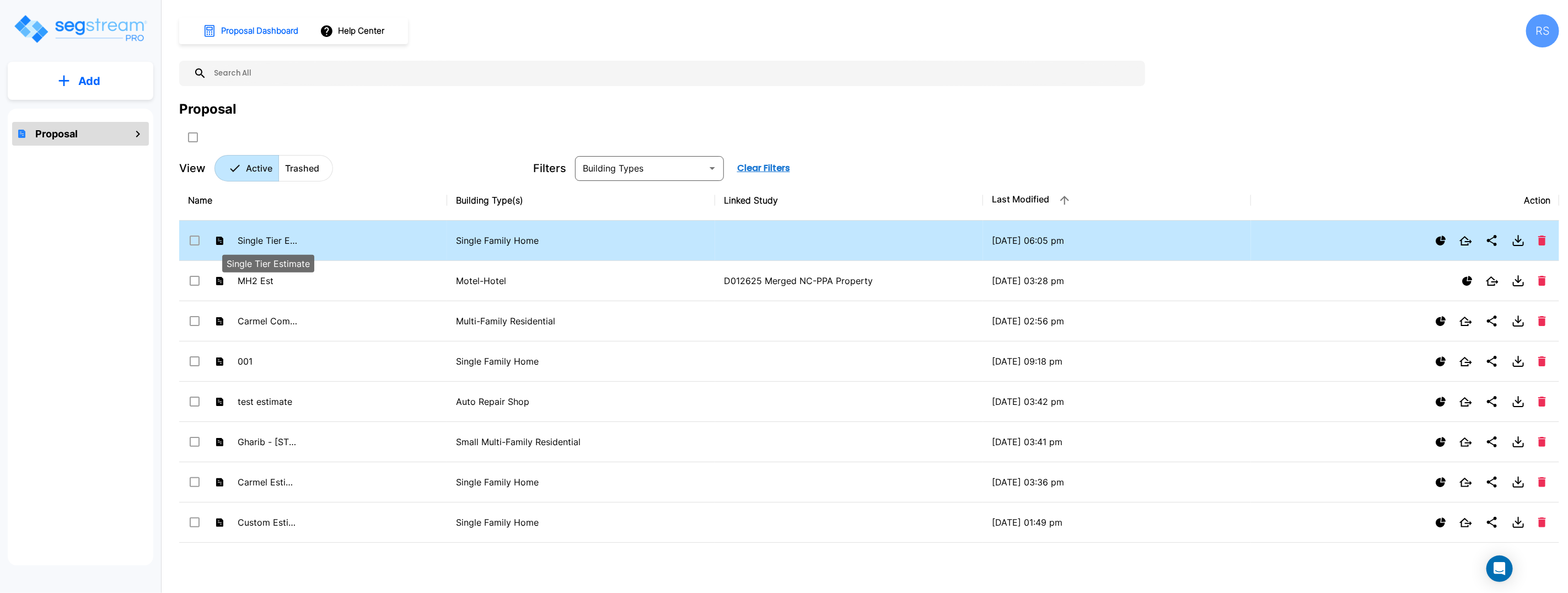
click at [285, 242] on p "Single Tier Estimate" at bounding box center [268, 240] width 61 height 14
checkbox input "false"
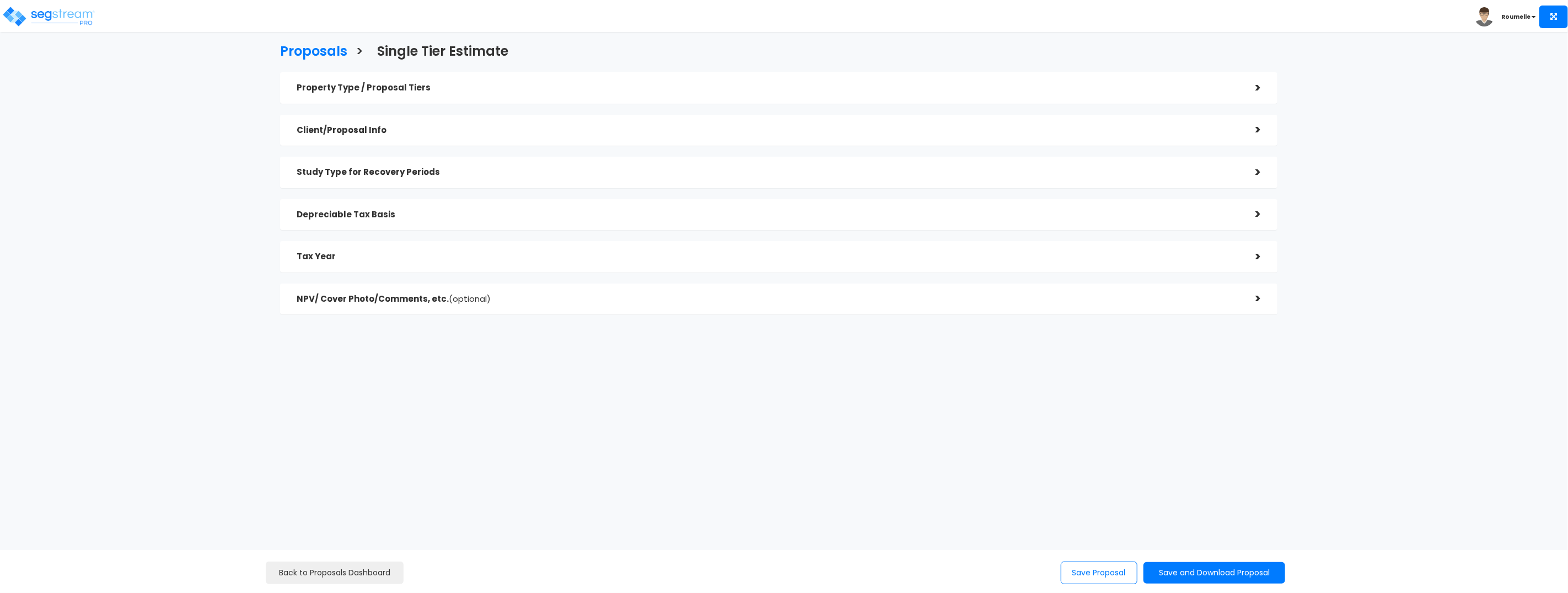
checkbox input "true"
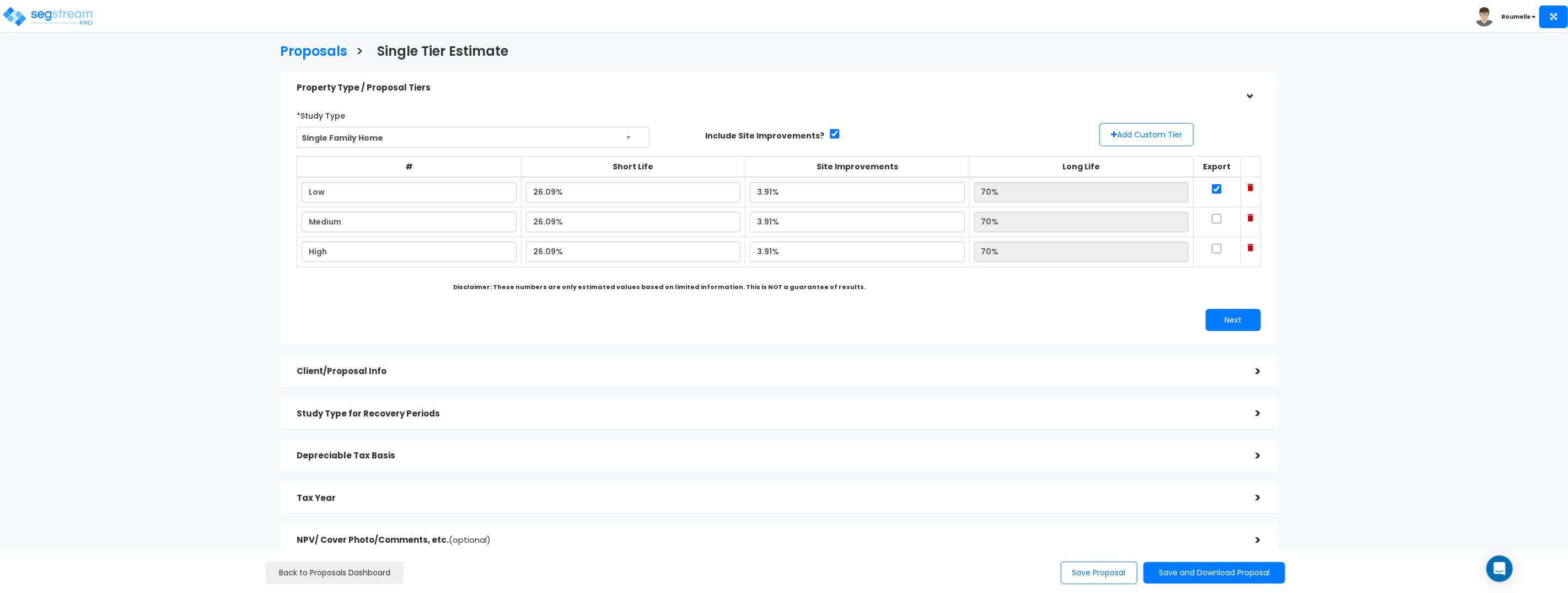
scroll to position [118, 0]
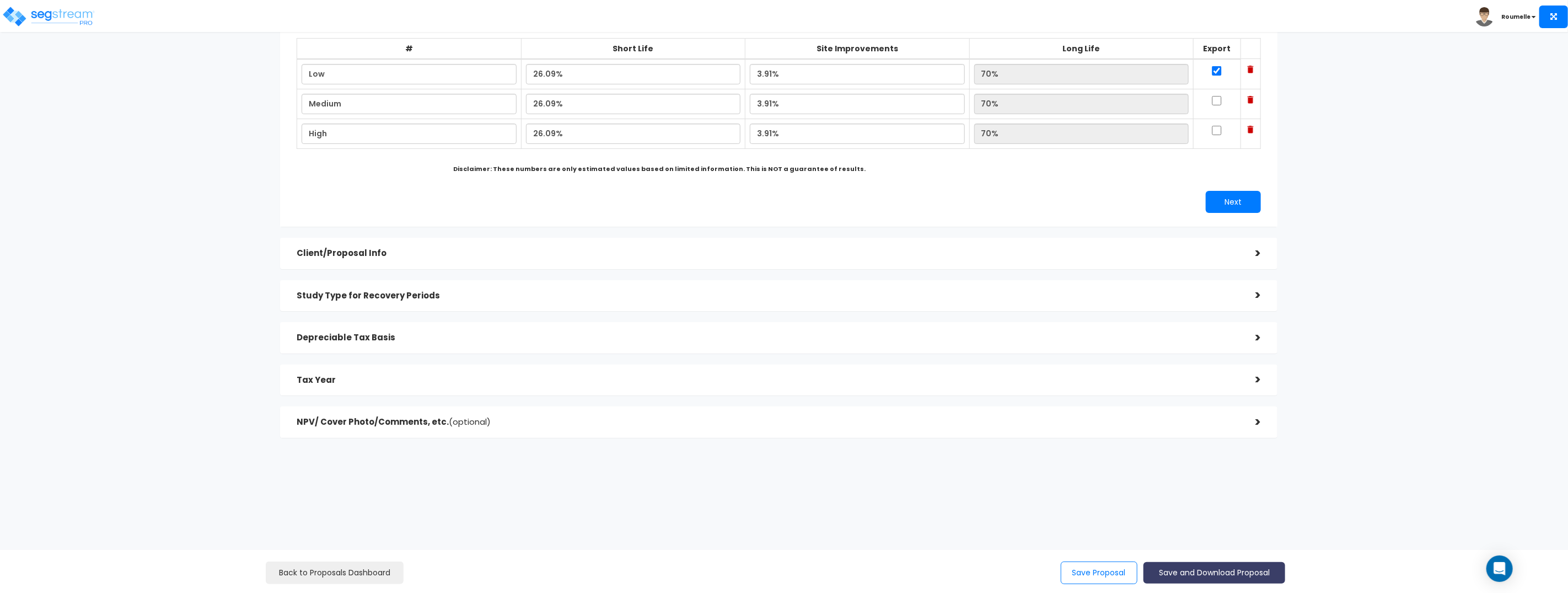
drag, startPoint x: 1217, startPoint y: 575, endPoint x: 1211, endPoint y: 573, distance: 6.3
click at [1217, 575] on button "Save and Download Proposal" at bounding box center [1214, 572] width 142 height 22
click at [1375, 399] on div "Proposals > Single Tier Estimate Property Type / Proposal Tiers > *Study Type S…" at bounding box center [778, 185] width 1293 height 819
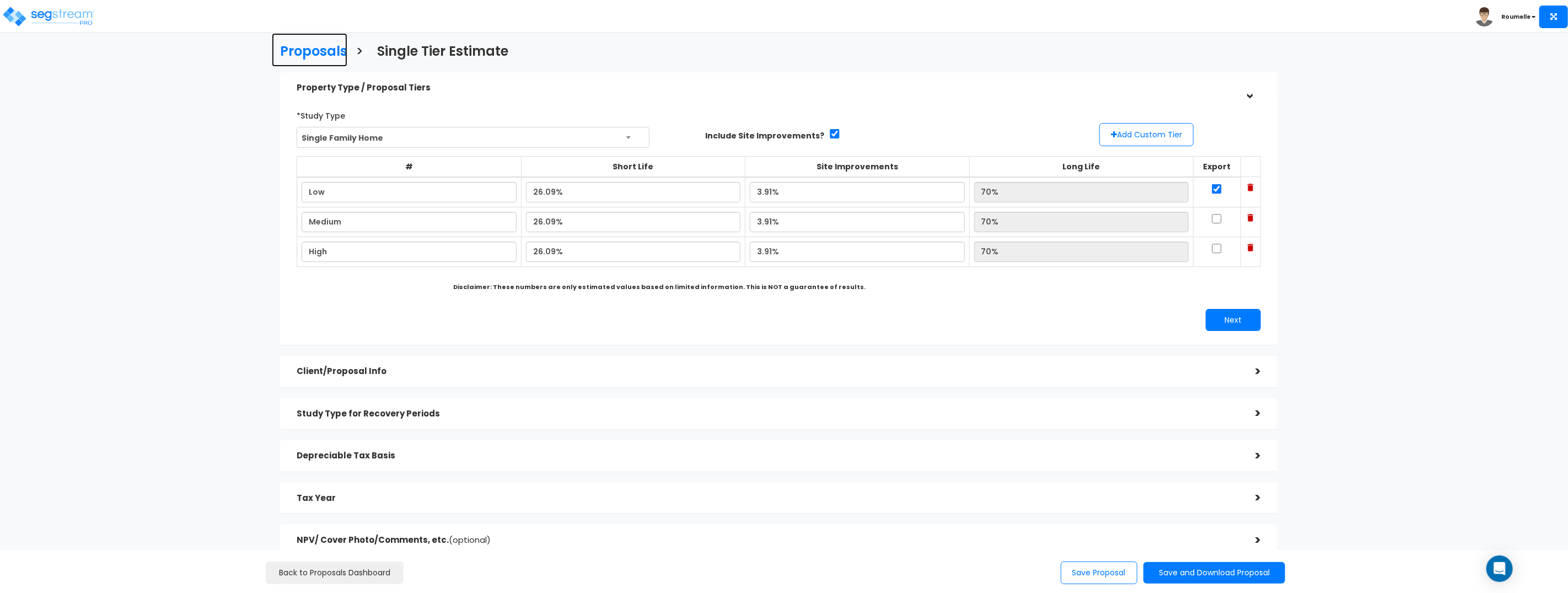
click at [324, 50] on h3 "Proposals" at bounding box center [314, 52] width 67 height 17
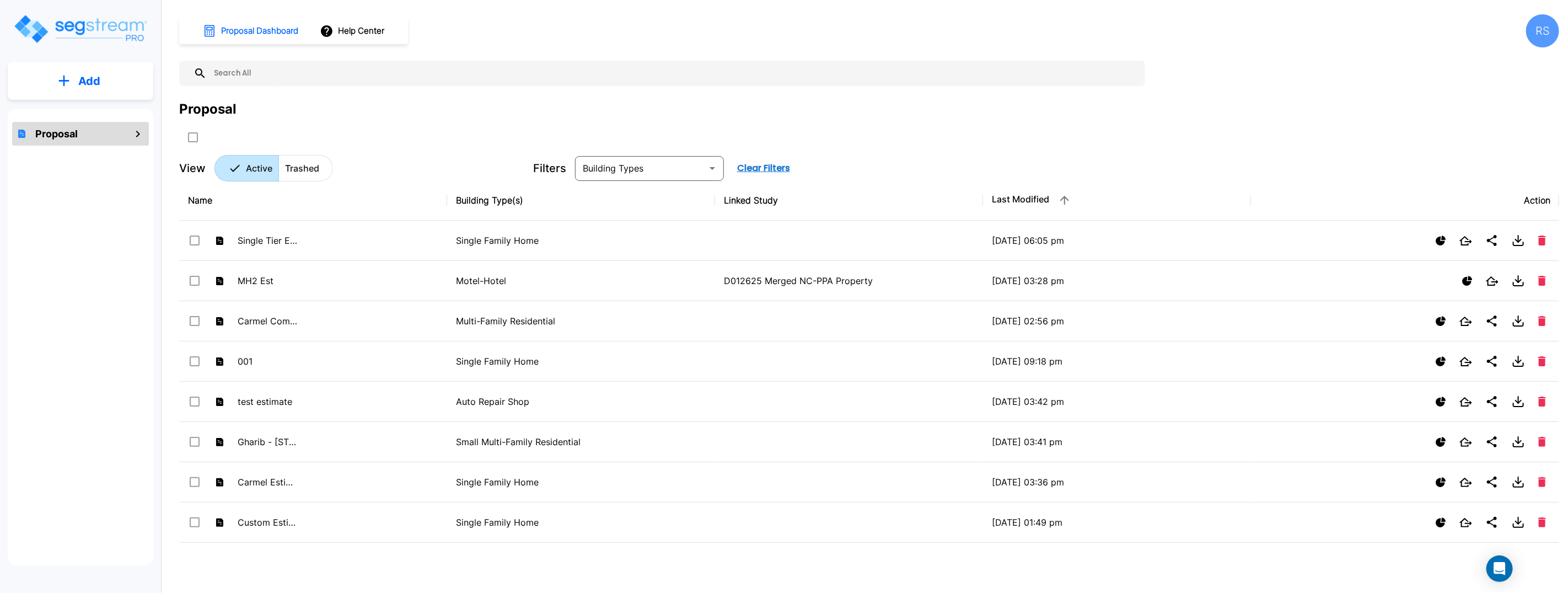
click at [1543, 31] on div "RS" at bounding box center [1542, 30] width 33 height 33
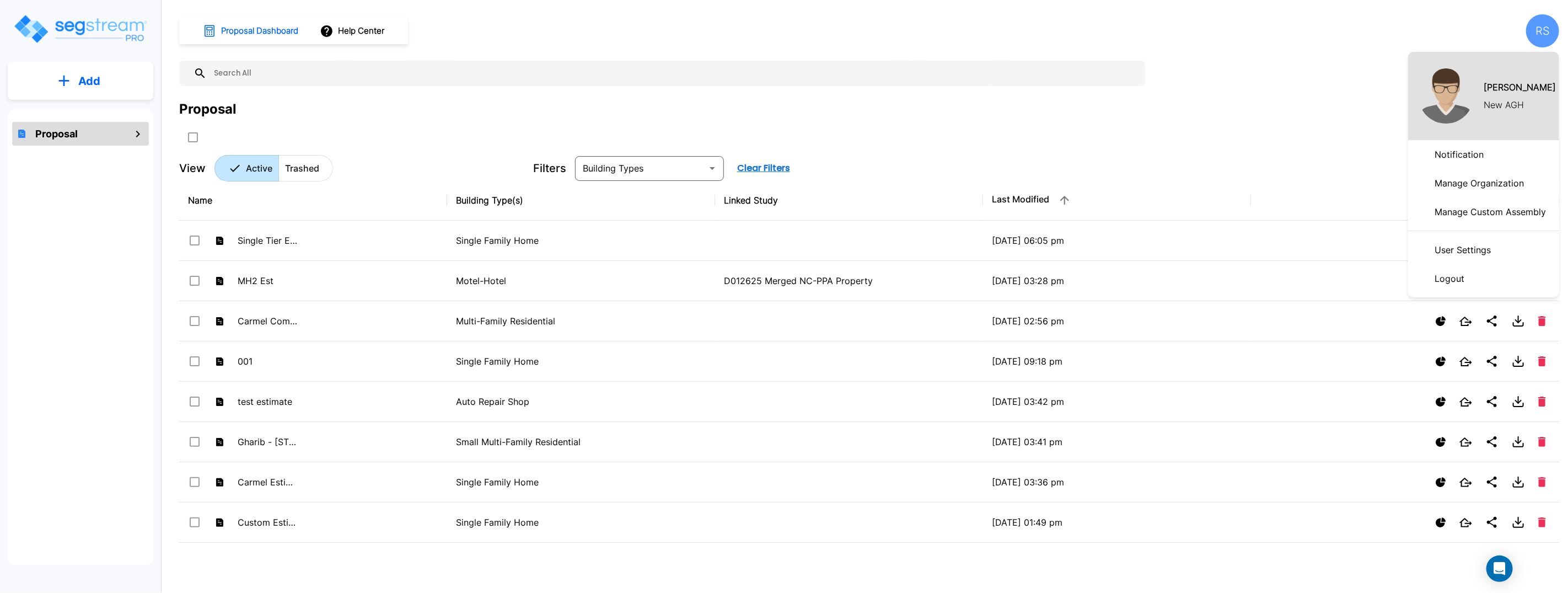
drag, startPoint x: 1318, startPoint y: 40, endPoint x: 1002, endPoint y: 2, distance: 318.3
click at [1300, 40] on div at bounding box center [784, 296] width 1568 height 593
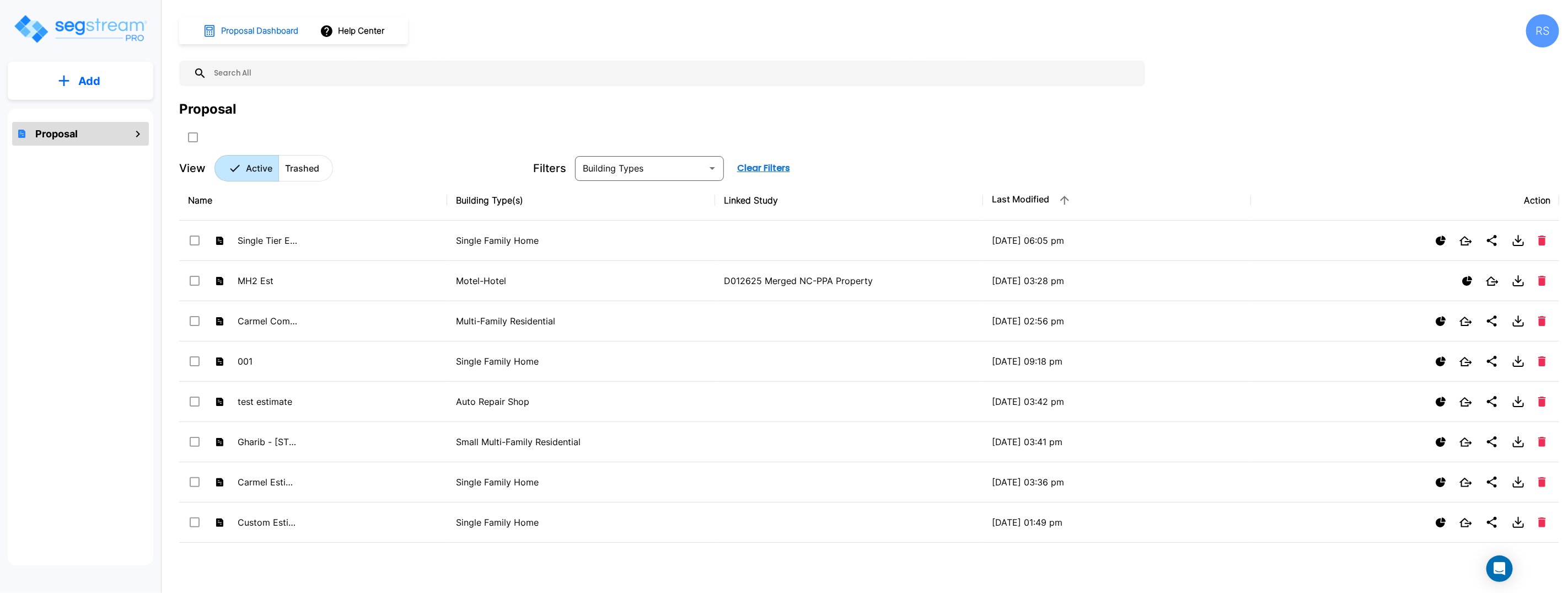
click at [255, 33] on h1 "Proposal Dashboard" at bounding box center [259, 31] width 77 height 13
click at [139, 132] on icon "mailbox folders" at bounding box center [138, 134] width 14 height 14
click at [1554, 40] on div "RS" at bounding box center [1542, 30] width 33 height 33
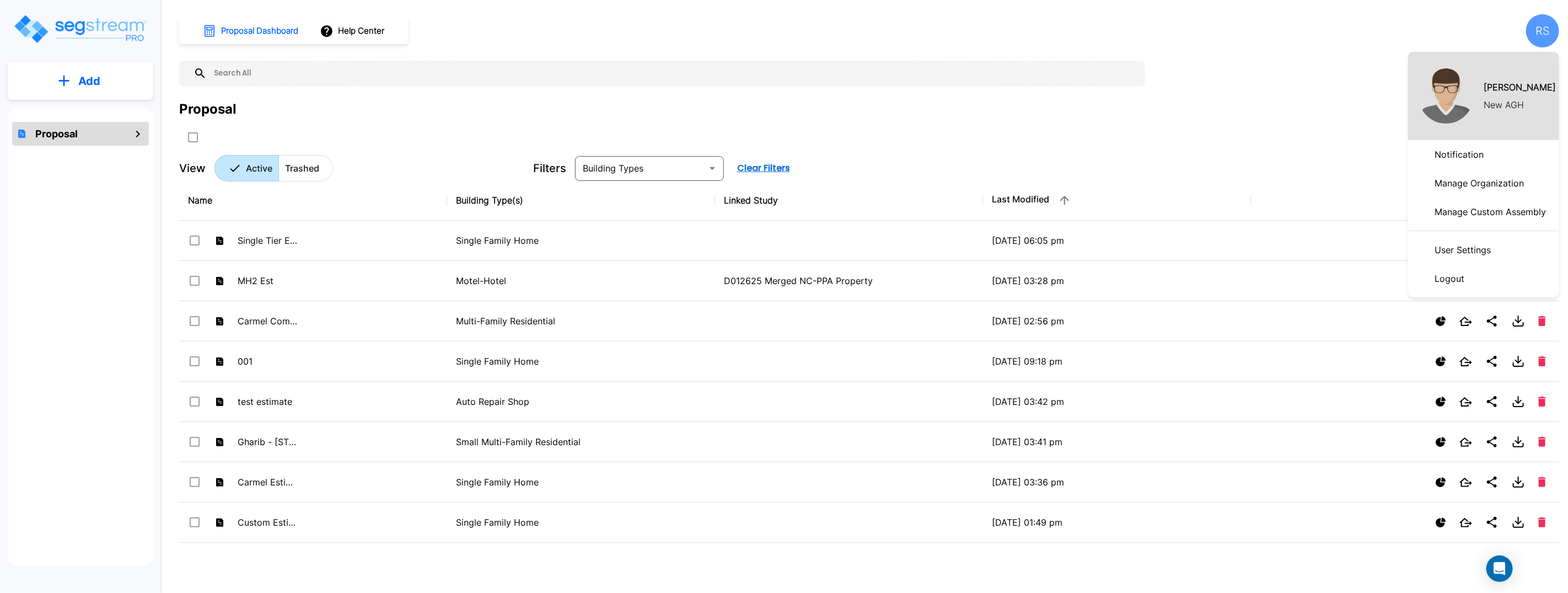
click at [1473, 252] on p "User Settings" at bounding box center [1462, 250] width 65 height 22
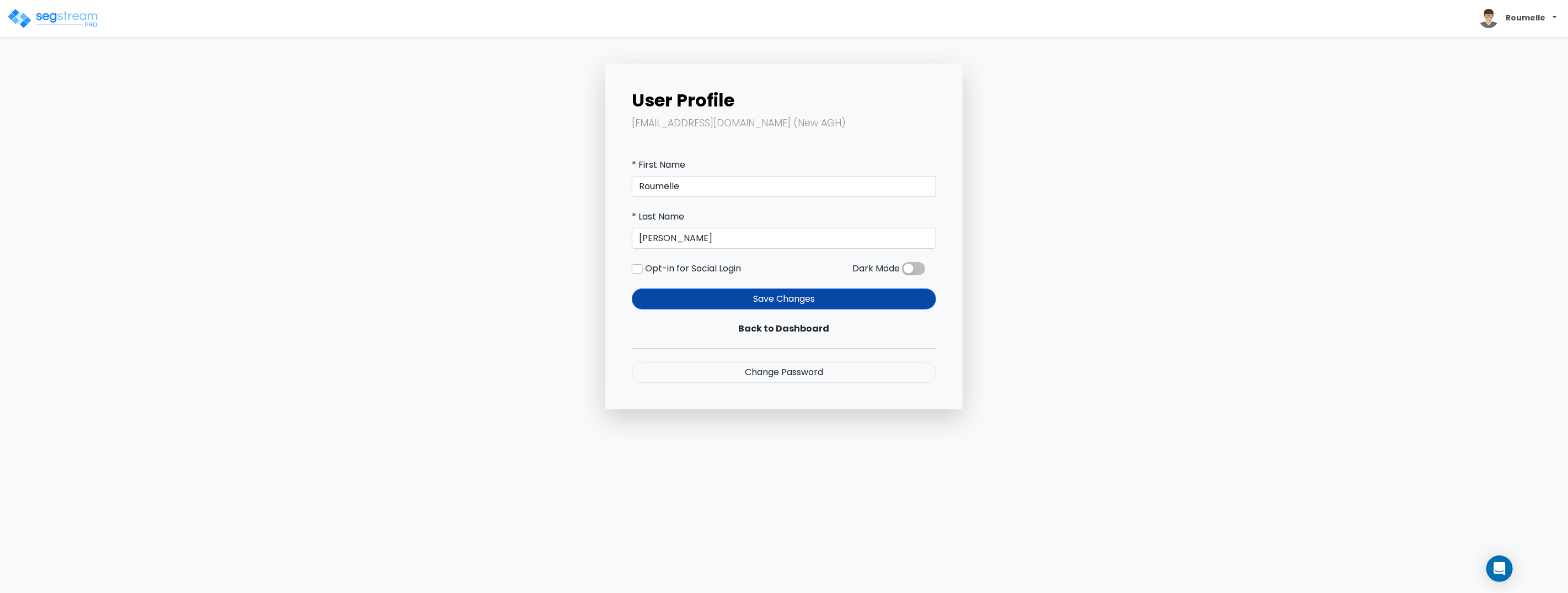
click at [1525, 19] on b "Roumelle" at bounding box center [1526, 18] width 40 height 11
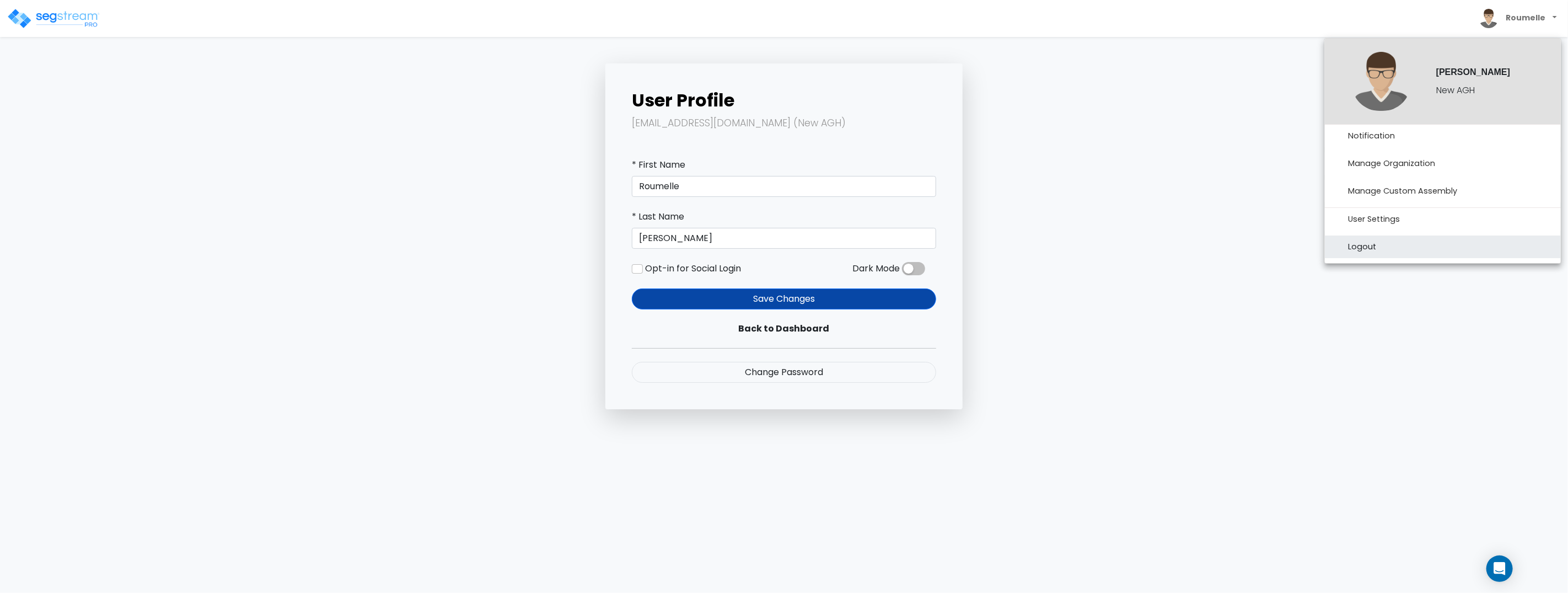
click at [1366, 247] on link "Logout" at bounding box center [1442, 246] width 236 height 22
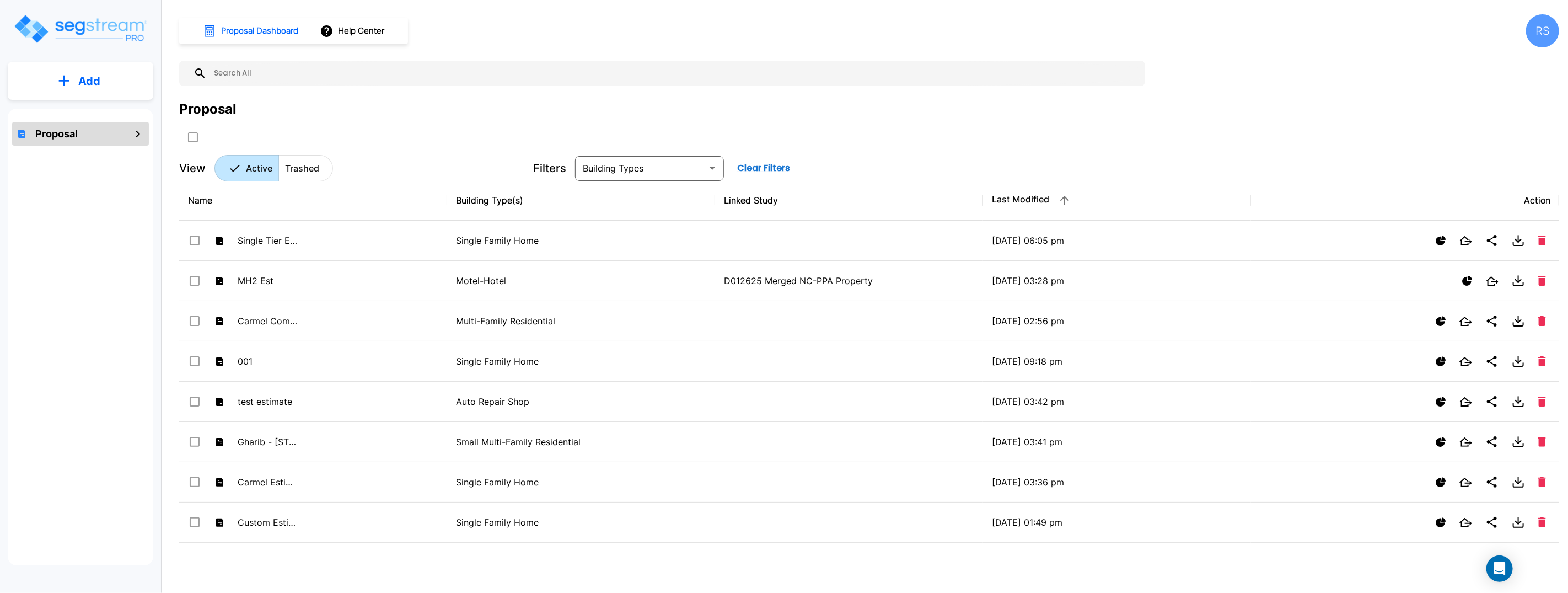
click at [1545, 50] on div "Proposal Dashboard Help Center RS Proposal View Active Trashed Filters ​ Clear …" at bounding box center [869, 98] width 1380 height 167
click at [1544, 38] on div "RS" at bounding box center [1542, 30] width 33 height 33
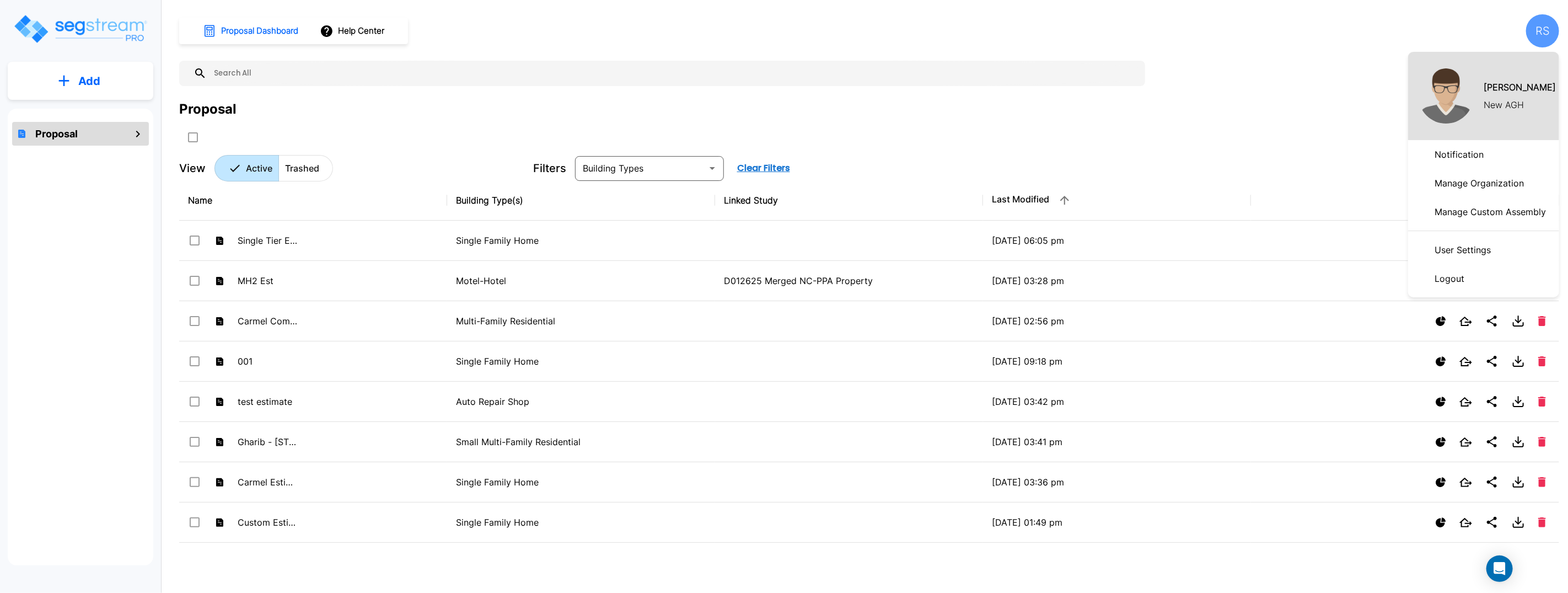
click at [1466, 282] on p "Logout" at bounding box center [1450, 278] width 38 height 22
